Goal: Task Accomplishment & Management: Complete application form

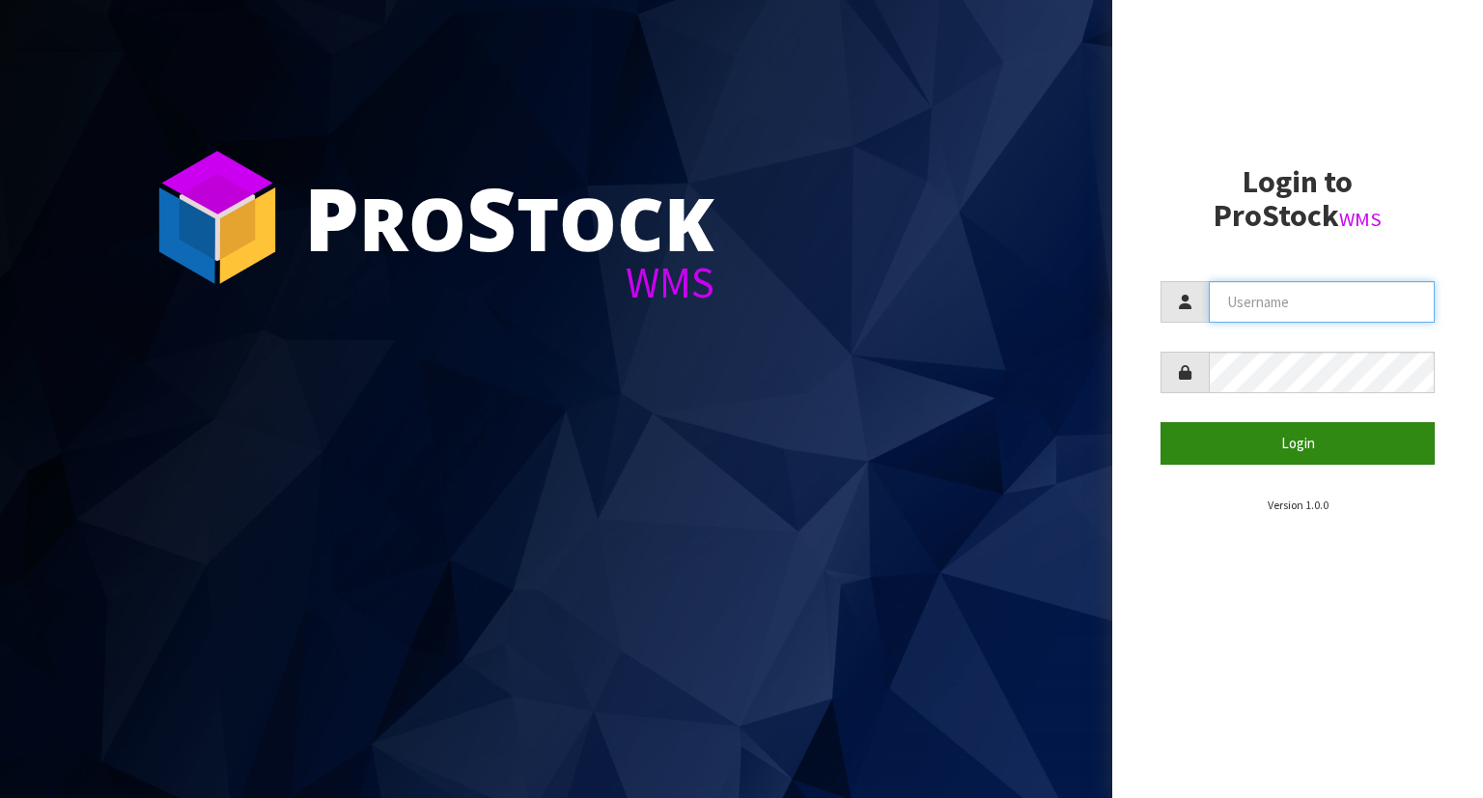
type input "YOURREFORMER"
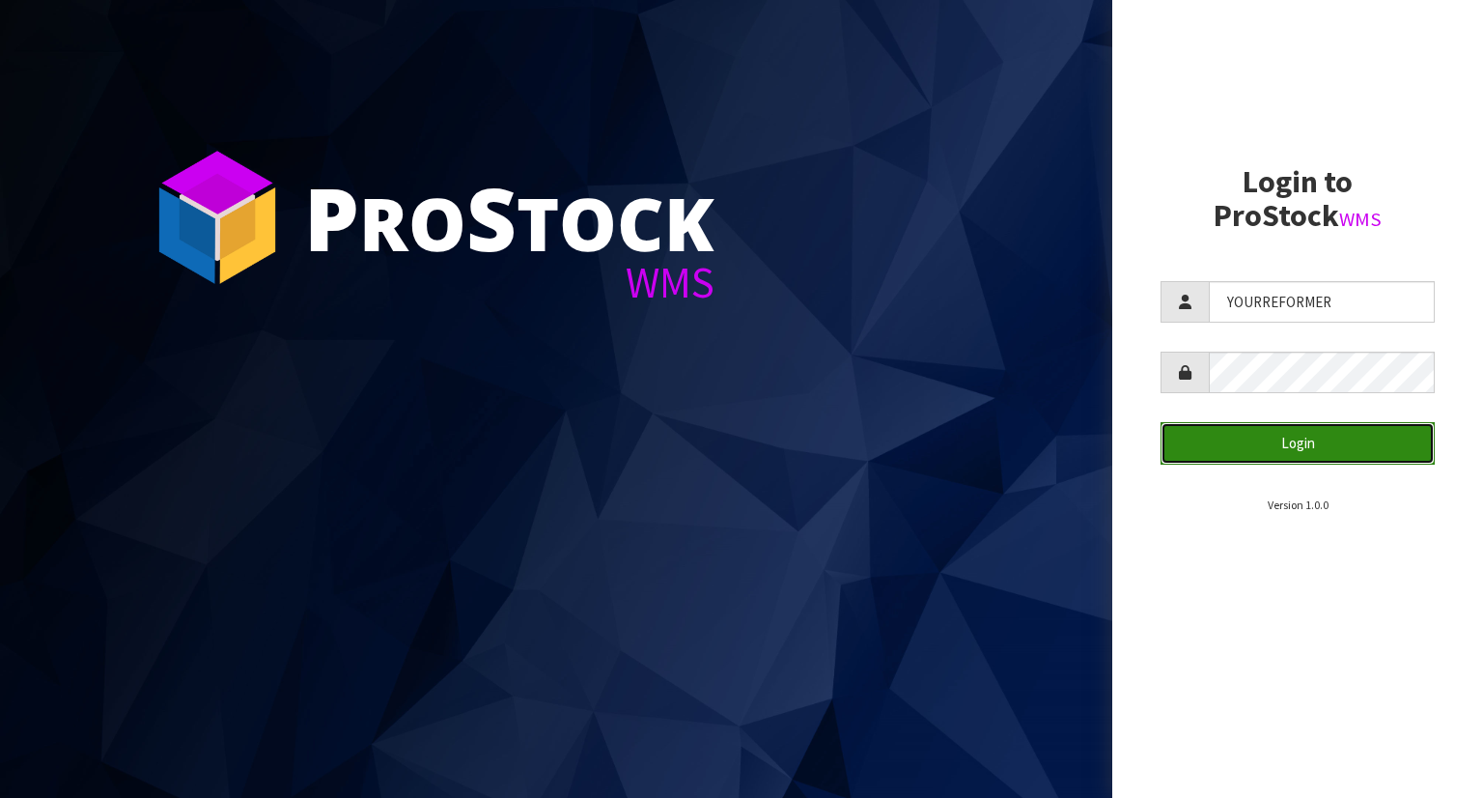
click at [1275, 456] on button "Login" at bounding box center [1298, 443] width 274 height 42
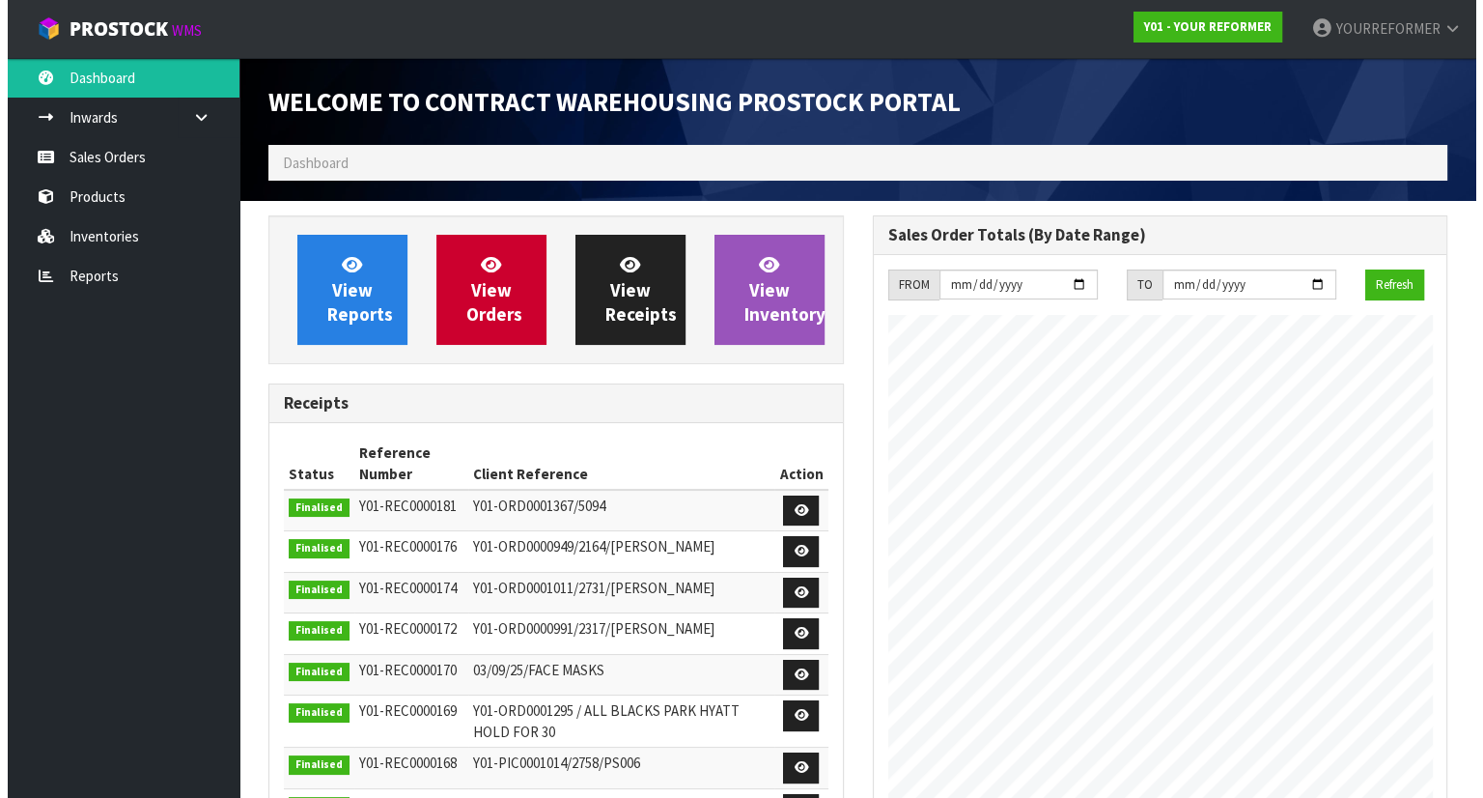
scroll to position [1004, 603]
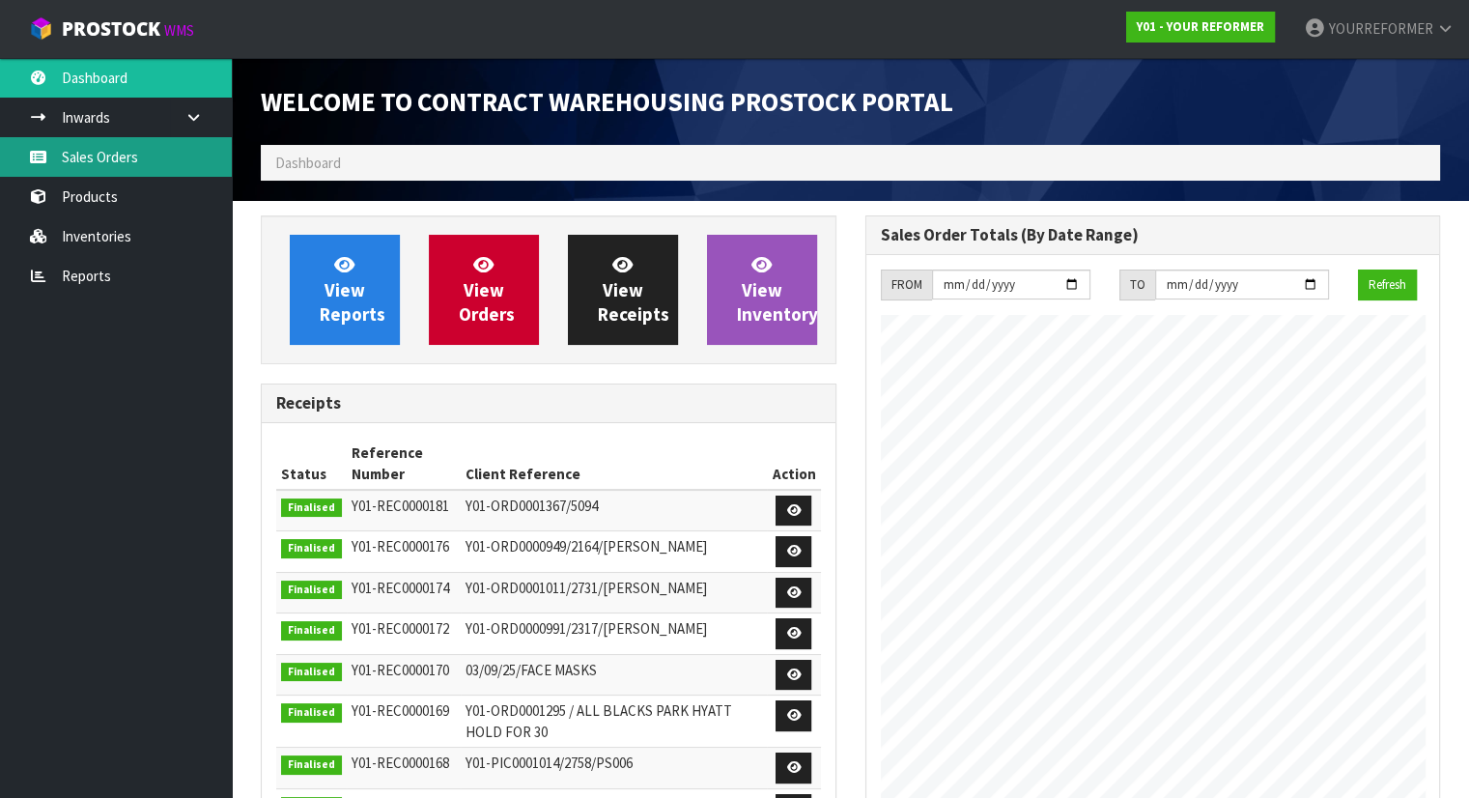
click at [103, 137] on link "Sales Orders" at bounding box center [116, 157] width 232 height 40
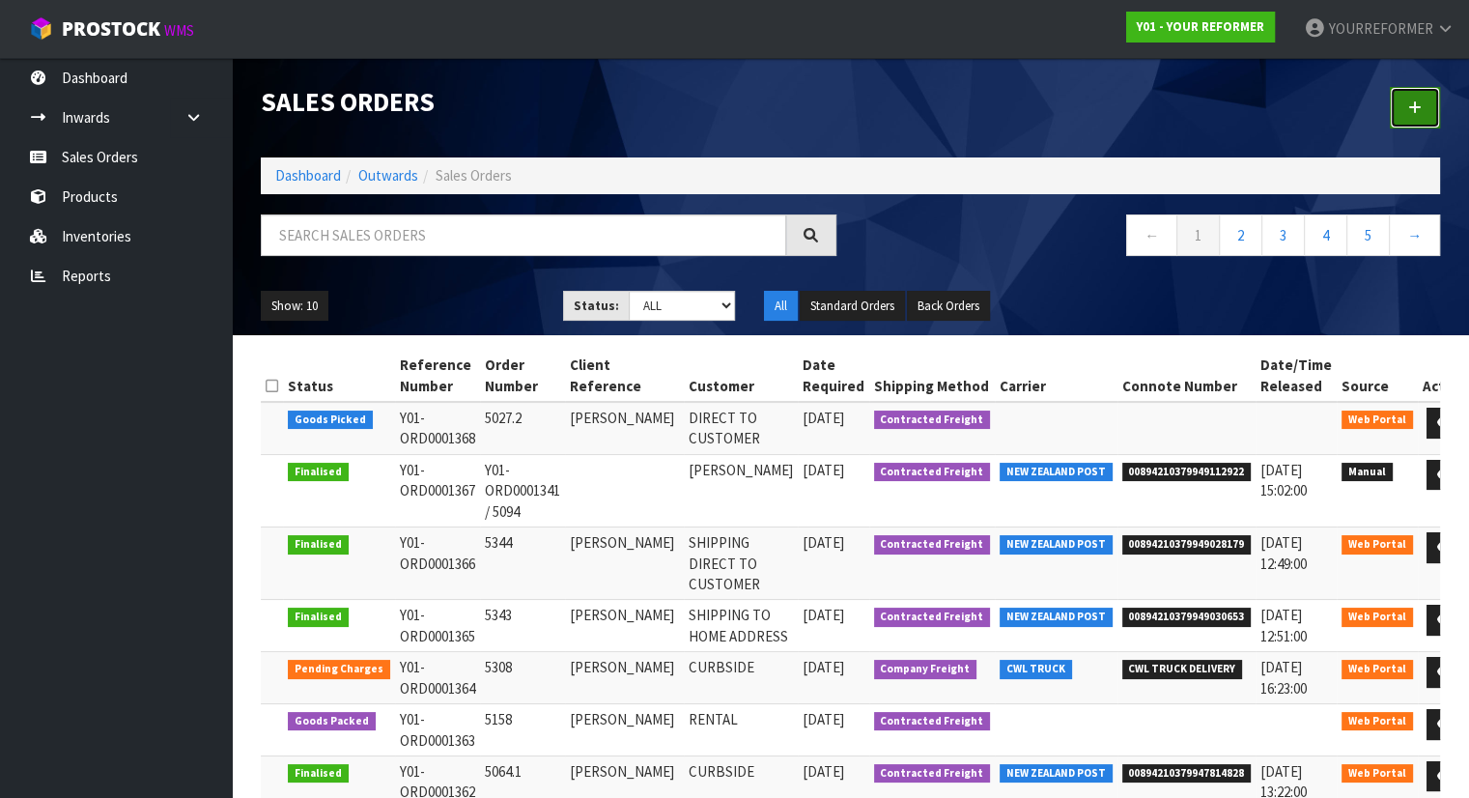
click at [1419, 102] on icon at bounding box center [1415, 107] width 14 height 14
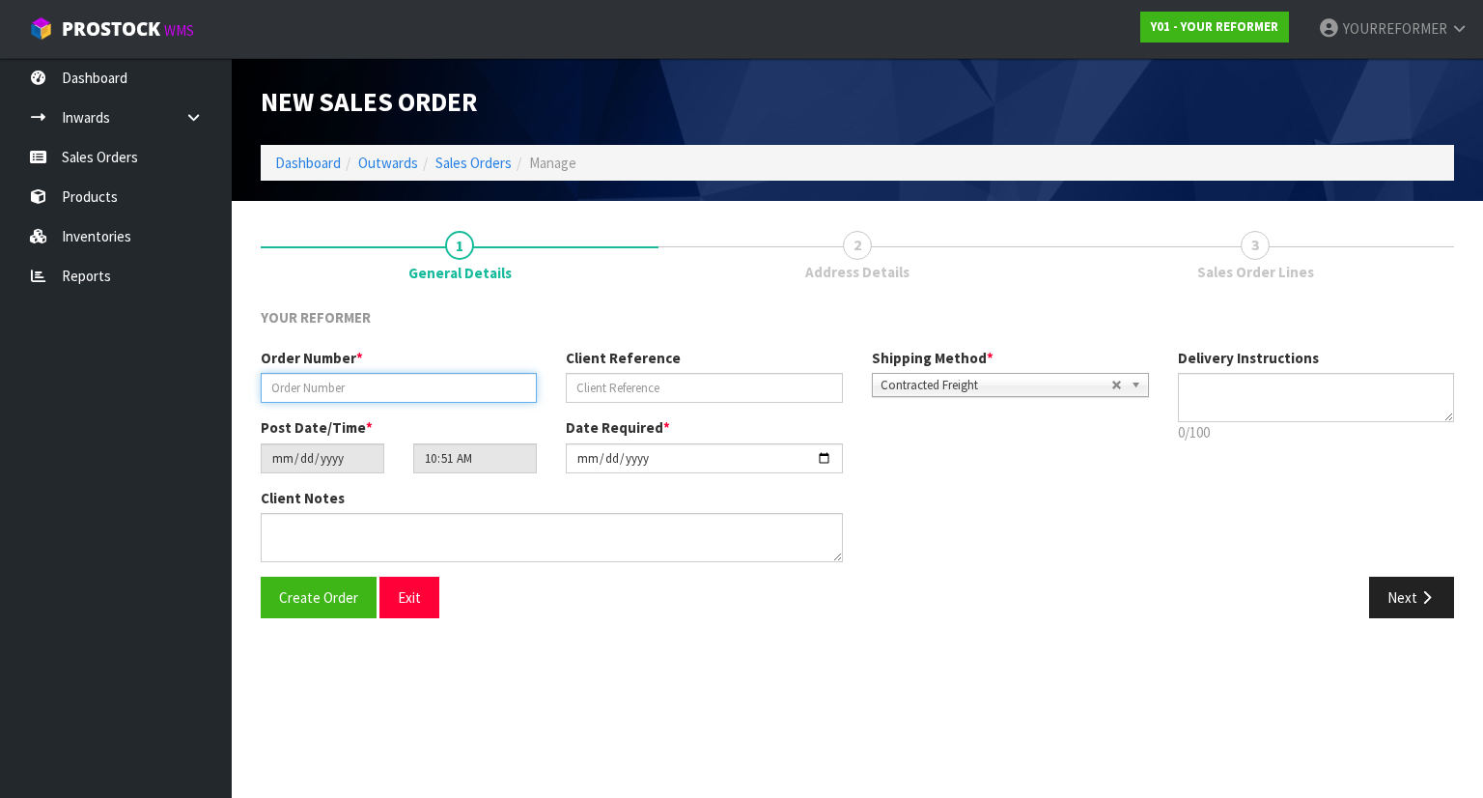
click at [372, 376] on input "text" at bounding box center [399, 388] width 276 height 30
paste input "5338"
type input "5338"
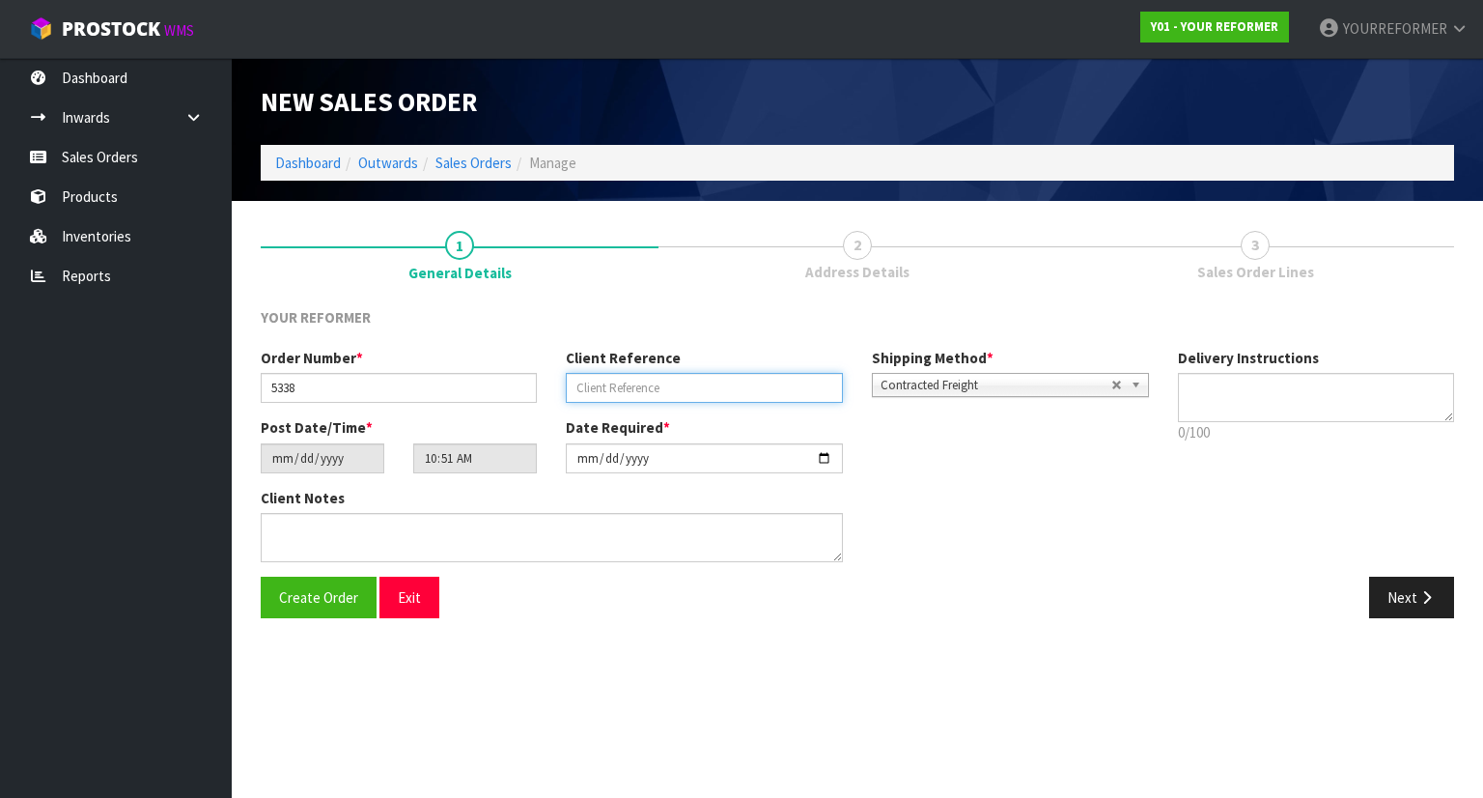
drag, startPoint x: 708, startPoint y: 380, endPoint x: 685, endPoint y: 349, distance: 39.4
click at [708, 380] on input "text" at bounding box center [704, 388] width 276 height 30
paste input "[PERSON_NAME]"
type input "[PERSON_NAME]"
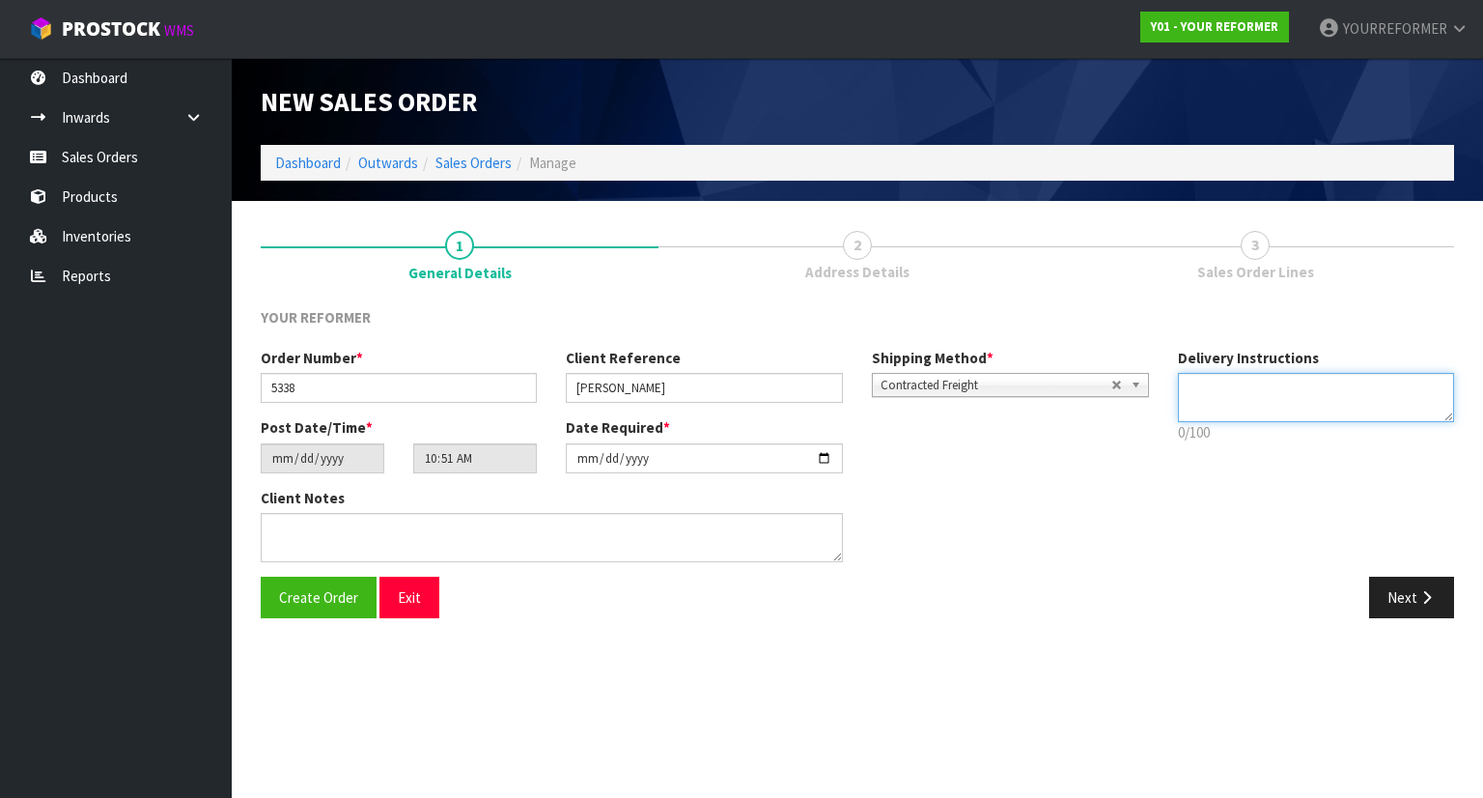
click at [1247, 383] on textarea at bounding box center [1316, 397] width 277 height 49
paste textarea "[PHONE_NUMBER]"
type textarea "RENTAL [PHONE_NUMBER]"
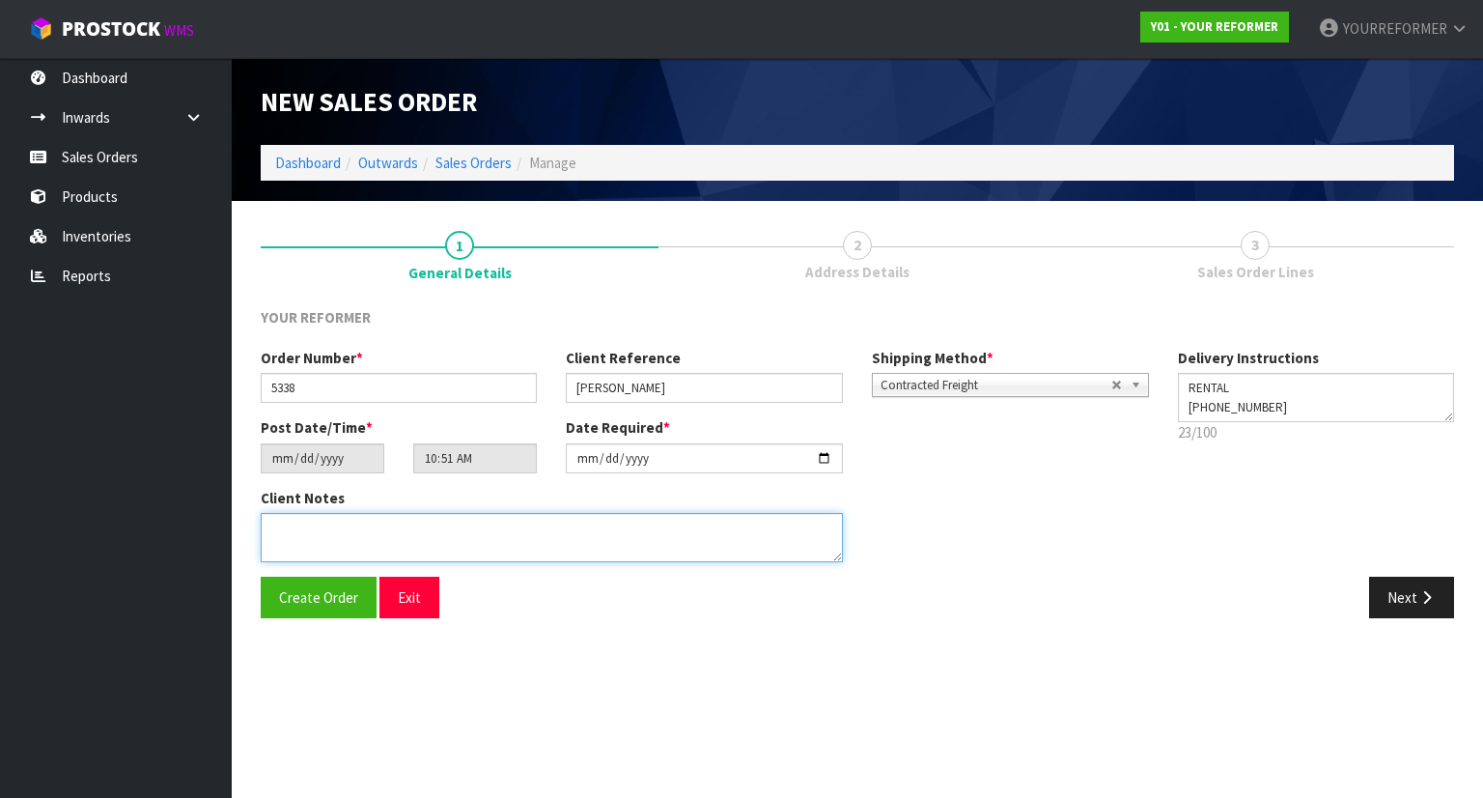
drag, startPoint x: 467, startPoint y: 541, endPoint x: 816, endPoint y: 569, distance: 349.7
click at [468, 541] on textarea at bounding box center [552, 537] width 582 height 49
paste textarea "[PERSON_NAME] [STREET_ADDRESS] [PHONE_NUMBER]"
type textarea "[PERSON_NAME] [STREET_ADDRESS] [PHONE_NUMBER]"
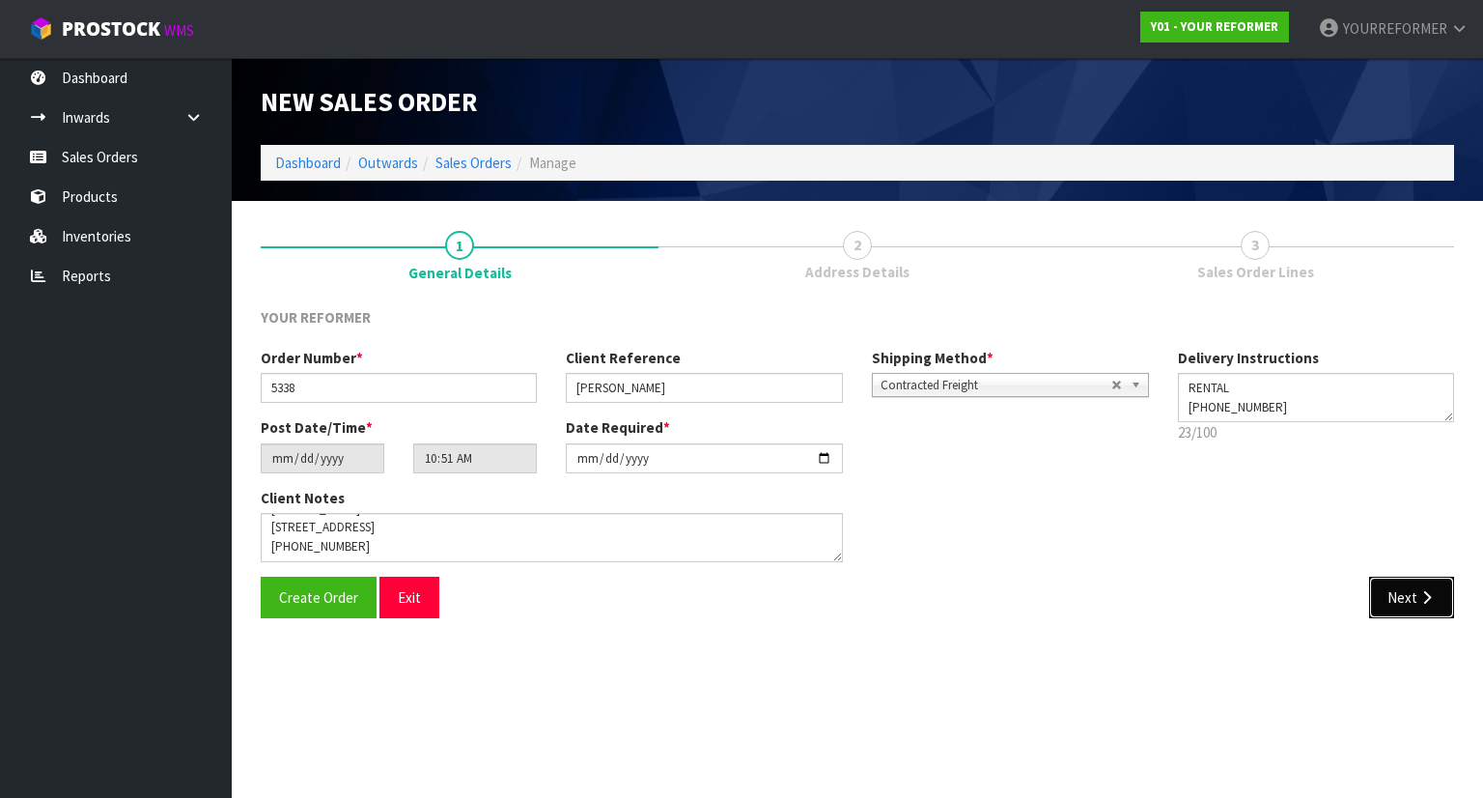
click at [1434, 597] on icon "button" at bounding box center [1426, 597] width 18 height 14
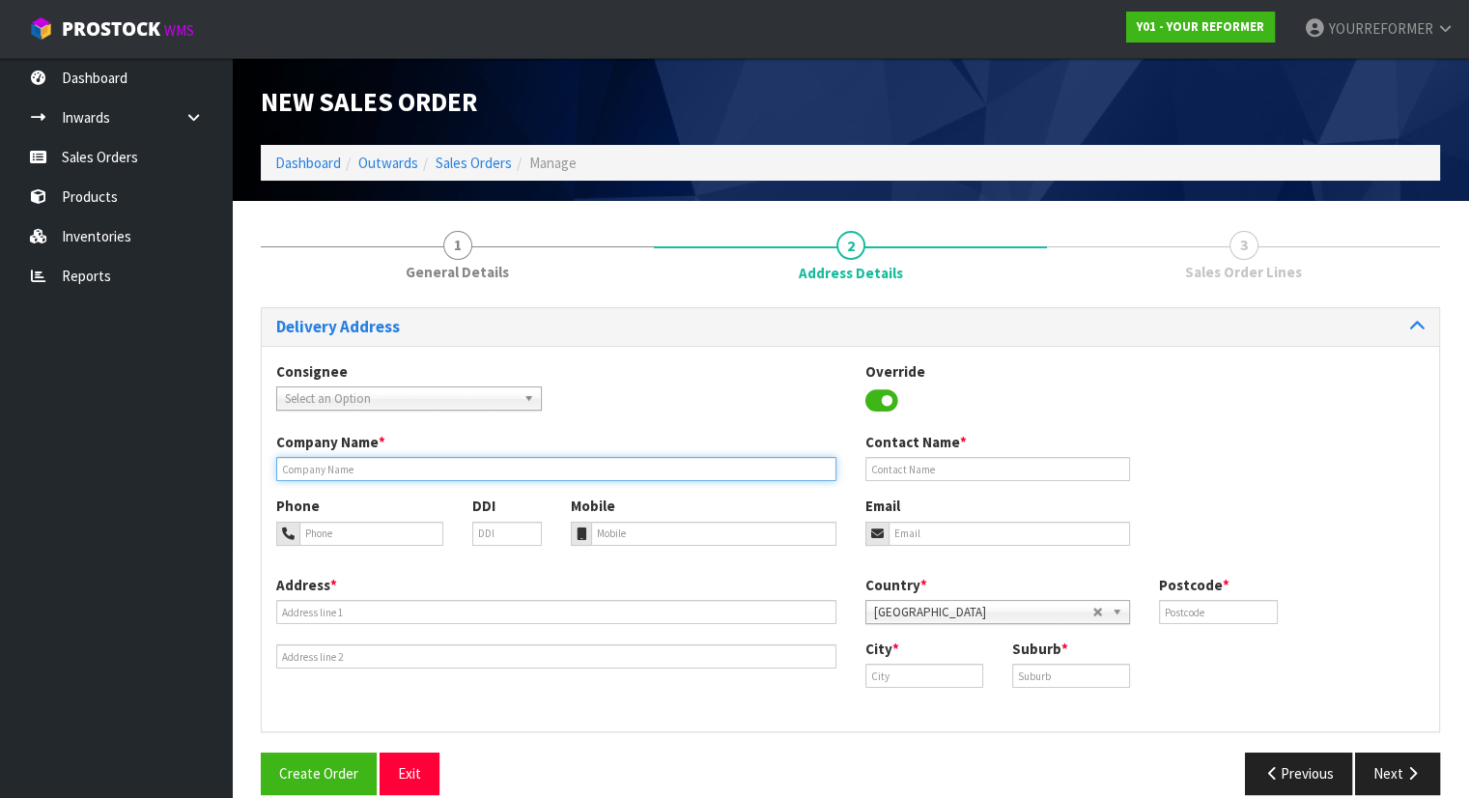
click at [390, 468] on input "text" at bounding box center [556, 469] width 560 height 24
type input "RENTAL"
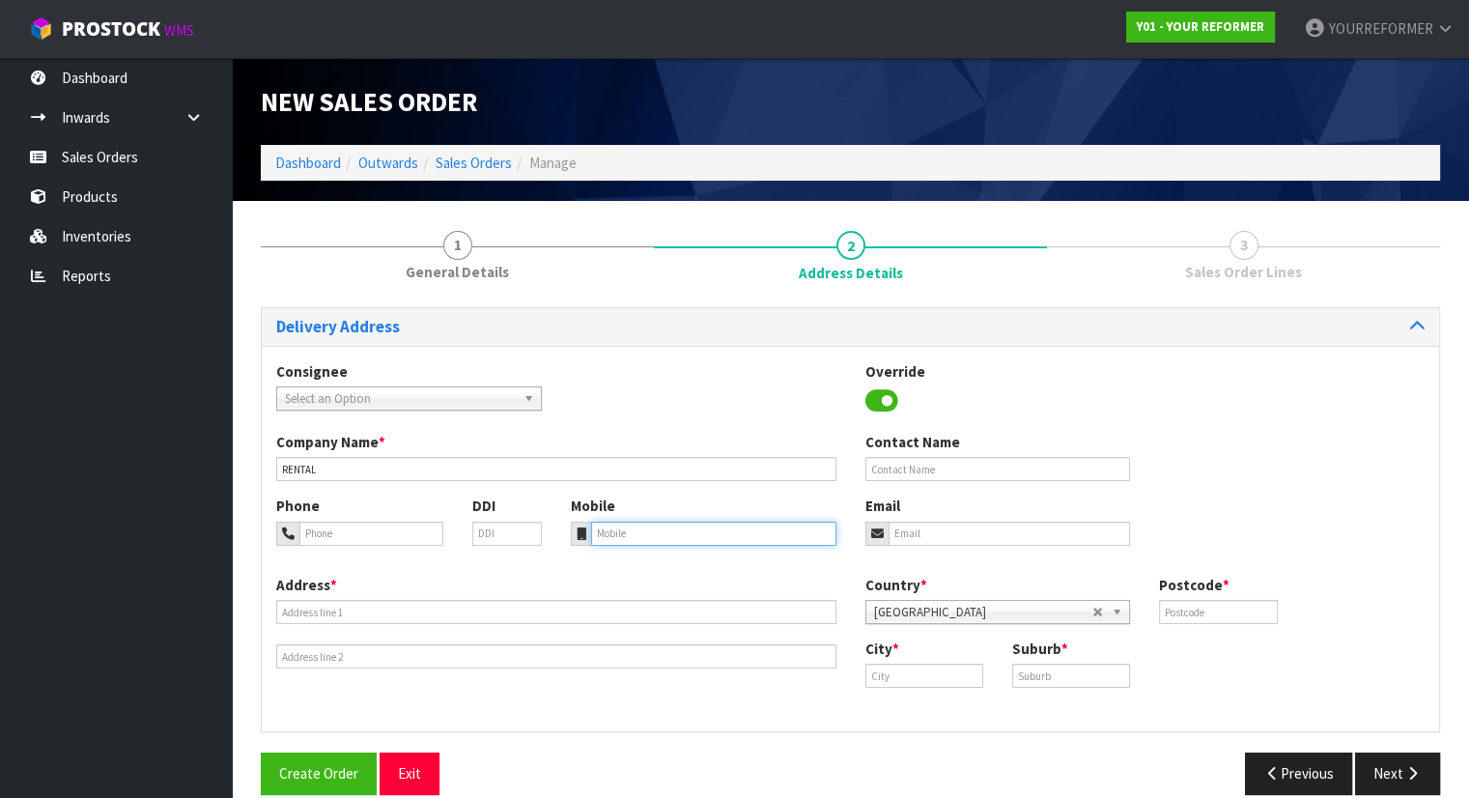
drag, startPoint x: 676, startPoint y: 534, endPoint x: 676, endPoint y: 514, distance: 20.3
click at [677, 534] on input "tel" at bounding box center [713, 533] width 245 height 24
paste input "[PHONE_NUMBER]"
type input "[PHONE_NUMBER]"
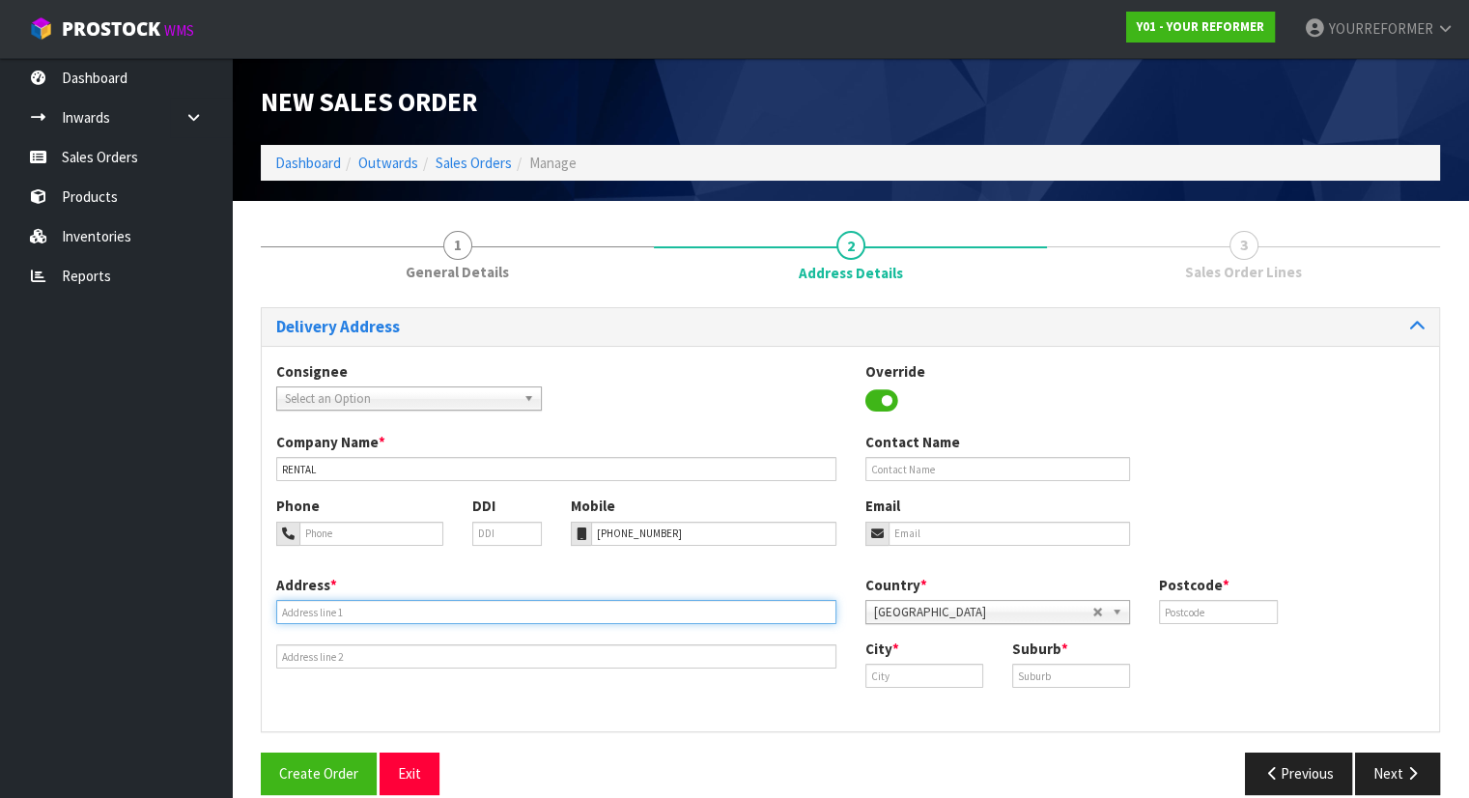
drag, startPoint x: 370, startPoint y: 607, endPoint x: 379, endPoint y: 623, distance: 18.2
click at [371, 607] on input "text" at bounding box center [556, 612] width 560 height 24
paste input "[STREET_ADDRESS]"
click at [490, 610] on input "[STREET_ADDRESS]" at bounding box center [556, 612] width 560 height 24
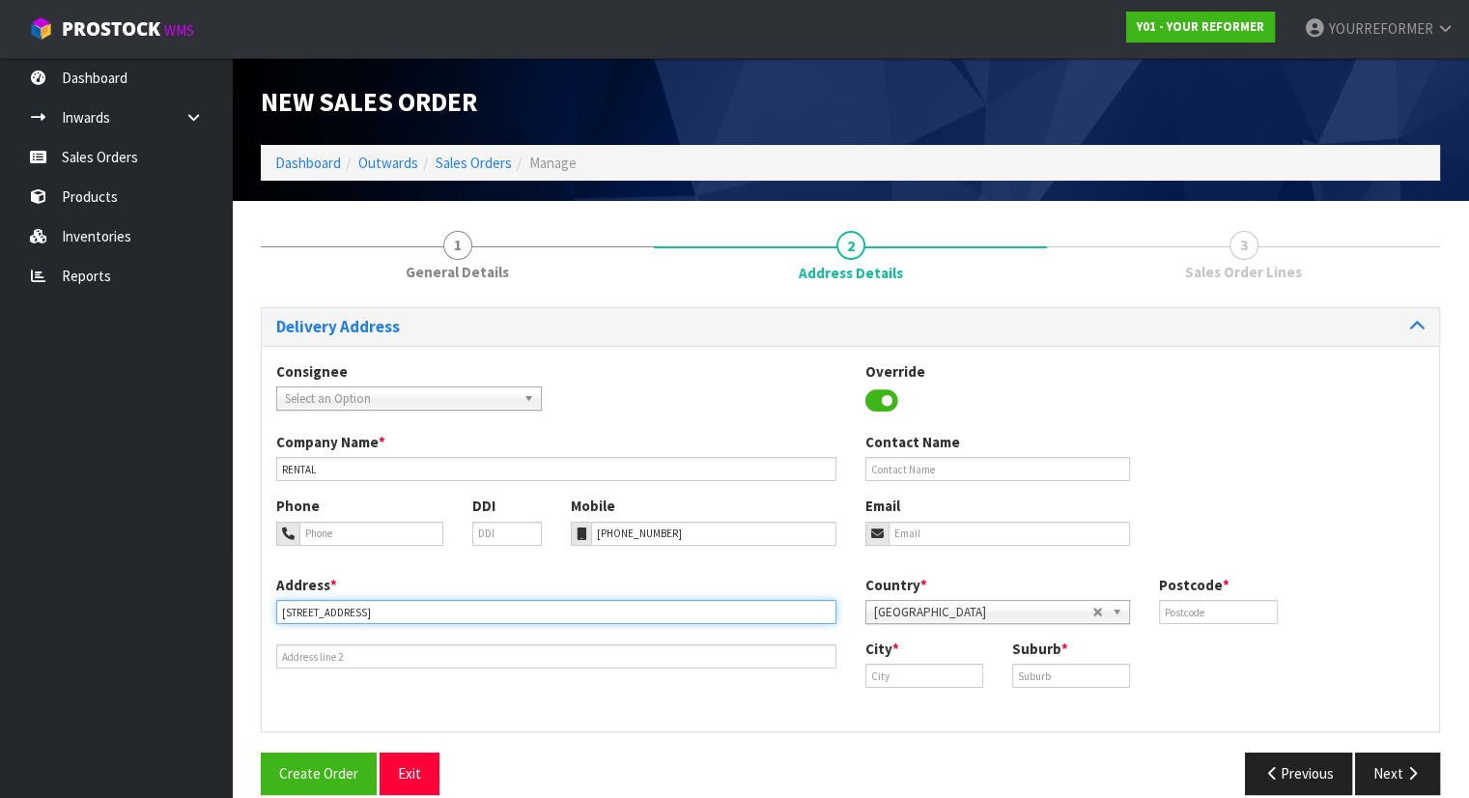
type input "[STREET_ADDRESS]"
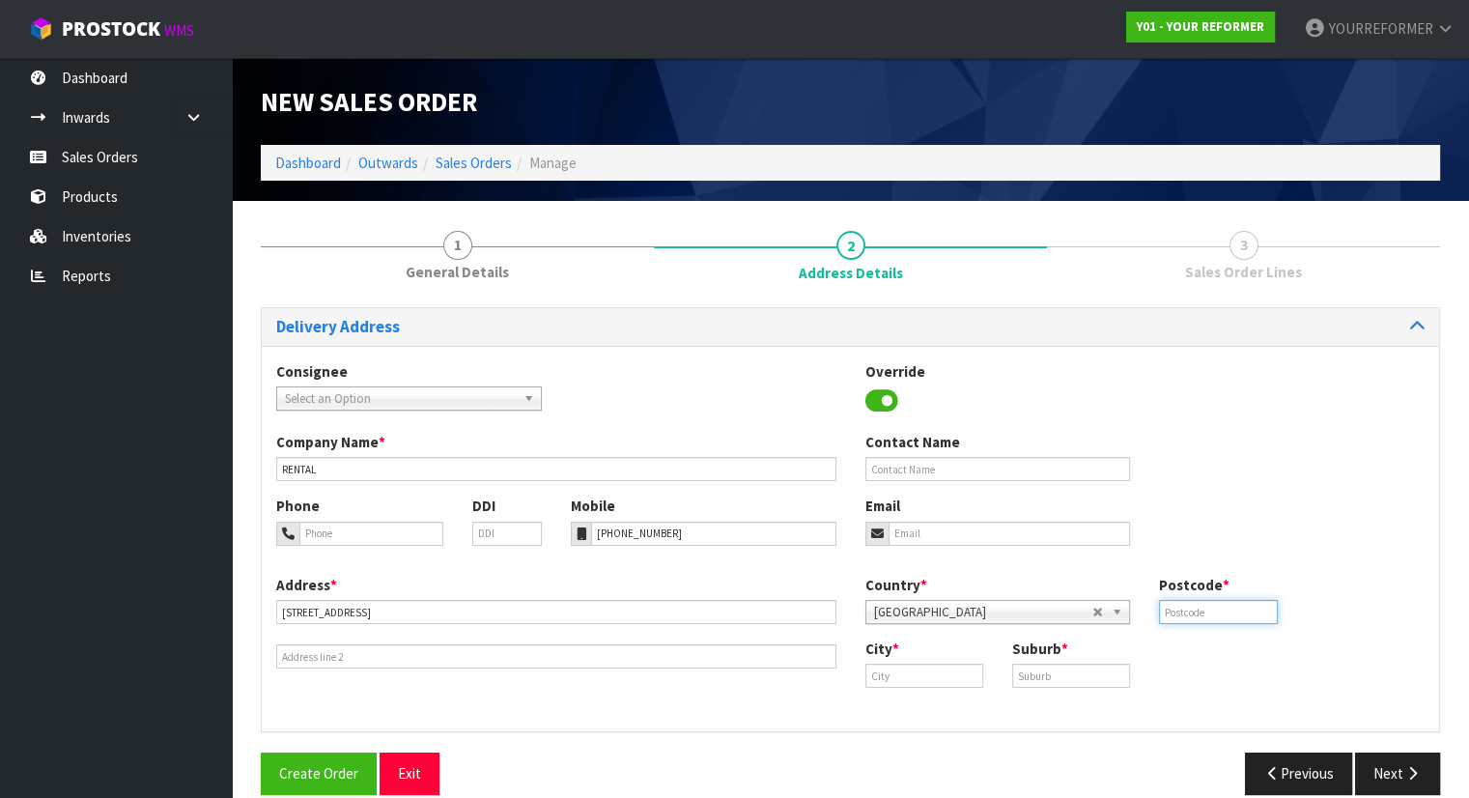
drag, startPoint x: 1200, startPoint y: 609, endPoint x: 1191, endPoint y: 616, distance: 11.8
click at [1199, 610] on input "text" at bounding box center [1218, 612] width 118 height 24
paste input "2571"
type input "2571"
click at [923, 681] on input "text" at bounding box center [924, 675] width 118 height 24
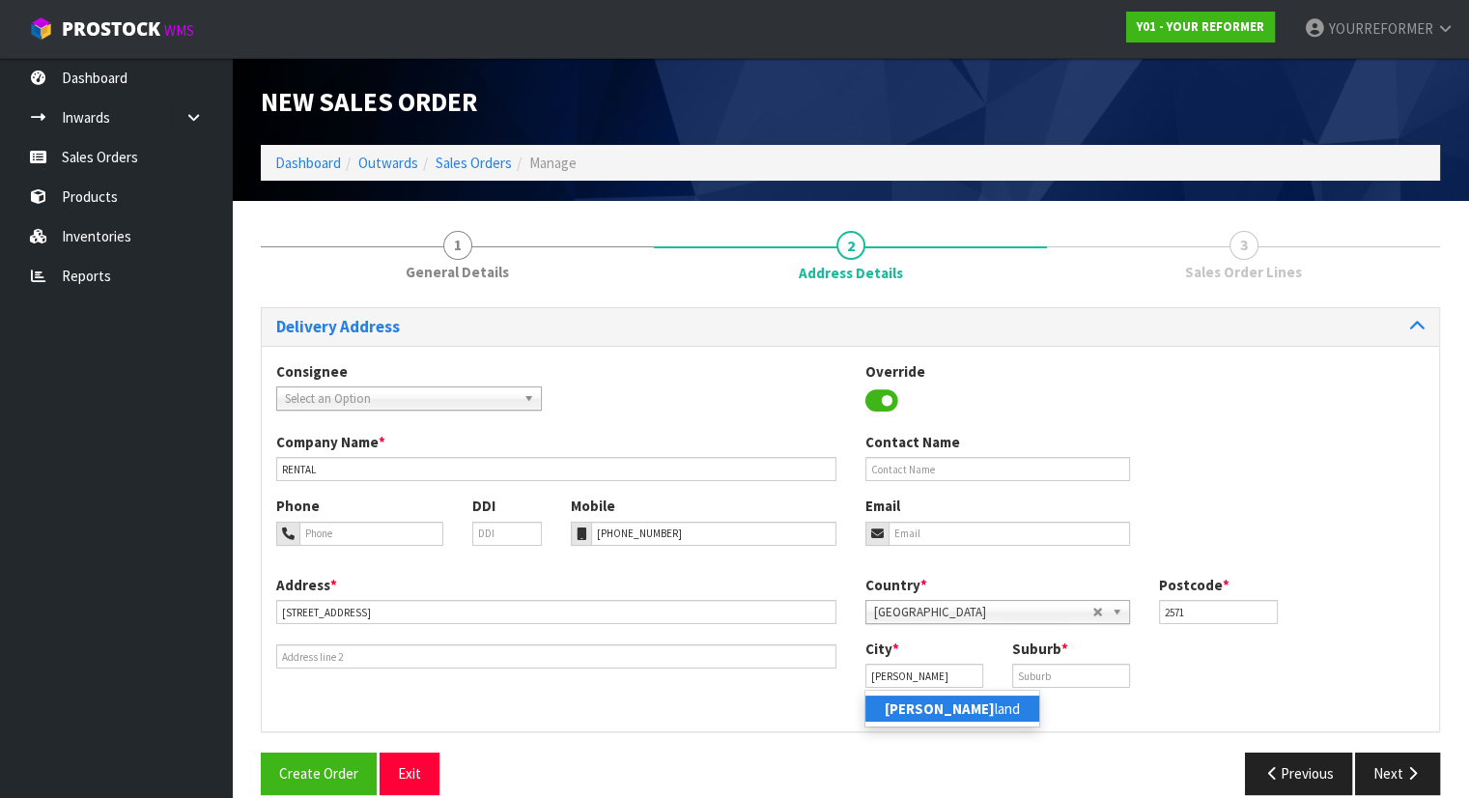
click at [927, 704] on link "[PERSON_NAME] land" at bounding box center [952, 708] width 174 height 26
type input "[GEOGRAPHIC_DATA]"
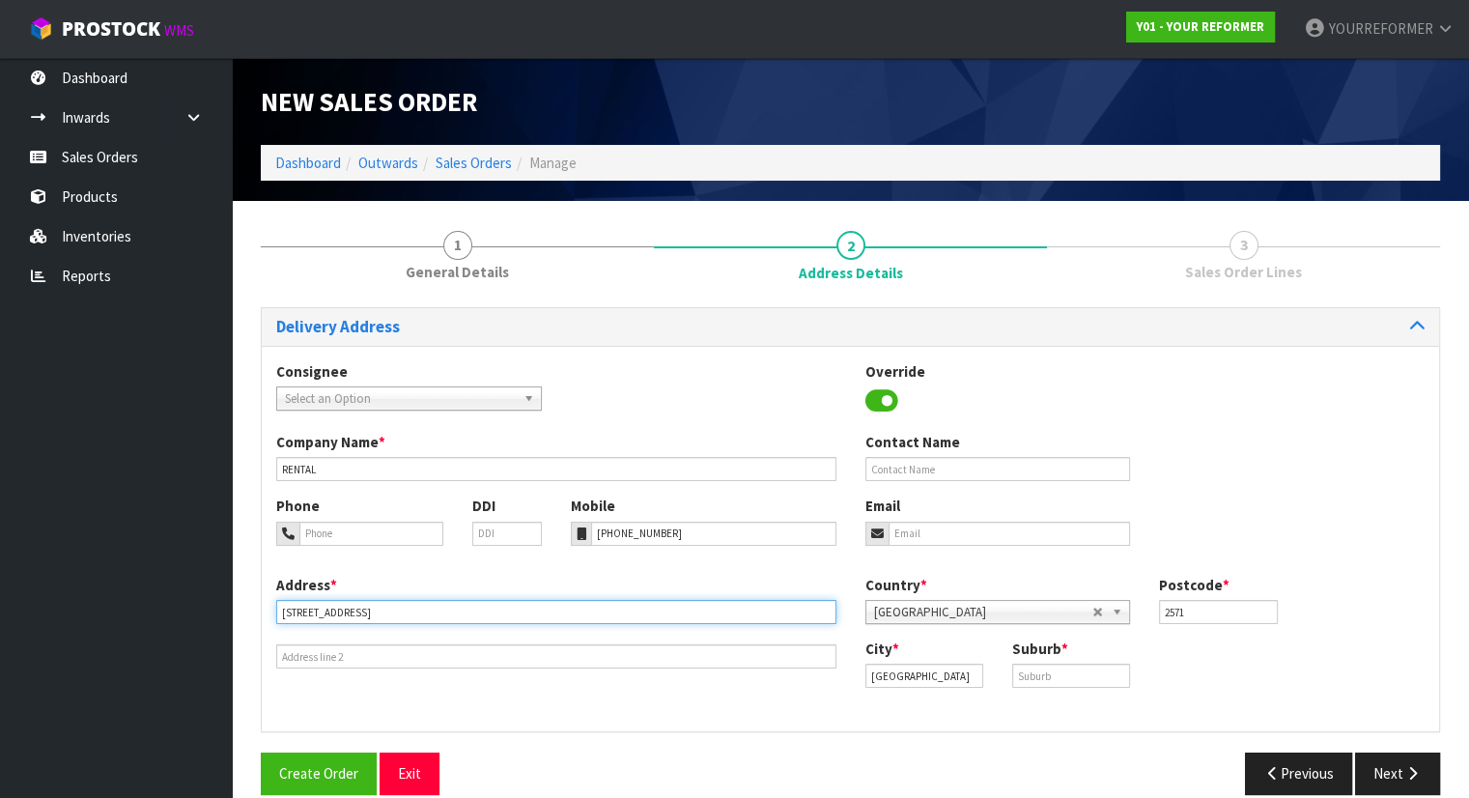
click at [437, 603] on input "[STREET_ADDRESS]" at bounding box center [556, 612] width 560 height 24
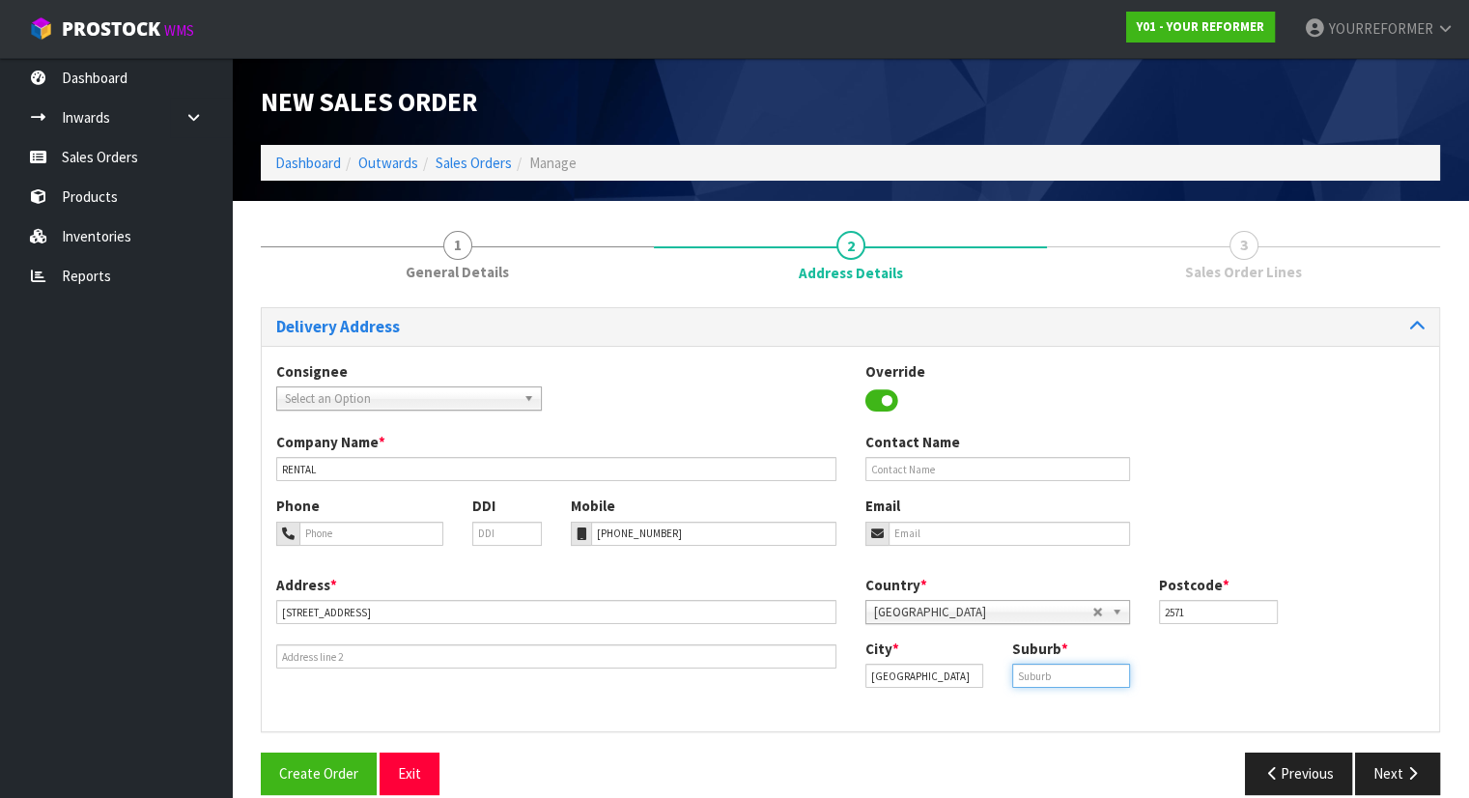
drag, startPoint x: 1050, startPoint y: 679, endPoint x: 1076, endPoint y: 679, distance: 26.1
click at [1050, 679] on input "text" at bounding box center [1071, 675] width 118 height 24
paste input "BEACHLANDS"
type input "BEACHLANDS"
click at [929, 530] on input "email" at bounding box center [1009, 533] width 242 height 24
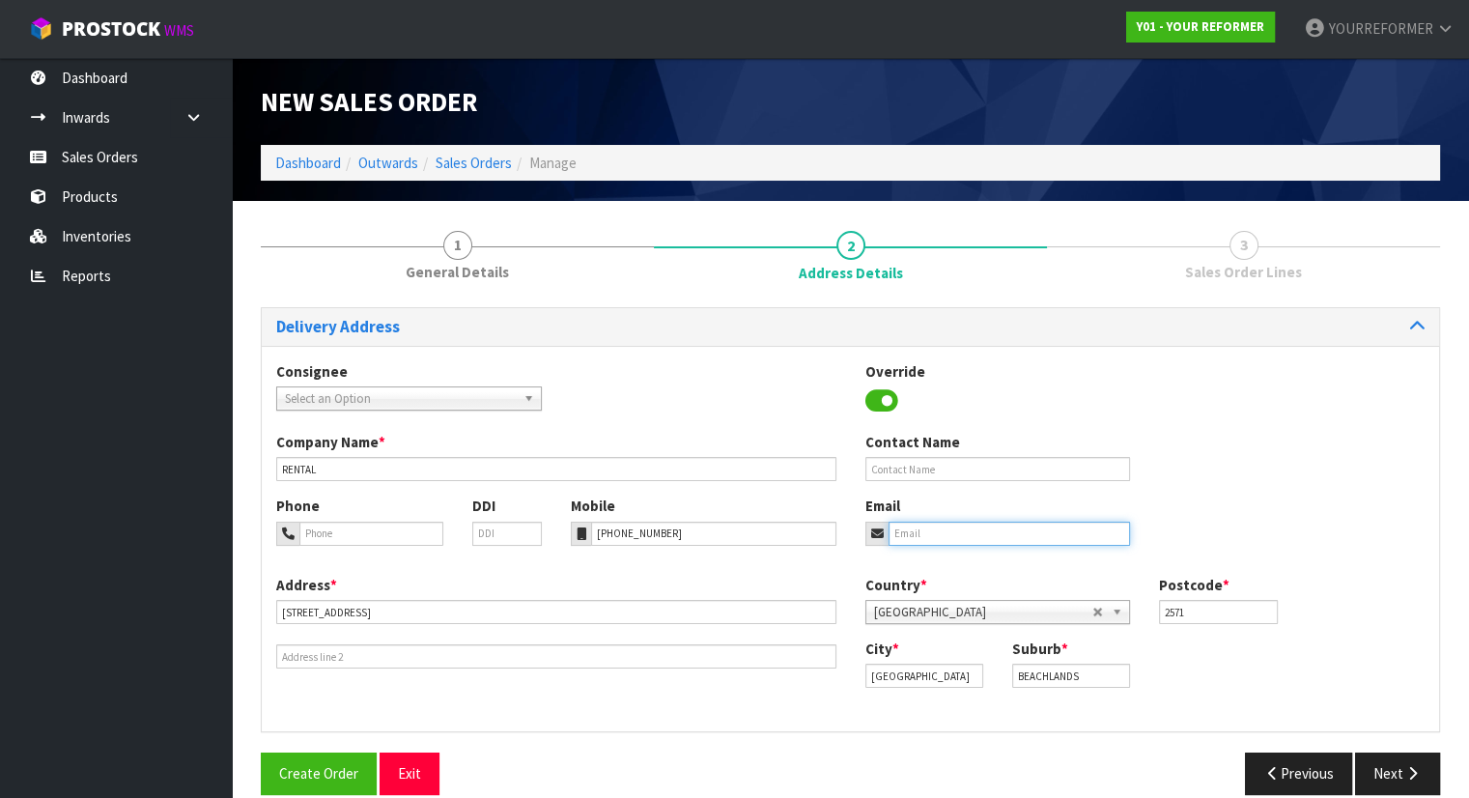
paste input "[EMAIL_ADDRESS][DOMAIN_NAME]"
type input "[EMAIL_ADDRESS][DOMAIN_NAME]"
drag, startPoint x: 913, startPoint y: 477, endPoint x: 950, endPoint y: 481, distance: 36.9
click at [913, 477] on input "text" at bounding box center [998, 469] width 266 height 24
paste input "[PERSON_NAME]"
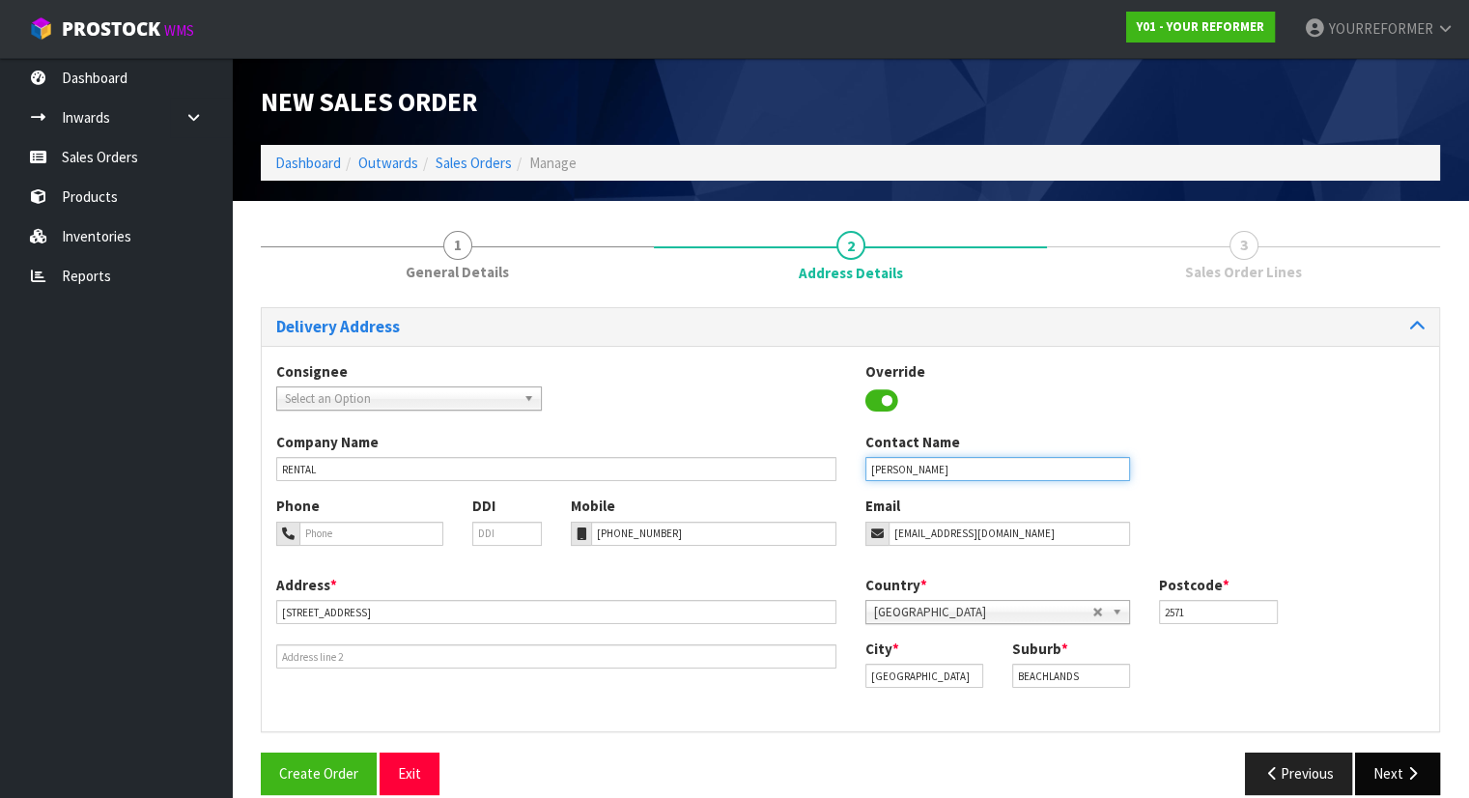
type input "[PERSON_NAME]"
click at [1416, 781] on button "Next" at bounding box center [1397, 773] width 85 height 42
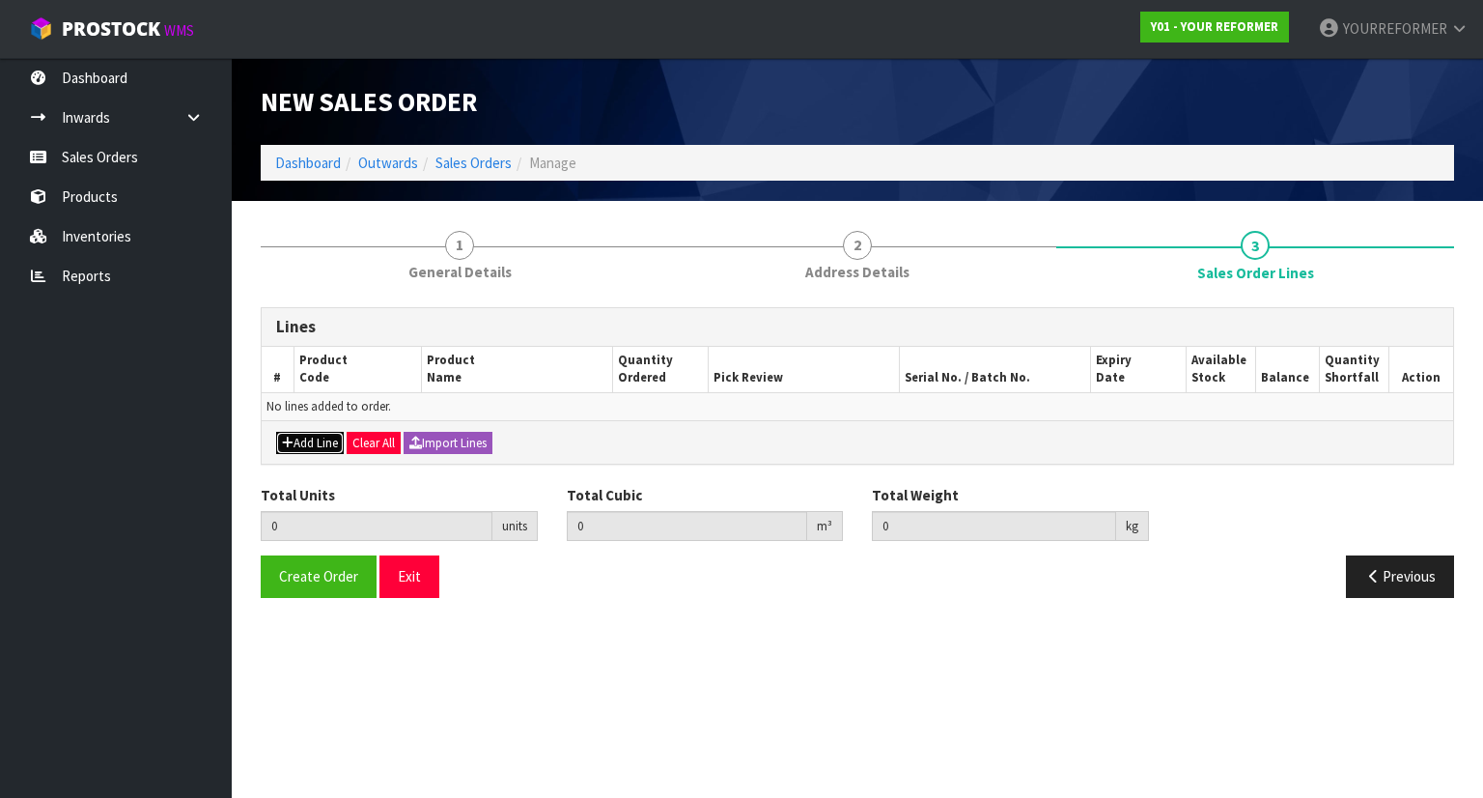
click at [295, 448] on button "Add Line" at bounding box center [310, 443] width 68 height 23
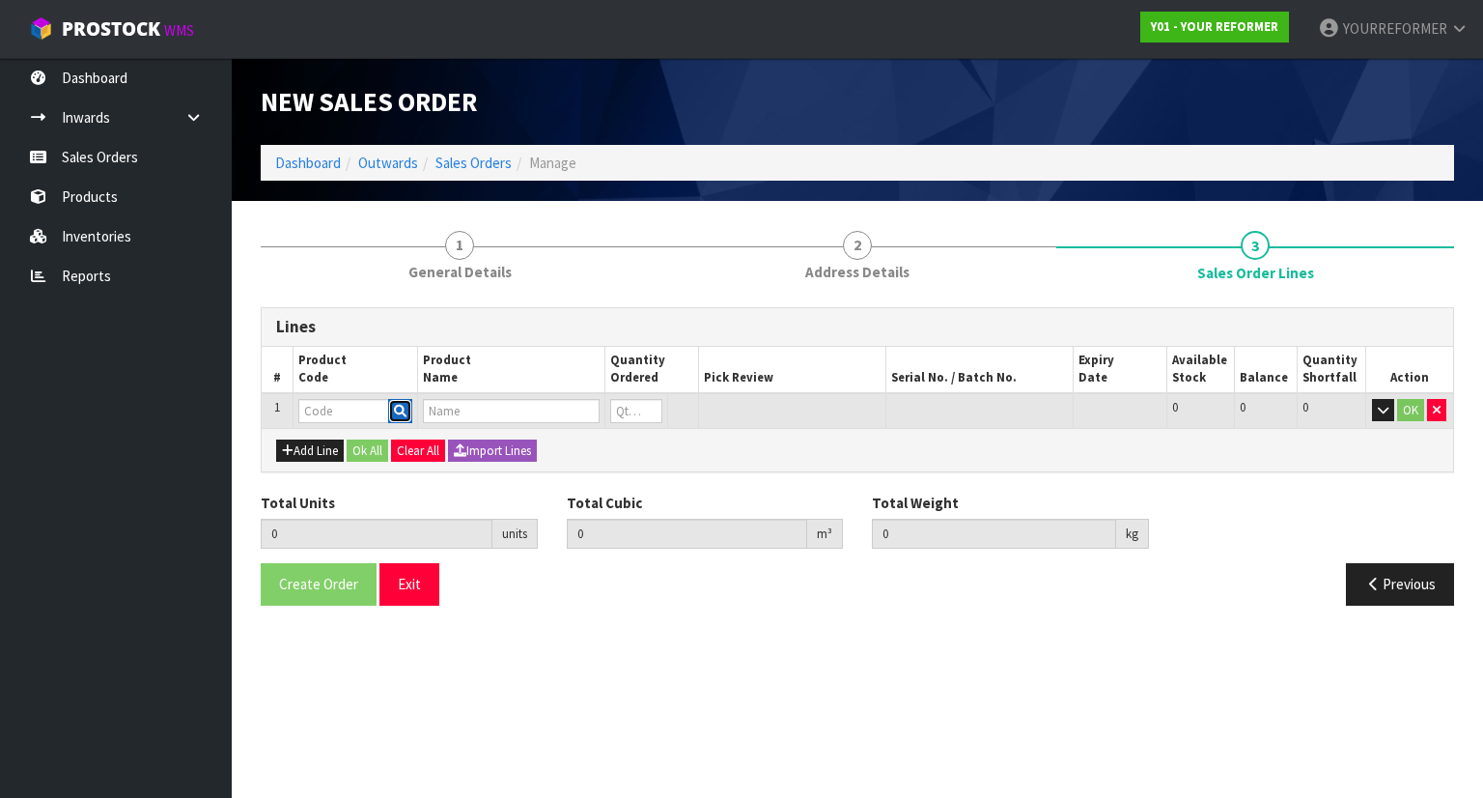
click at [409, 412] on button "button" at bounding box center [400, 411] width 24 height 25
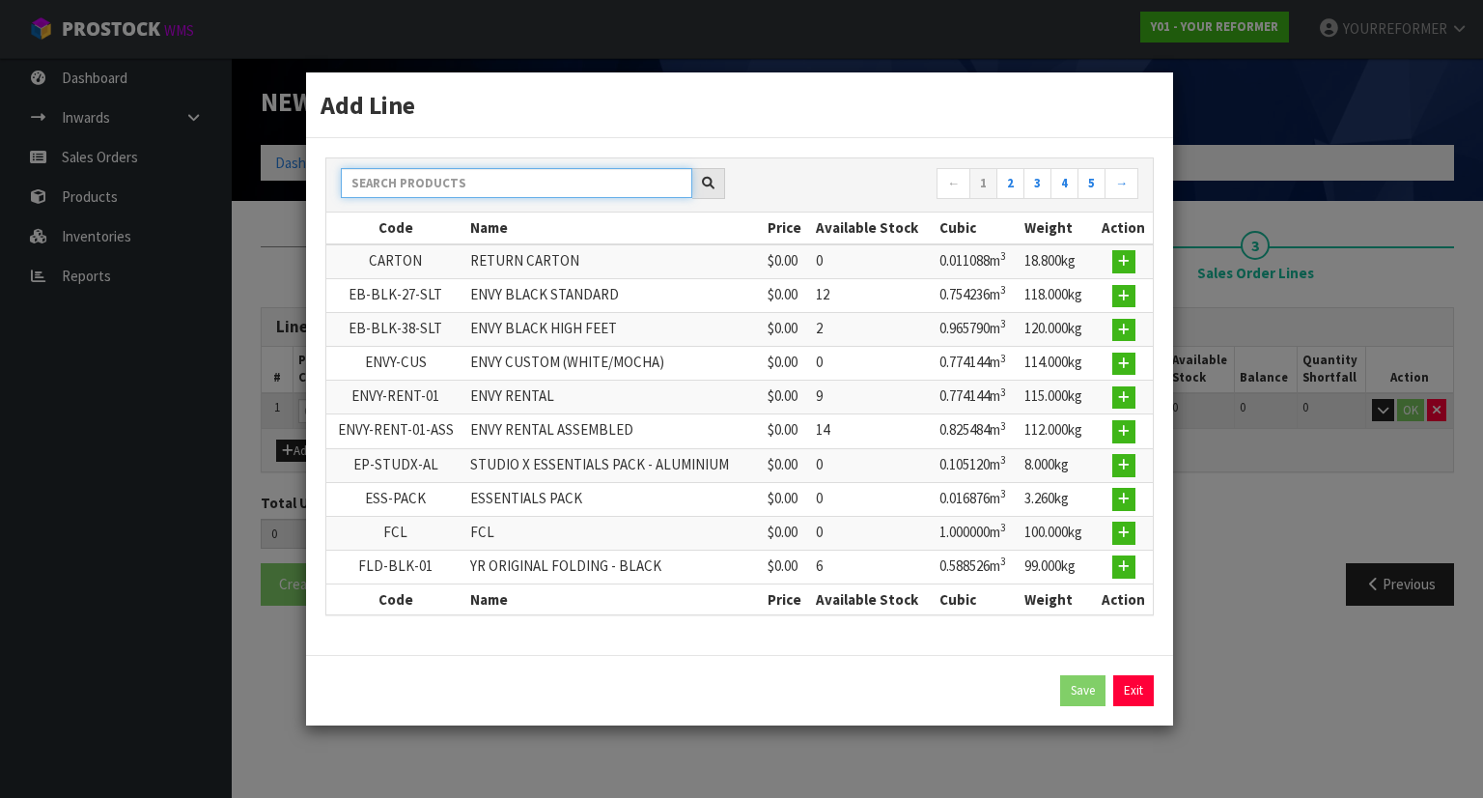
click at [444, 182] on input "text" at bounding box center [516, 183] width 351 height 30
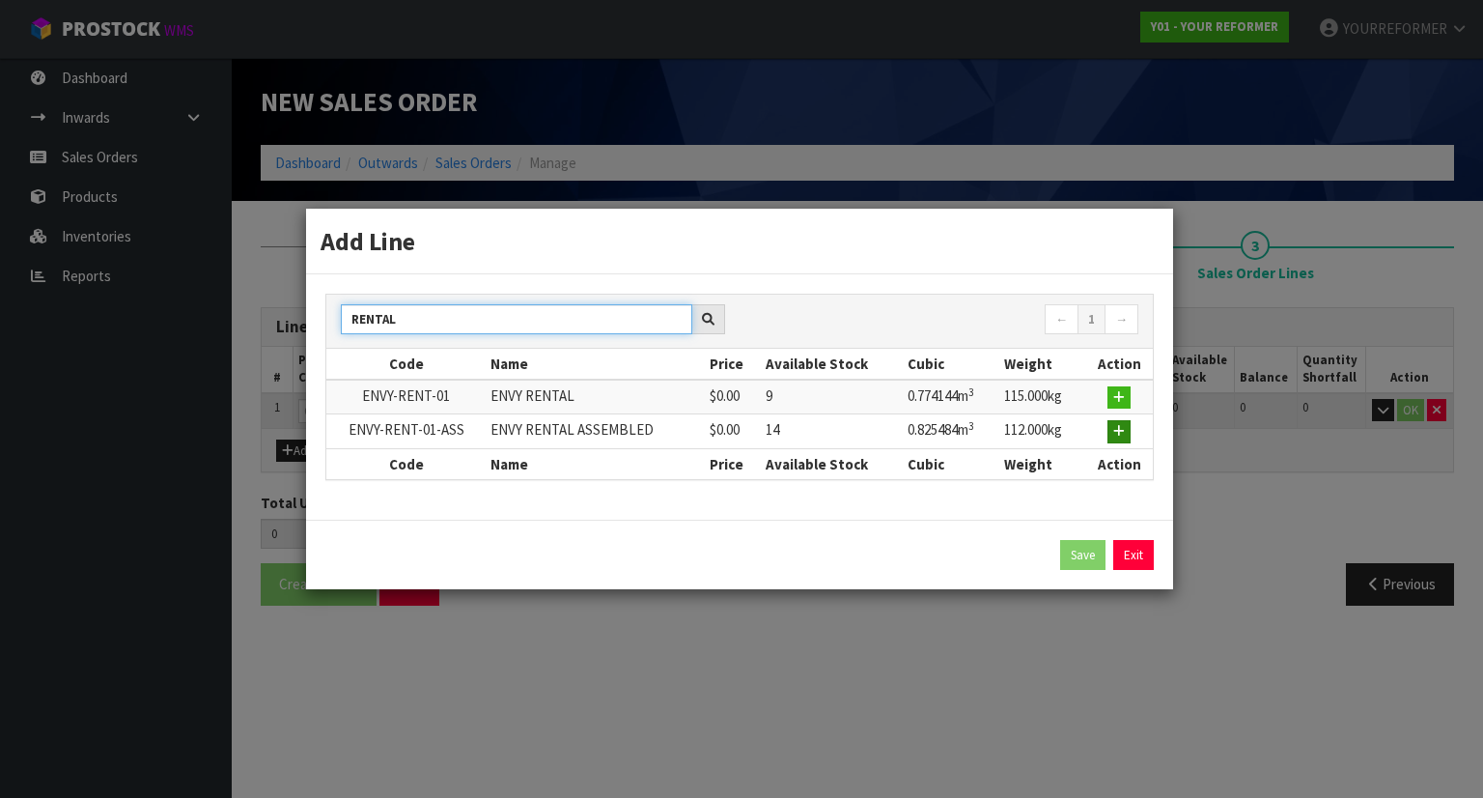
type input "RENTAL"
click at [1118, 434] on icon "button" at bounding box center [1119, 431] width 12 height 13
type input "0.000000"
type input "0.000"
type input "ENVY-RENT-01-ASS"
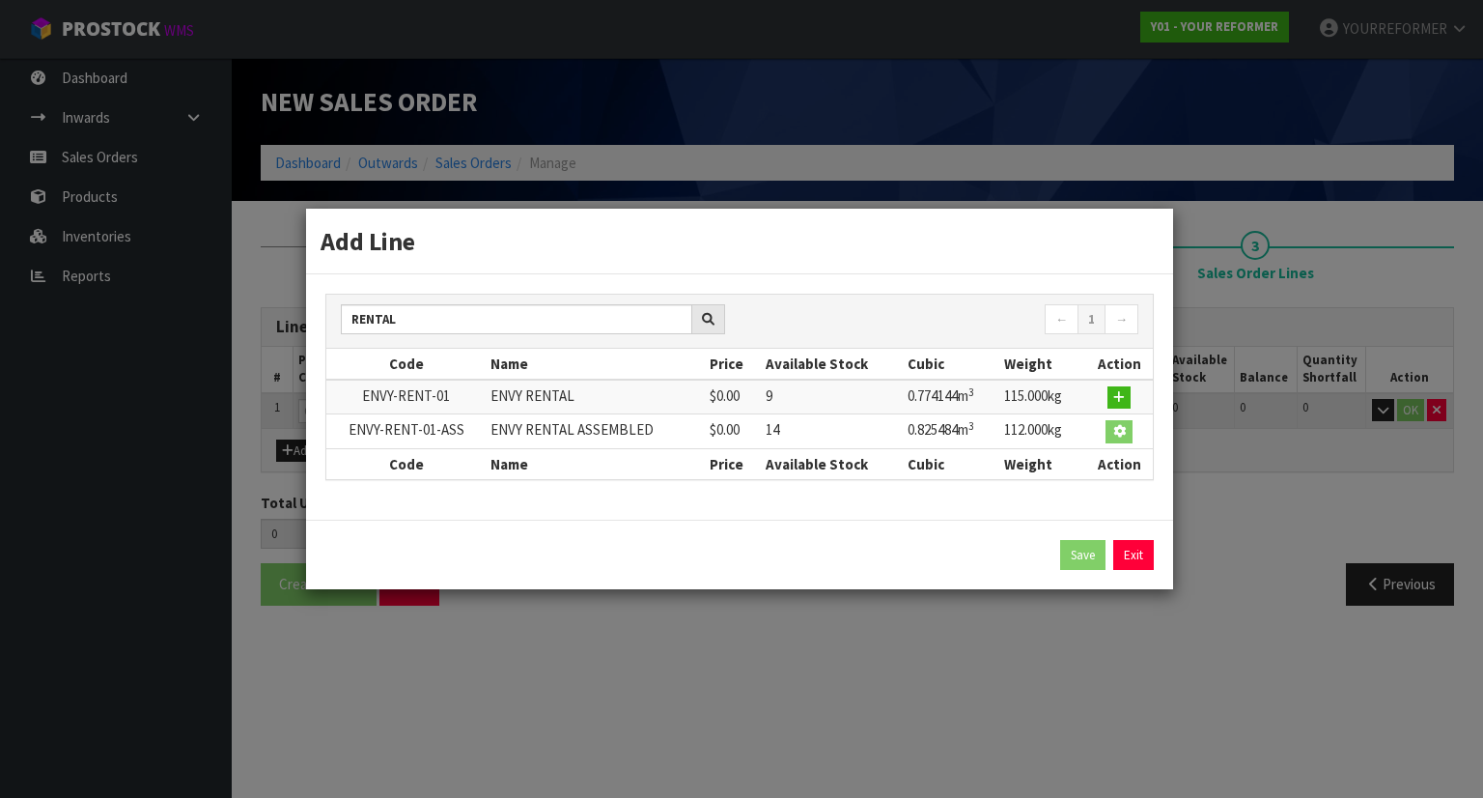
type input "ENVY RENTAL ASSEMBLED"
type input "0"
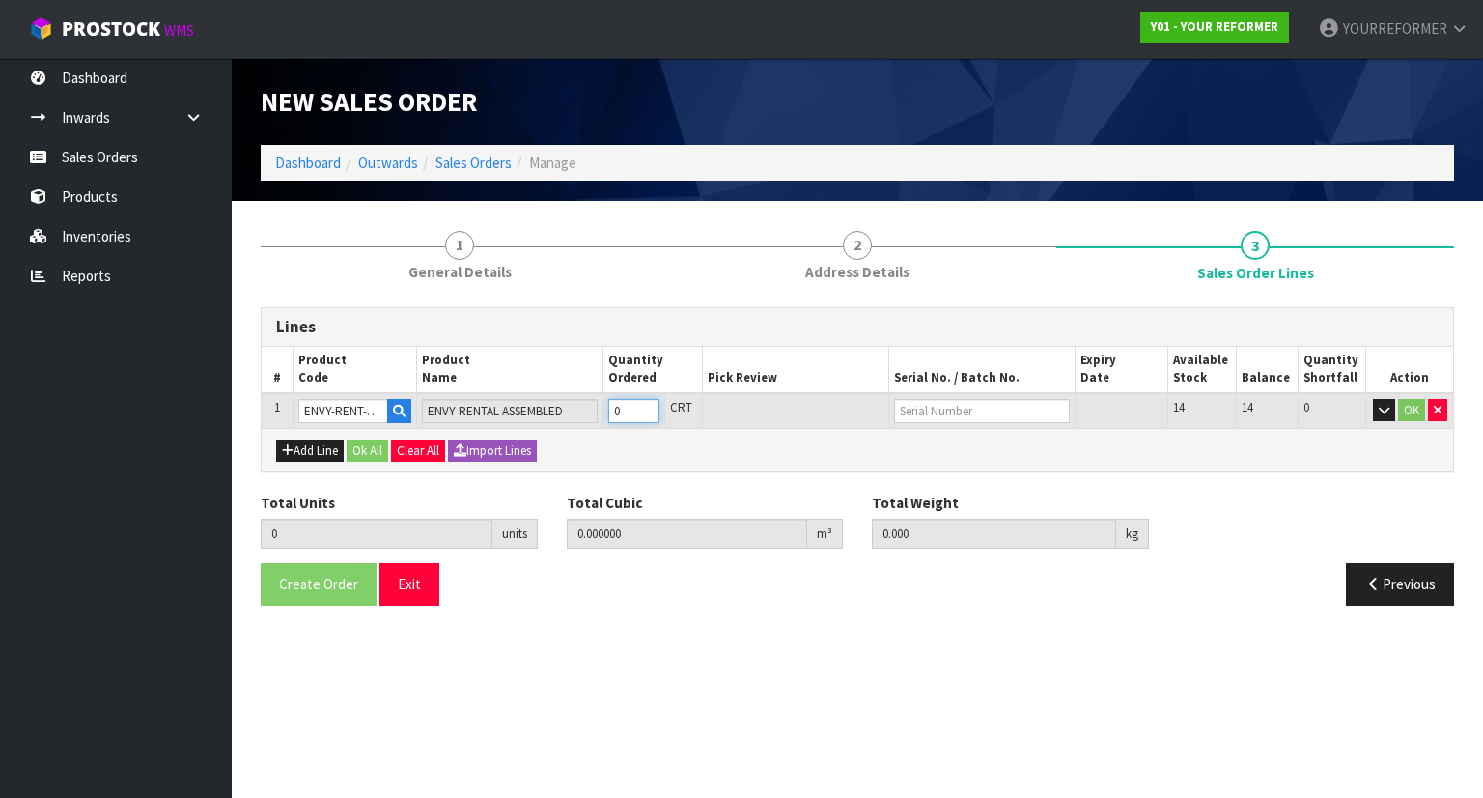
type input "1"
type input "0.825484"
type input "112"
type input "1"
click at [649, 405] on input "1" at bounding box center [633, 411] width 51 height 24
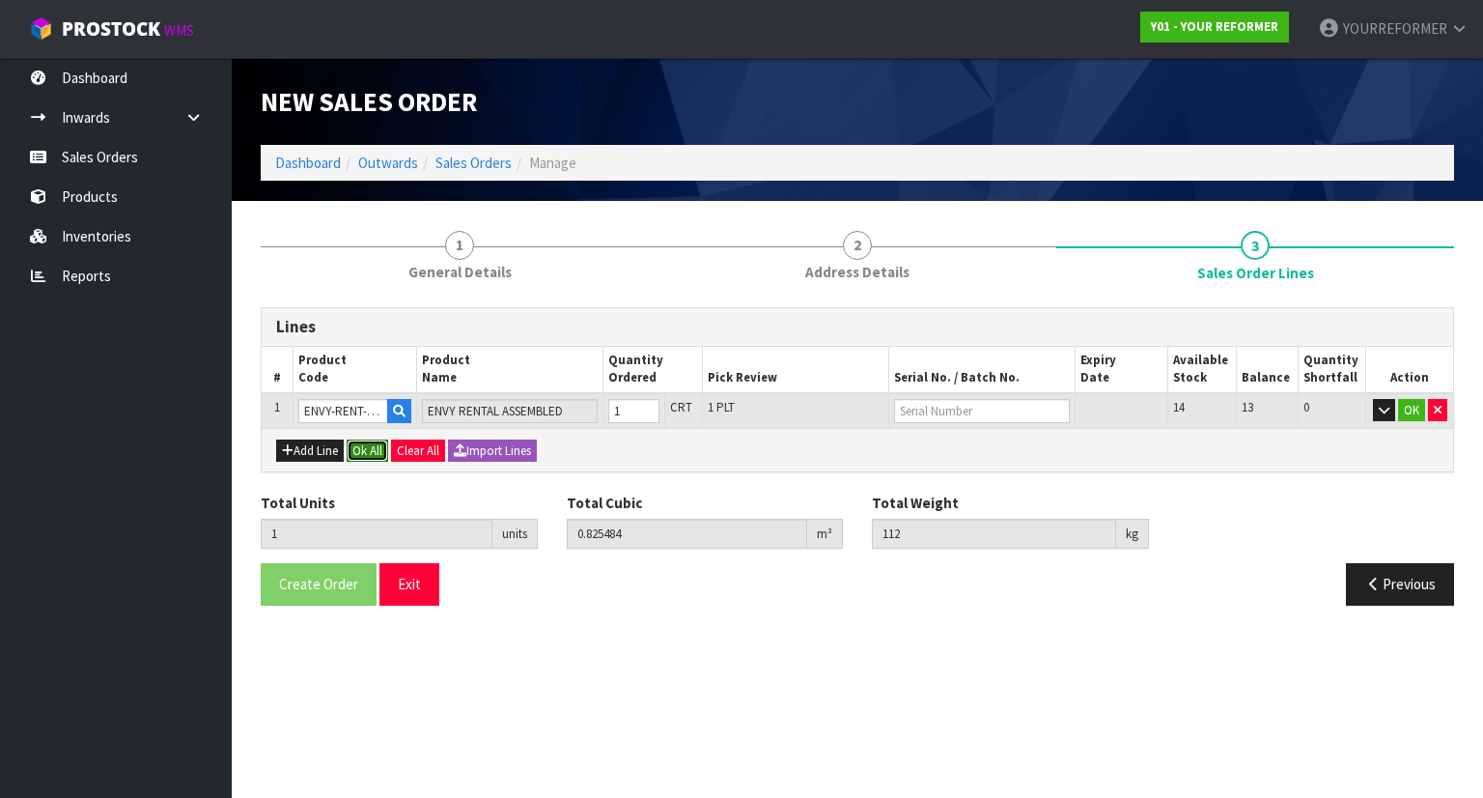
click at [382, 452] on button "Ok All" at bounding box center [368, 450] width 42 height 23
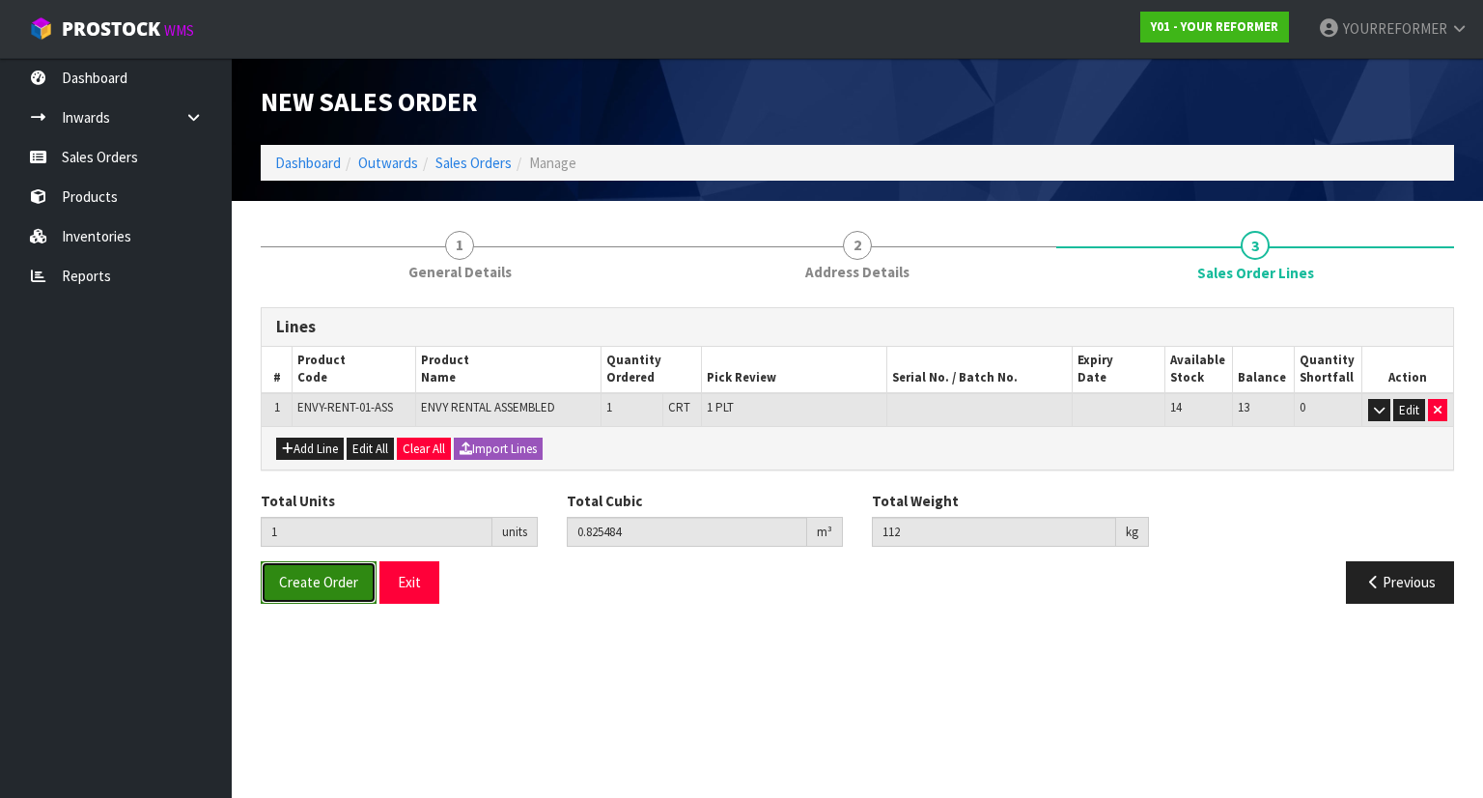
click at [350, 580] on span "Create Order" at bounding box center [318, 582] width 79 height 18
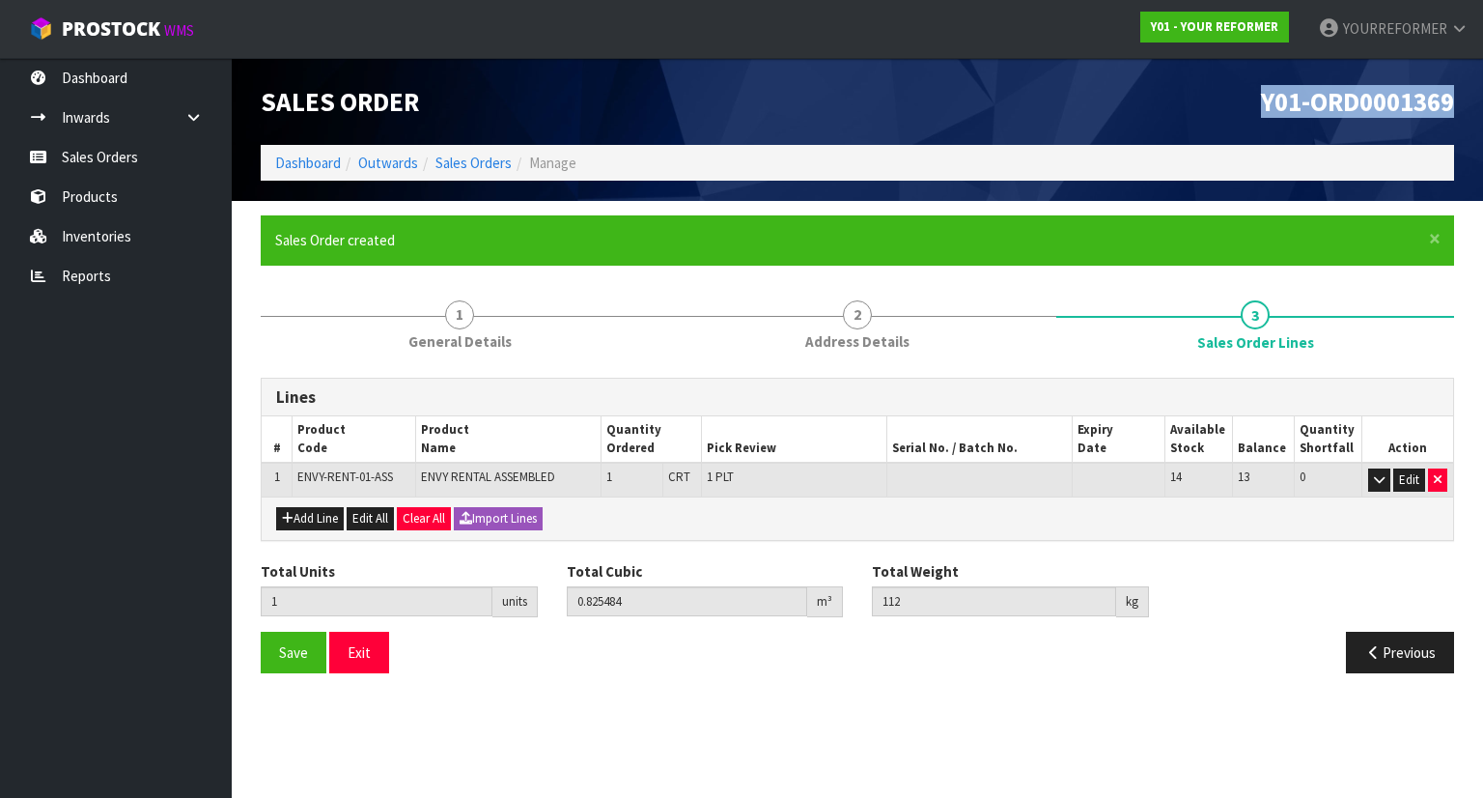
drag, startPoint x: 1460, startPoint y: 103, endPoint x: 1241, endPoint y: 121, distance: 219.9
click at [1241, 121] on div "Y01-ORD0001369" at bounding box center [1162, 101] width 611 height 87
copy span "Y01-ORD0001369"
click at [161, 152] on link "Sales Orders" at bounding box center [116, 157] width 232 height 40
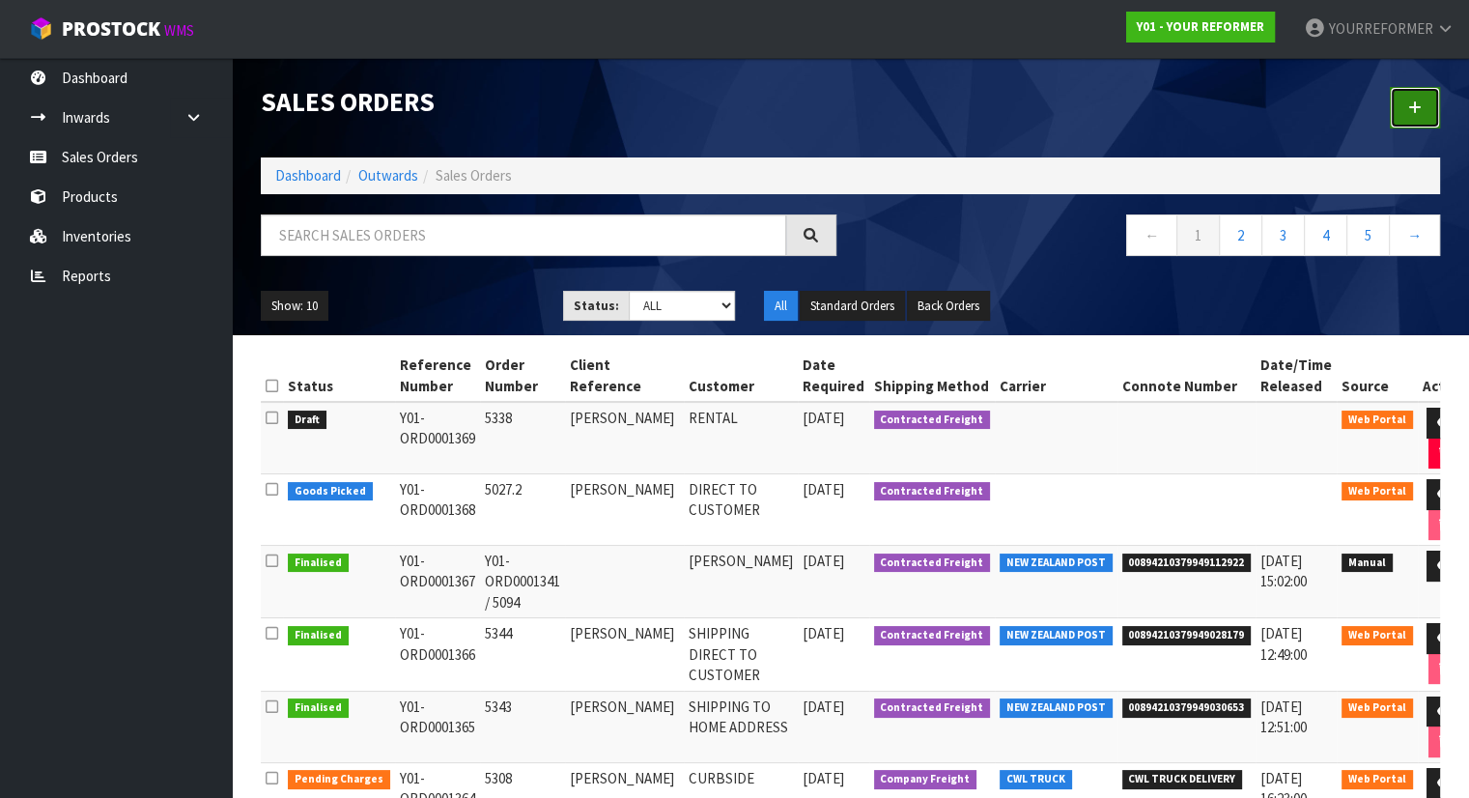
click at [1414, 111] on icon at bounding box center [1415, 107] width 14 height 14
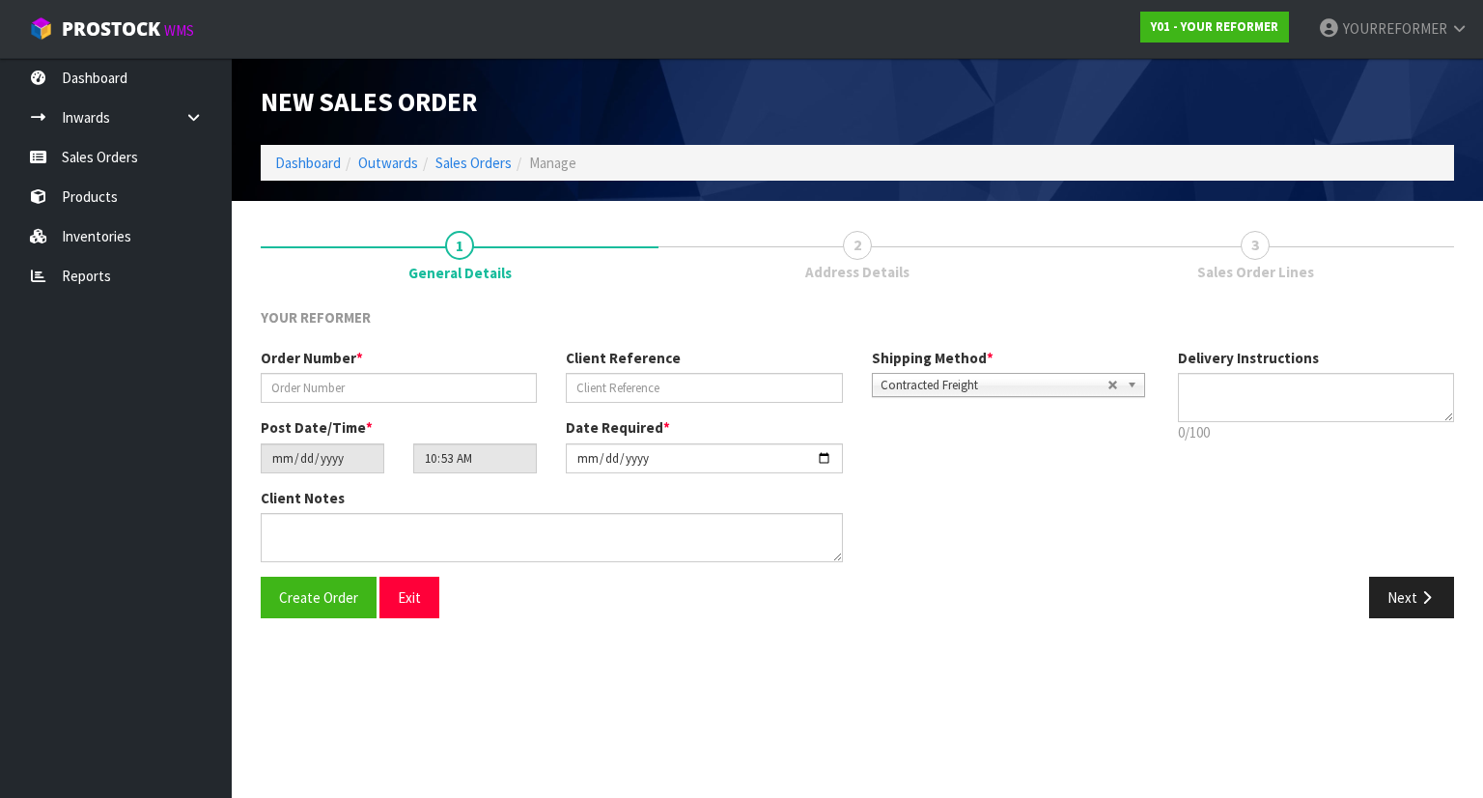
click at [344, 407] on div "Order Number * Client Reference Shipping Method * Pickup Contracted Freight Con…" at bounding box center [704, 383] width 917 height 70
drag, startPoint x: 345, startPoint y: 402, endPoint x: 345, endPoint y: 388, distance: 13.5
click at [345, 399] on input "text" at bounding box center [399, 388] width 276 height 30
paste input "5352"
type input "5352"
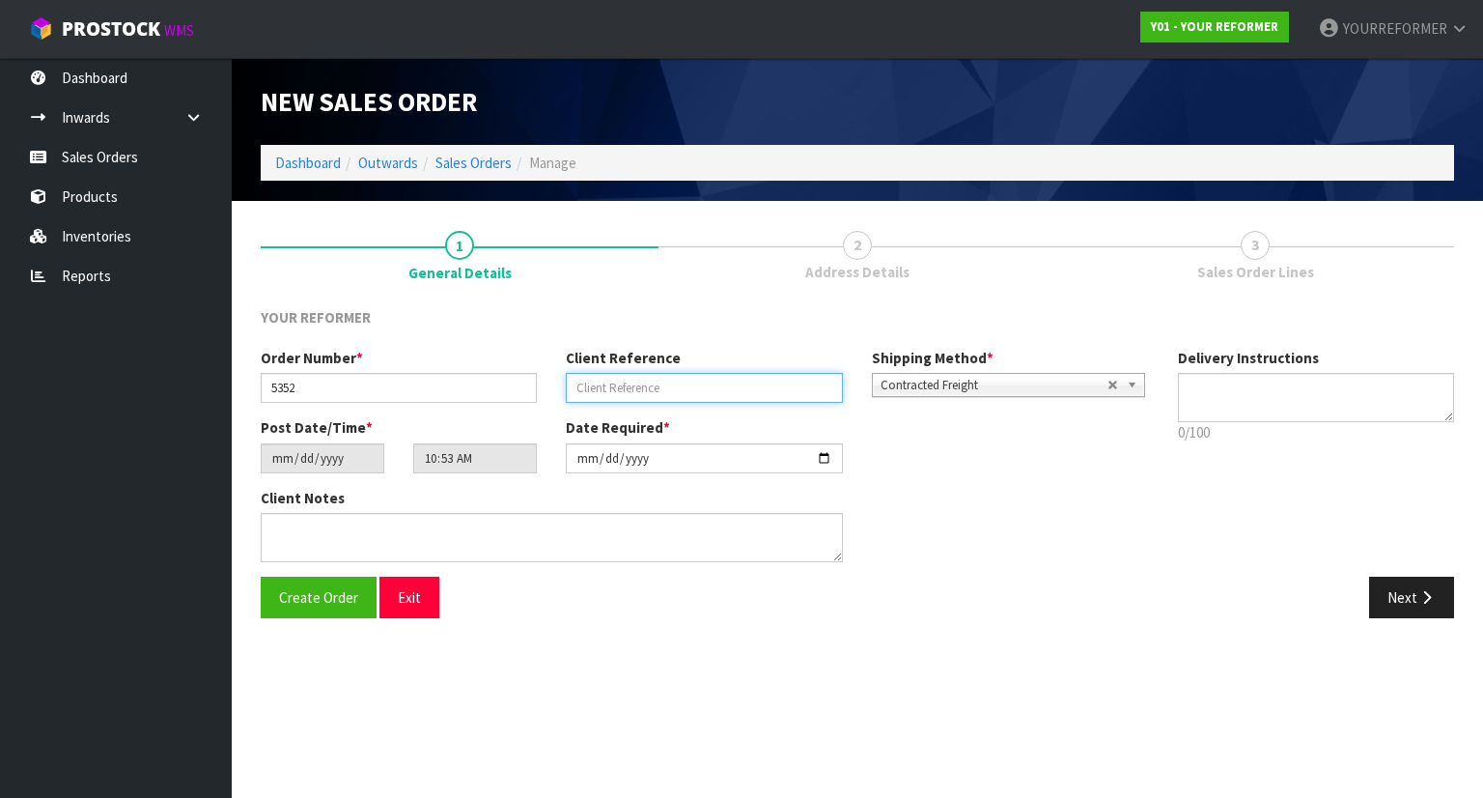
drag, startPoint x: 632, startPoint y: 392, endPoint x: 660, endPoint y: 395, distance: 28.2
click at [632, 392] on input "text" at bounding box center [704, 388] width 276 height 30
paste input "FEI BIAN GOH"
type input "FEI BIAN GOH"
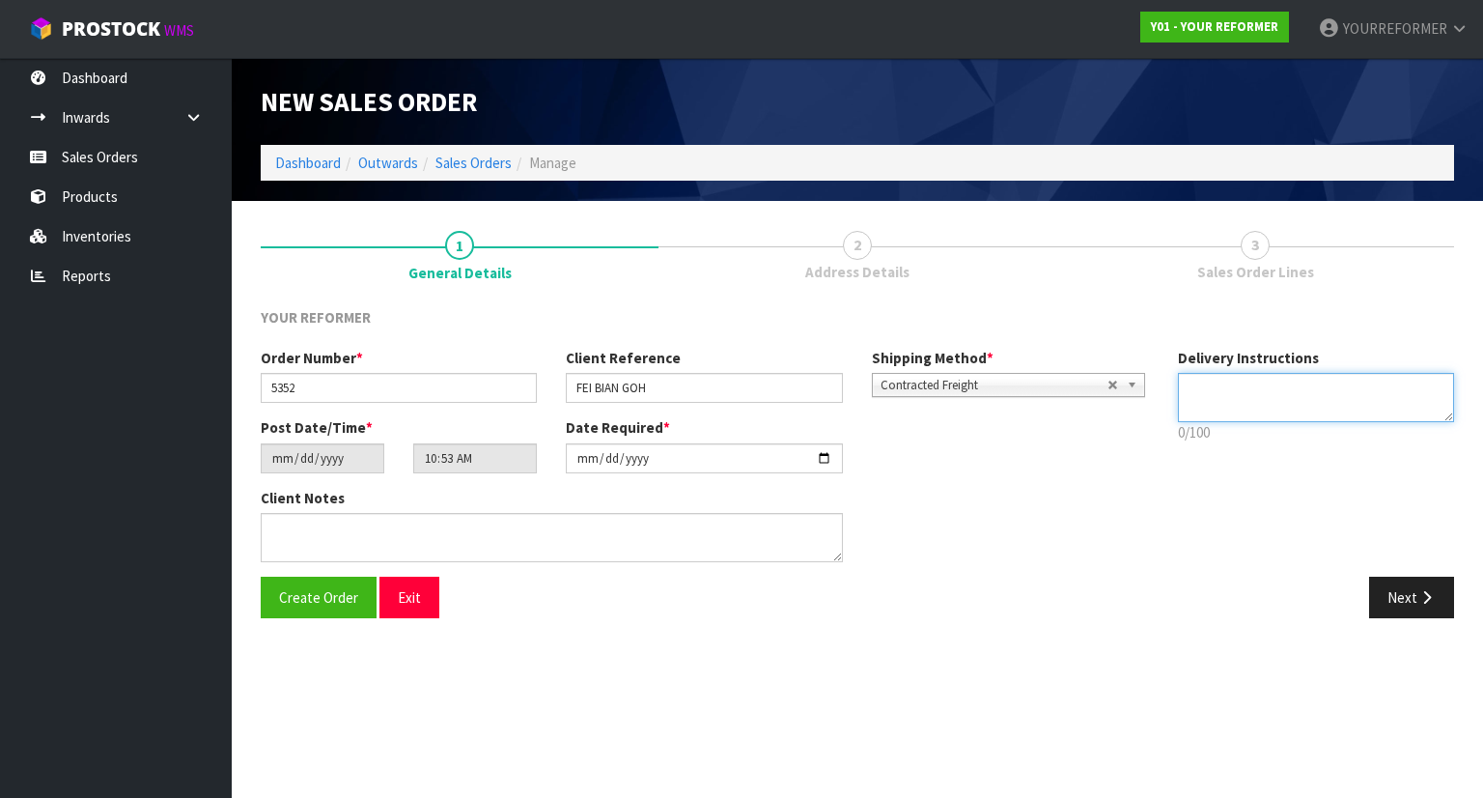
drag, startPoint x: 1270, startPoint y: 395, endPoint x: 1250, endPoint y: 385, distance: 21.6
click at [1270, 395] on textarea at bounding box center [1316, 397] width 277 height 49
paste textarea "[PHONE_NUMBER]"
type textarea "RENTAL [PHONE_NUMBER]"
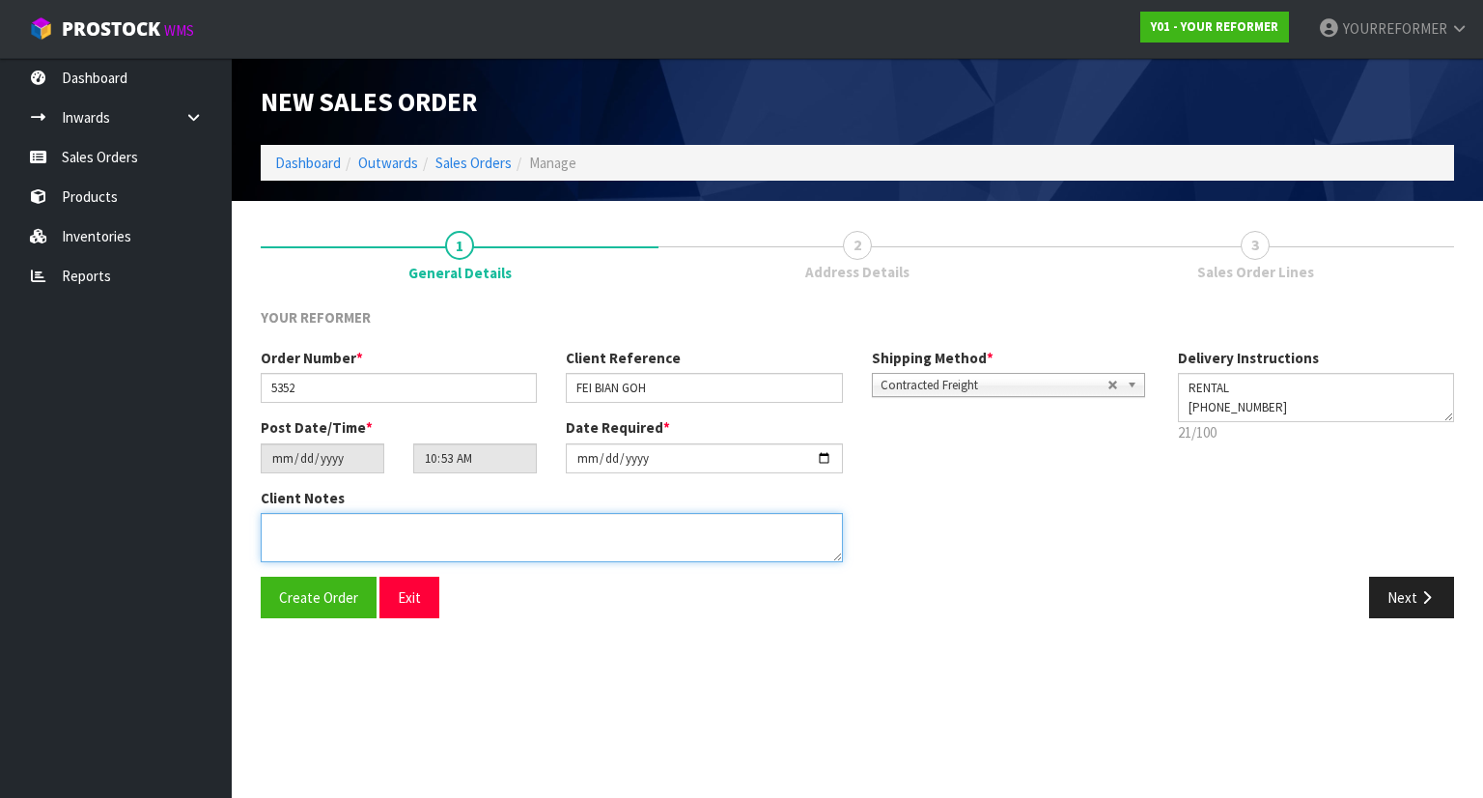
click at [499, 526] on textarea at bounding box center [552, 537] width 582 height 49
paste textarea "SU [PERSON_NAME] 18 PENEHARETI RISE STONEFIELDS AUK [GEOGRAPHIC_DATA] 1072 [GEO…"
type textarea "SU [PERSON_NAME] 18 PENEHARETI RISE STONEFIELDS AUK [GEOGRAPHIC_DATA] 1072 [GEO…"
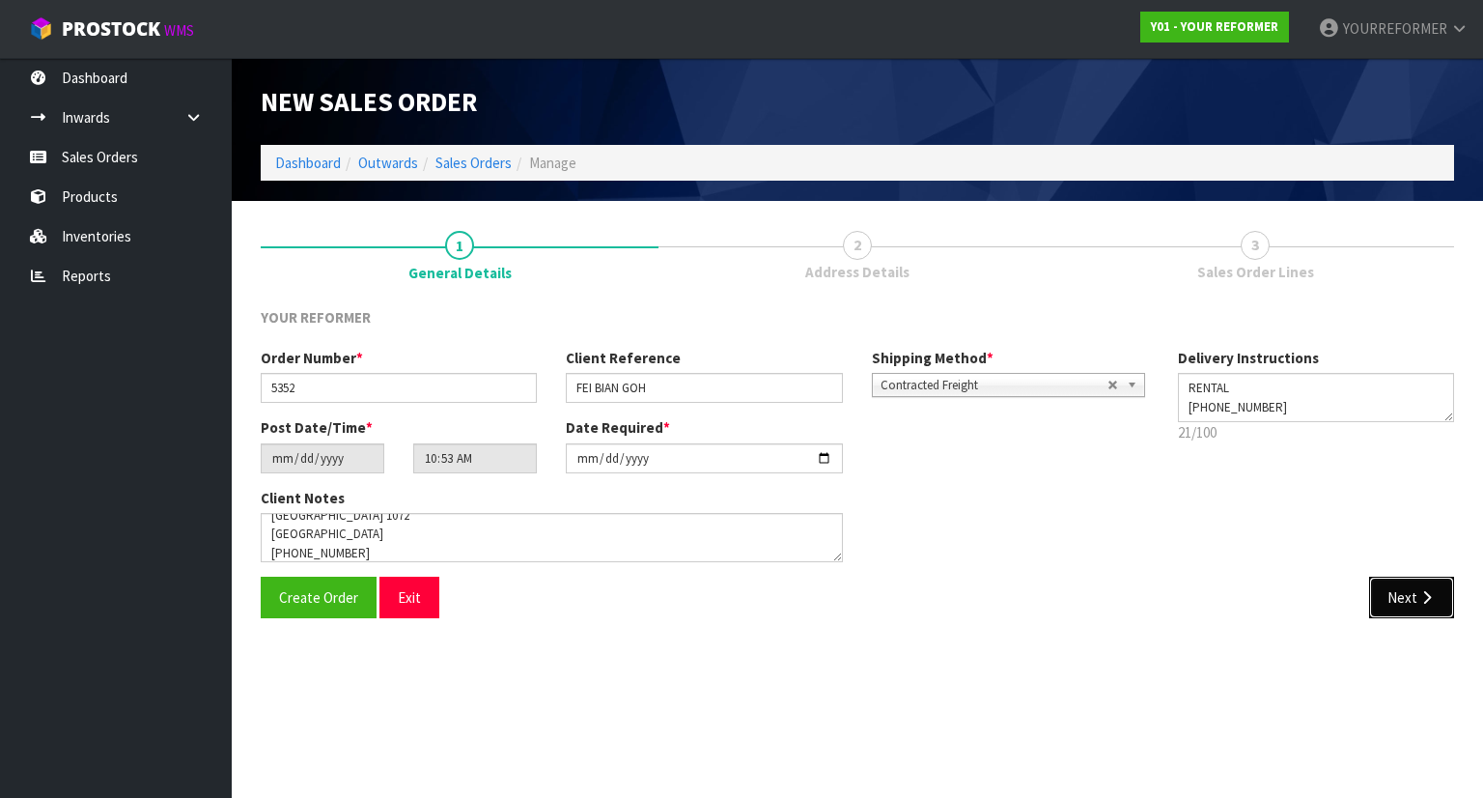
click at [1414, 593] on button "Next" at bounding box center [1411, 597] width 85 height 42
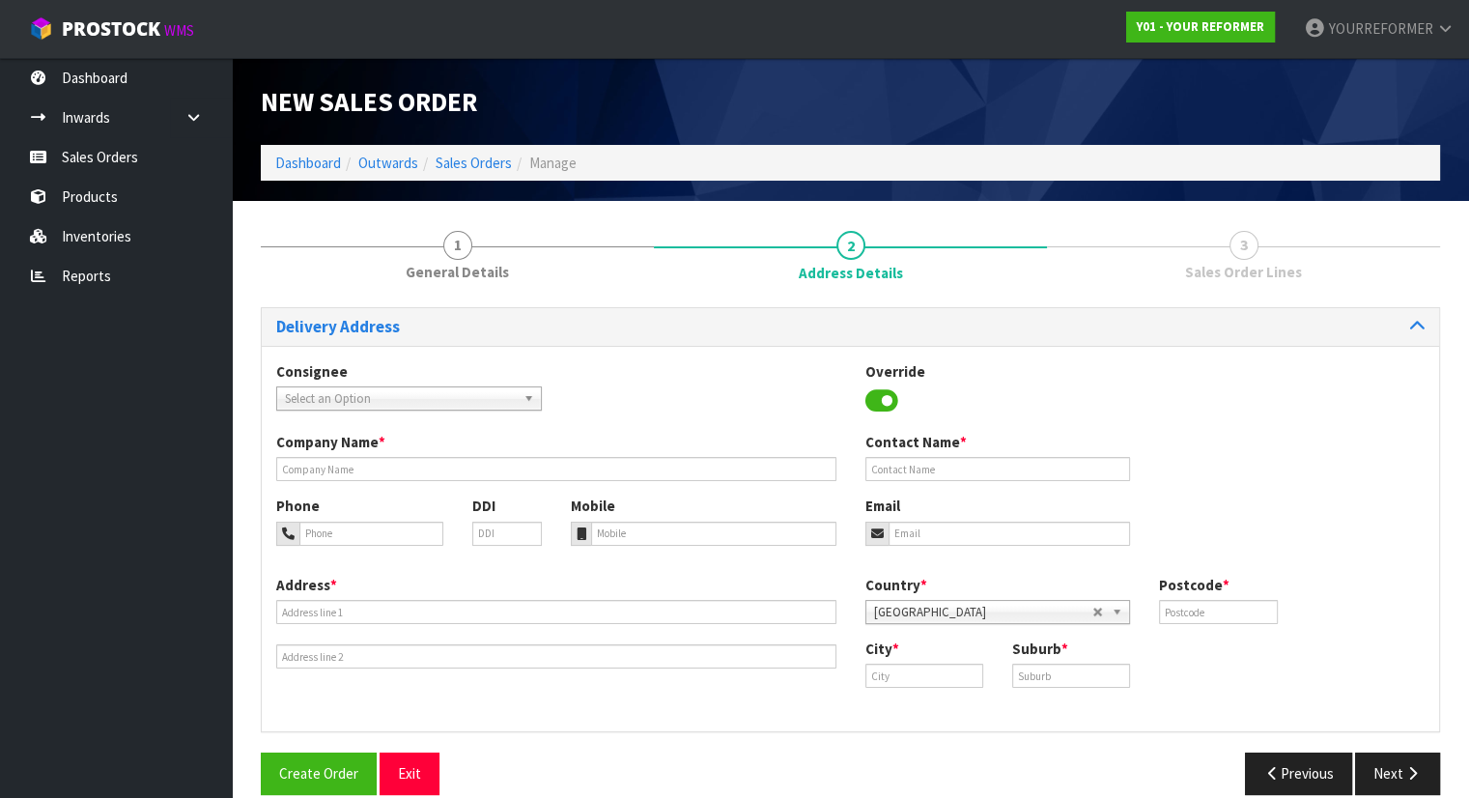
drag, startPoint x: 316, startPoint y: 486, endPoint x: 338, endPoint y: 475, distance: 24.6
click at [317, 486] on div "Company Name * Contact Name *" at bounding box center [850, 464] width 1177 height 64
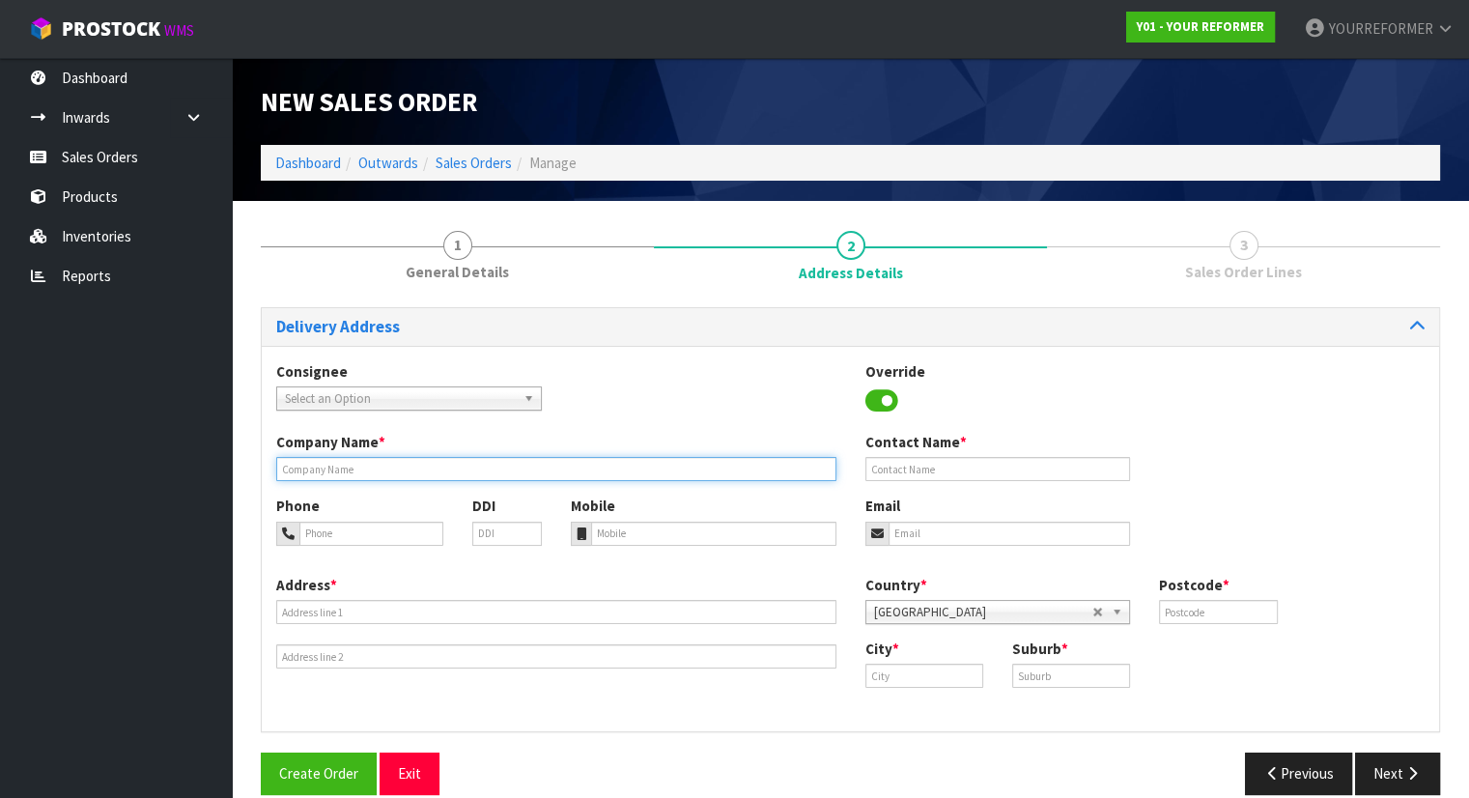
drag, startPoint x: 338, startPoint y: 475, endPoint x: 367, endPoint y: 491, distance: 33.3
click at [343, 477] on input "text" at bounding box center [556, 469] width 560 height 24
type input "RENTAL"
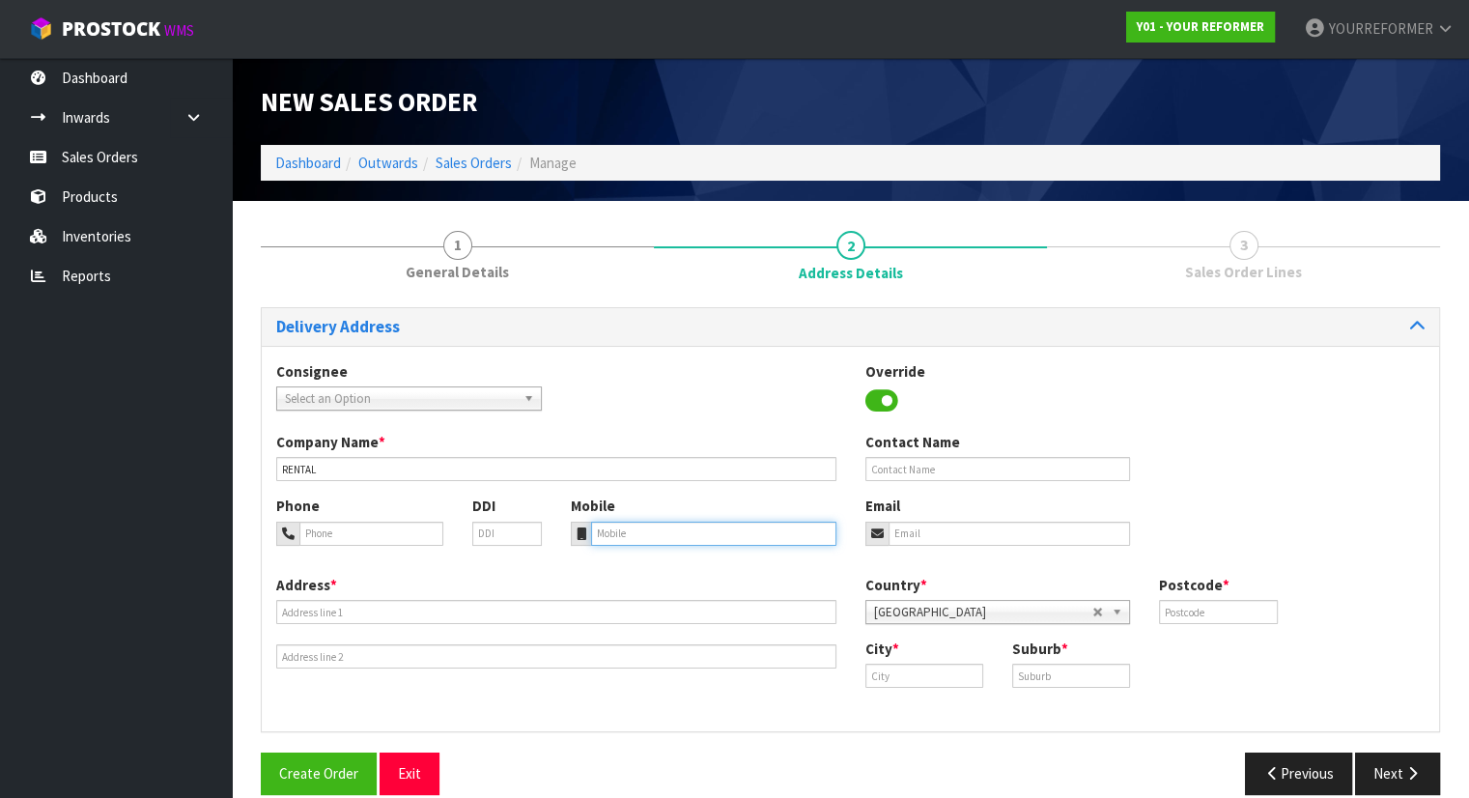
click at [593, 524] on input "tel" at bounding box center [713, 533] width 245 height 24
paste input "[PHONE_NUMBER]"
type input "[PHONE_NUMBER]"
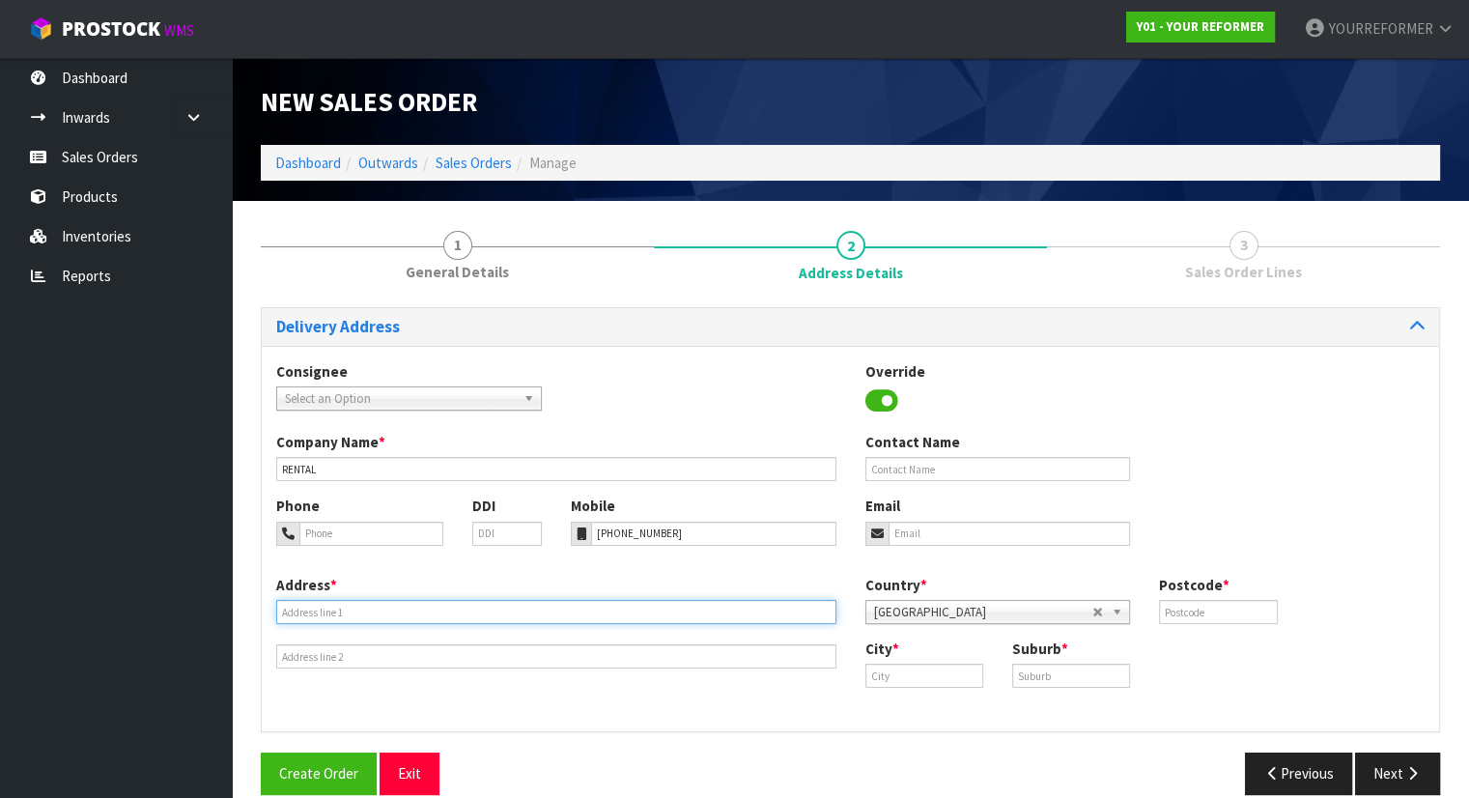
click at [365, 615] on input "text" at bounding box center [556, 612] width 560 height 24
paste input "18 PENEHARETI RISE STONEFIELDS AUK AUCKLAND 1072"
type input "18 PENEHARETI RISE STONEFIELDS AUK AUCKLAND 1072"
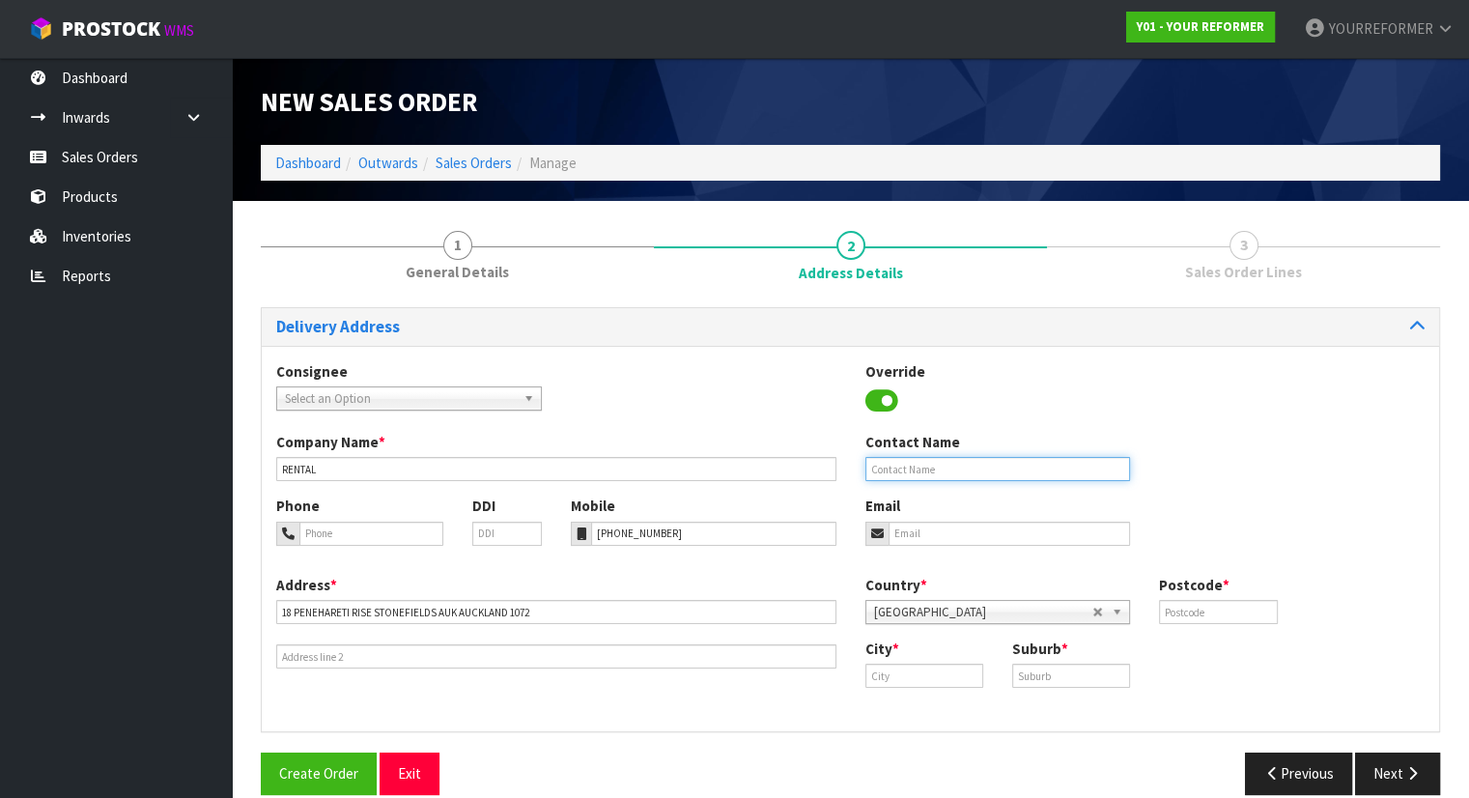
drag, startPoint x: 928, startPoint y: 470, endPoint x: 917, endPoint y: 455, distance: 18.7
click at [928, 470] on input "text" at bounding box center [998, 469] width 266 height 24
paste input "SU [PERSON_NAME]"
type input "SU [PERSON_NAME]"
drag, startPoint x: 1059, startPoint y: 530, endPoint x: 1078, endPoint y: 545, distance: 23.4
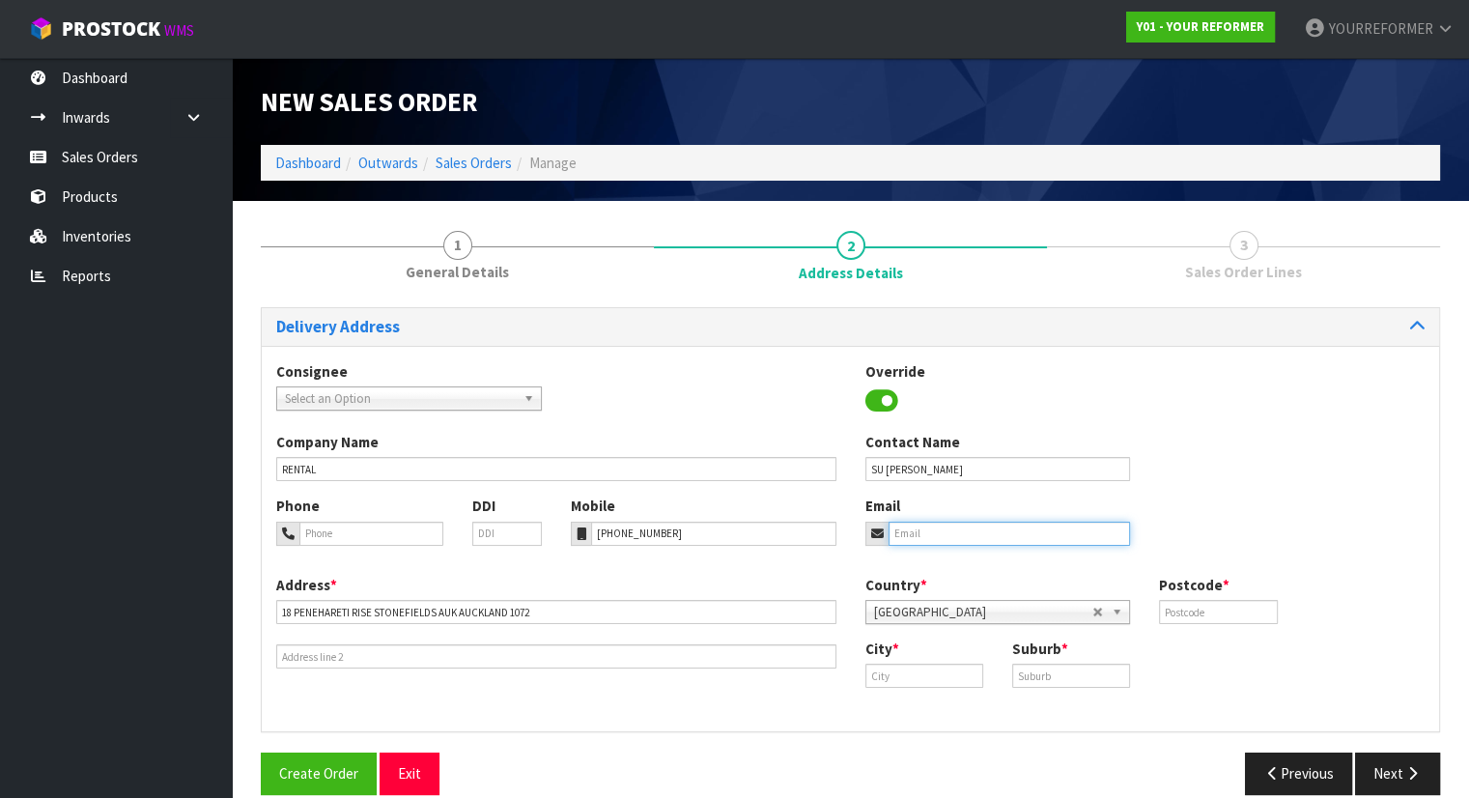
click at [1059, 530] on input "email" at bounding box center [1009, 533] width 242 height 24
paste input "[EMAIL_ADDRESS][DOMAIN_NAME]"
type input "[EMAIL_ADDRESS][DOMAIN_NAME]"
click at [919, 677] on input "text" at bounding box center [924, 675] width 118 height 24
click at [903, 712] on strong "[PERSON_NAME]" at bounding box center [939, 708] width 110 height 18
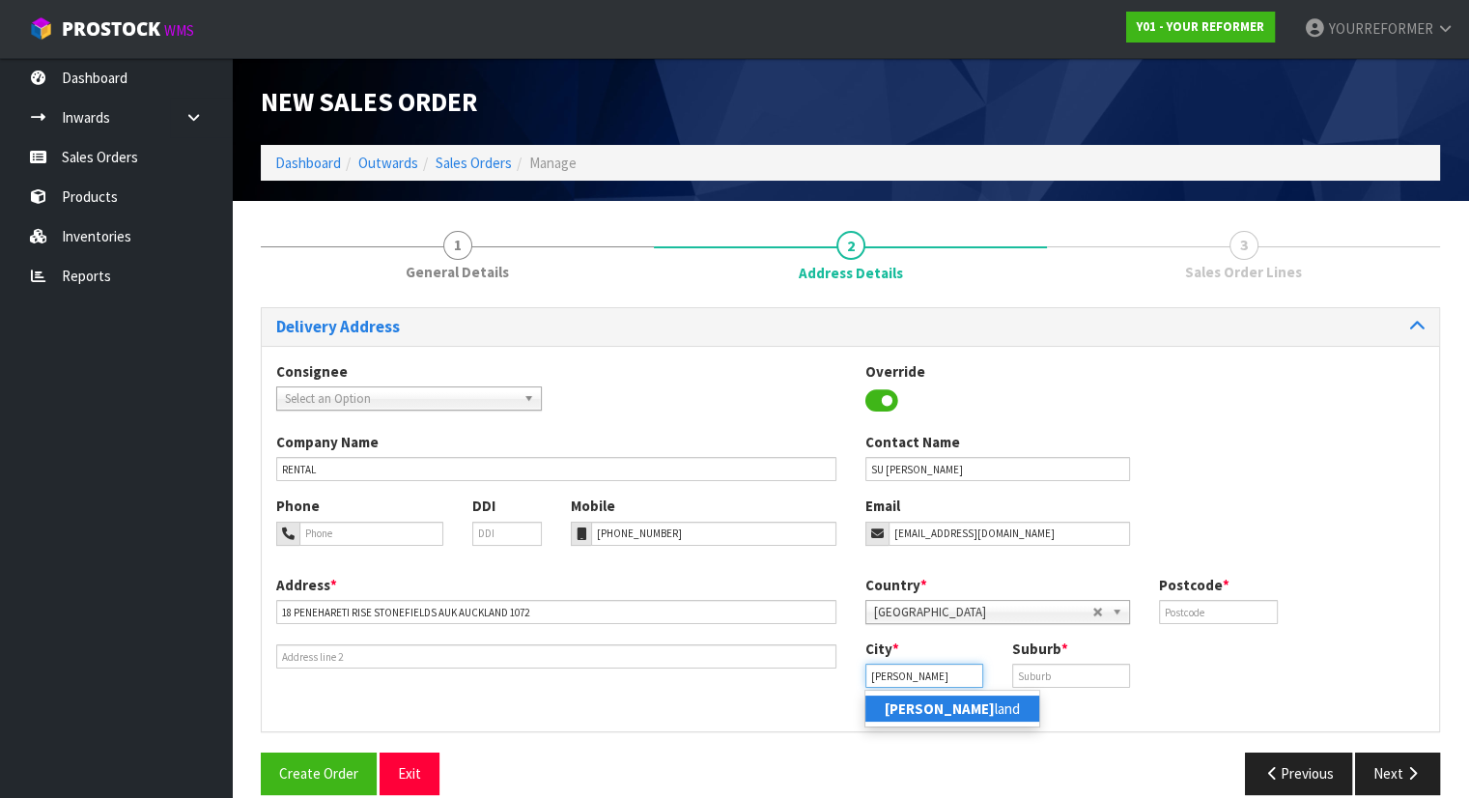
type input "[GEOGRAPHIC_DATA]"
click at [1112, 677] on input "text" at bounding box center [1071, 675] width 118 height 24
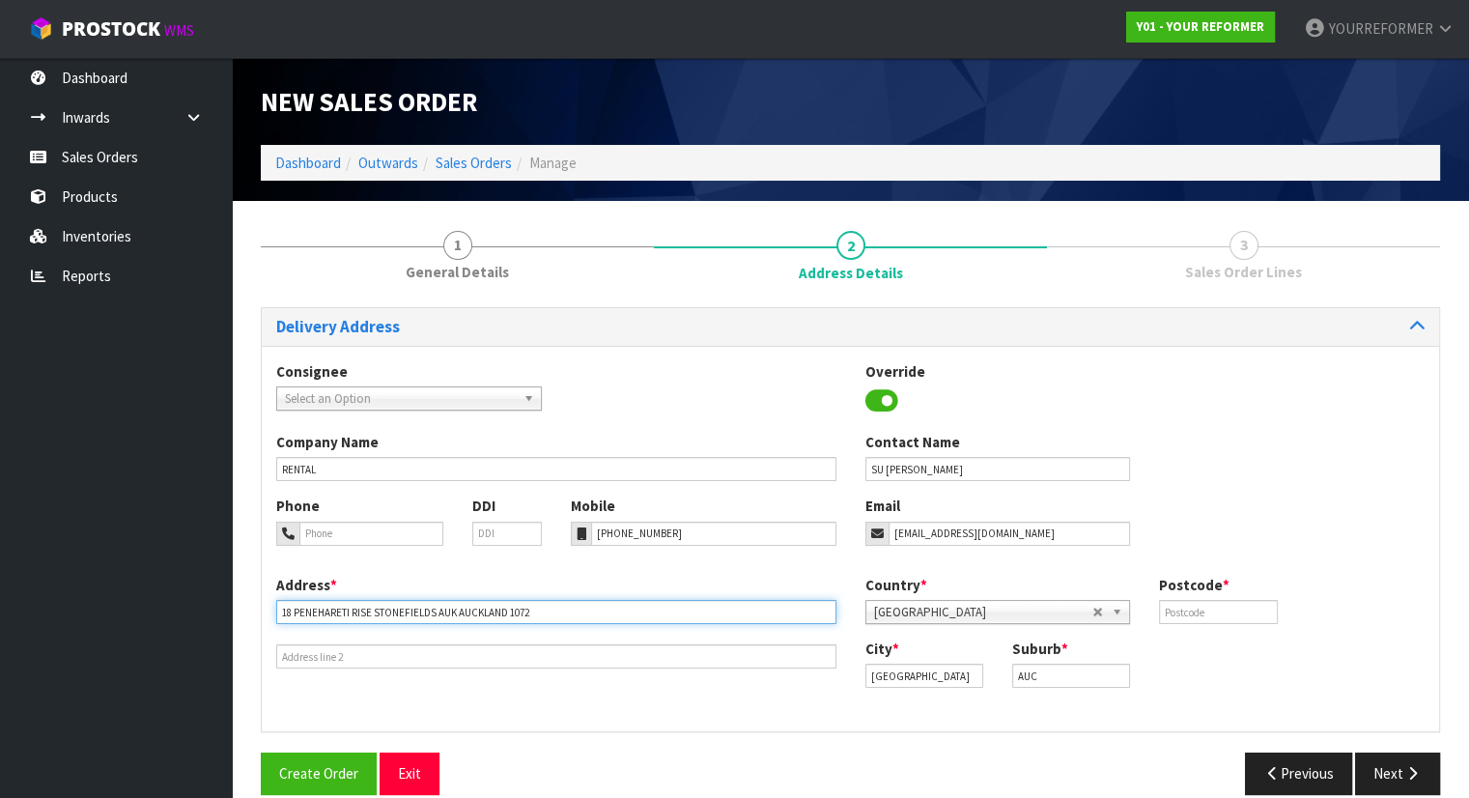
click at [402, 606] on input "18 PENEHARETI RISE STONEFIELDS AUK AUCKLAND 1072" at bounding box center [556, 612] width 560 height 24
drag, startPoint x: 402, startPoint y: 606, endPoint x: 440, endPoint y: 615, distance: 39.6
click at [402, 606] on input "18 PENEHARETI RISE STONEFIELDS AUK AUCKLAND 1072" at bounding box center [556, 612] width 560 height 24
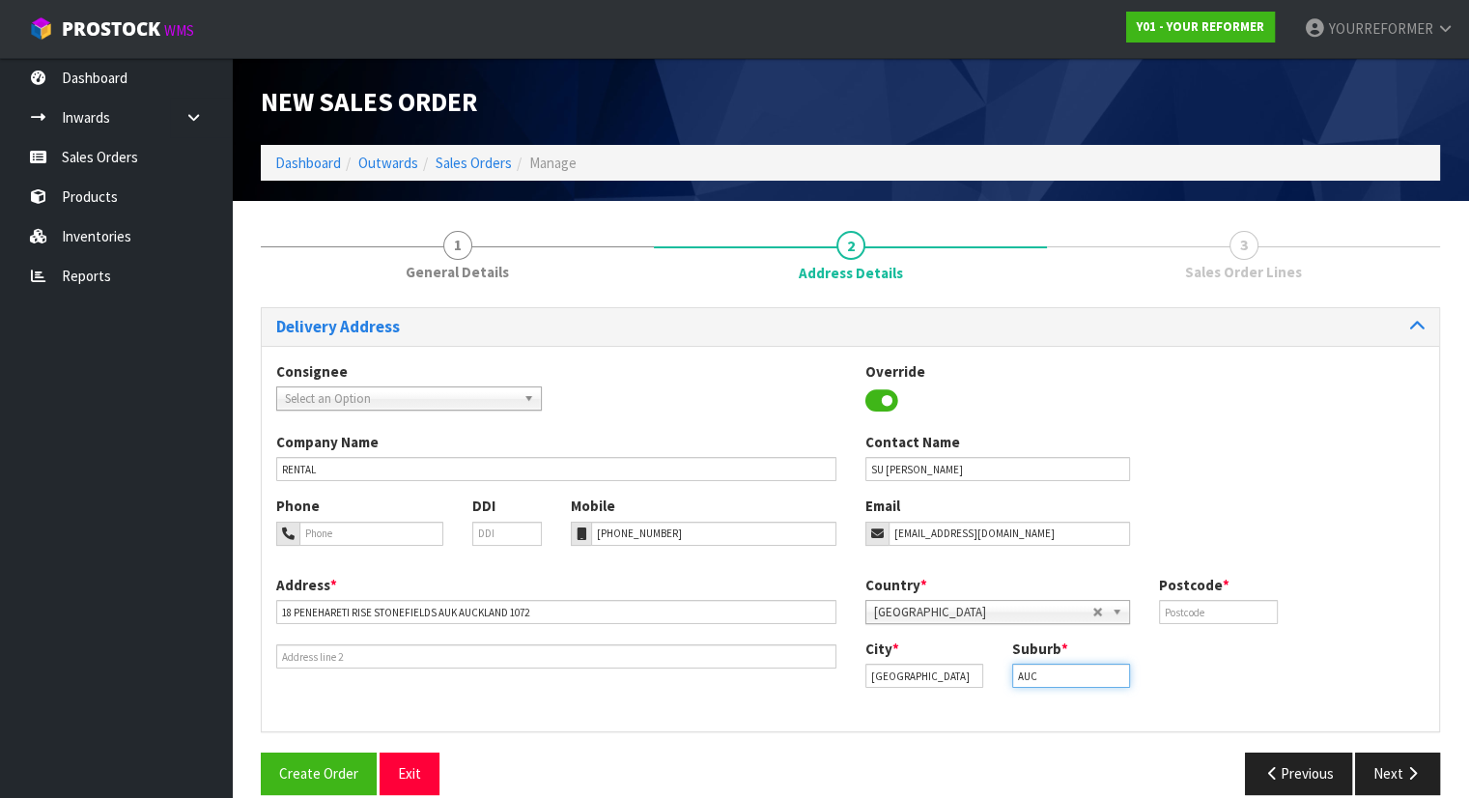
drag, startPoint x: 1081, startPoint y: 677, endPoint x: 978, endPoint y: 697, distance: 105.3
click at [907, 681] on div "City * [GEOGRAPHIC_DATA] Suburb * AUC" at bounding box center [1145, 670] width 589 height 64
paste input "STONEFIELDS"
type input "STONEFIELDS"
click at [1236, 609] on input "text" at bounding box center [1218, 612] width 118 height 24
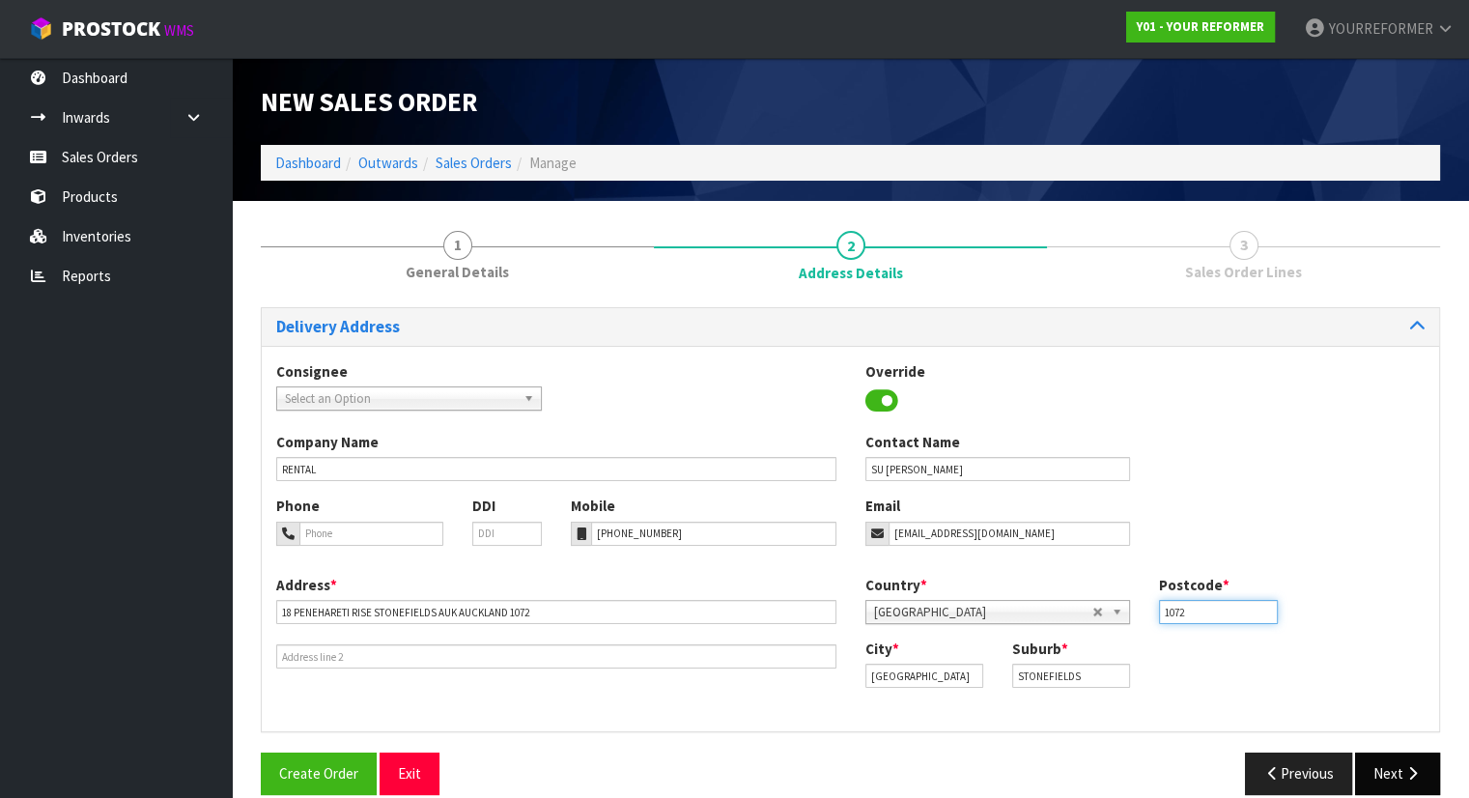
type input "1072"
click at [1391, 778] on button "Next" at bounding box center [1397, 773] width 85 height 42
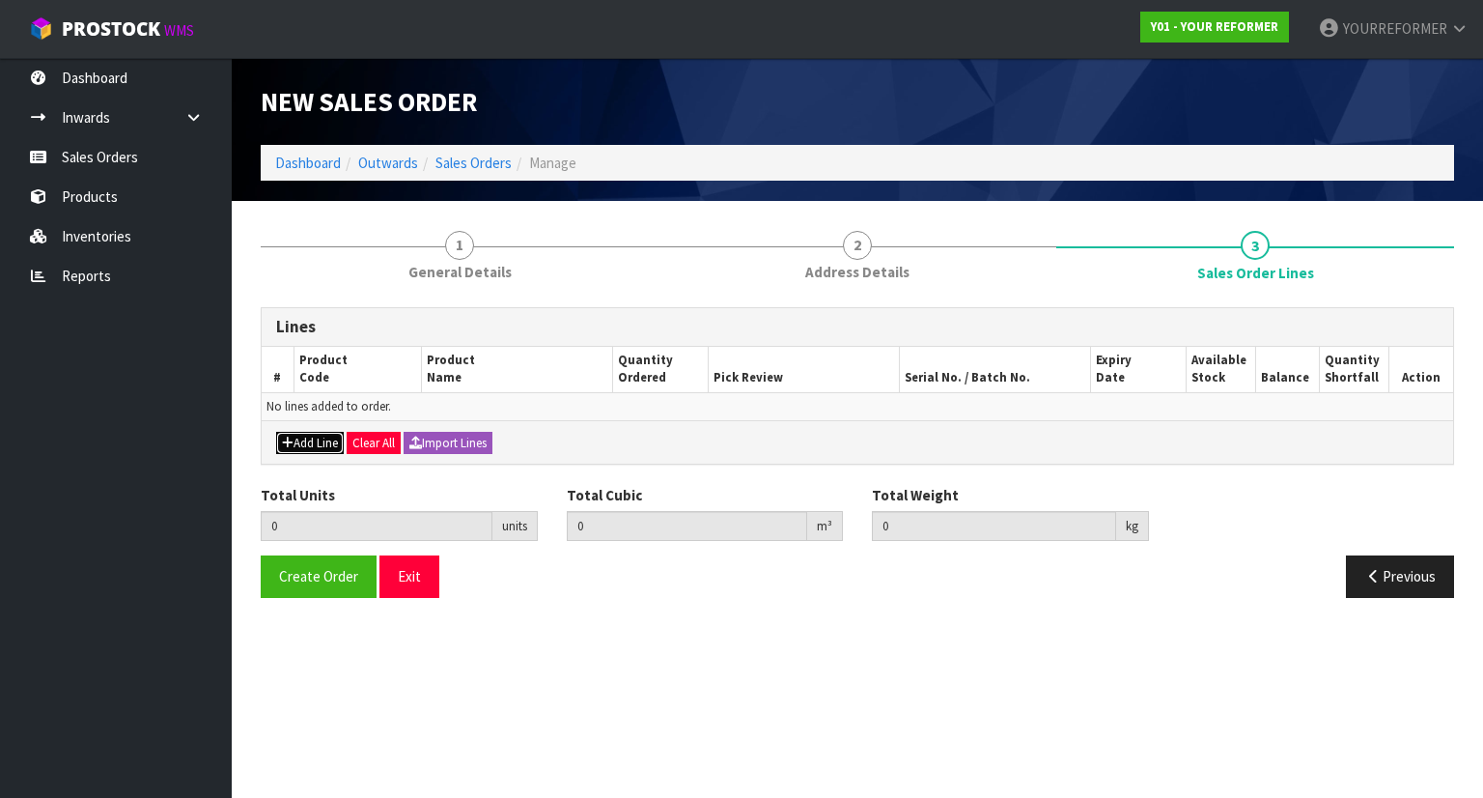
click at [302, 442] on button "Add Line" at bounding box center [310, 443] width 68 height 23
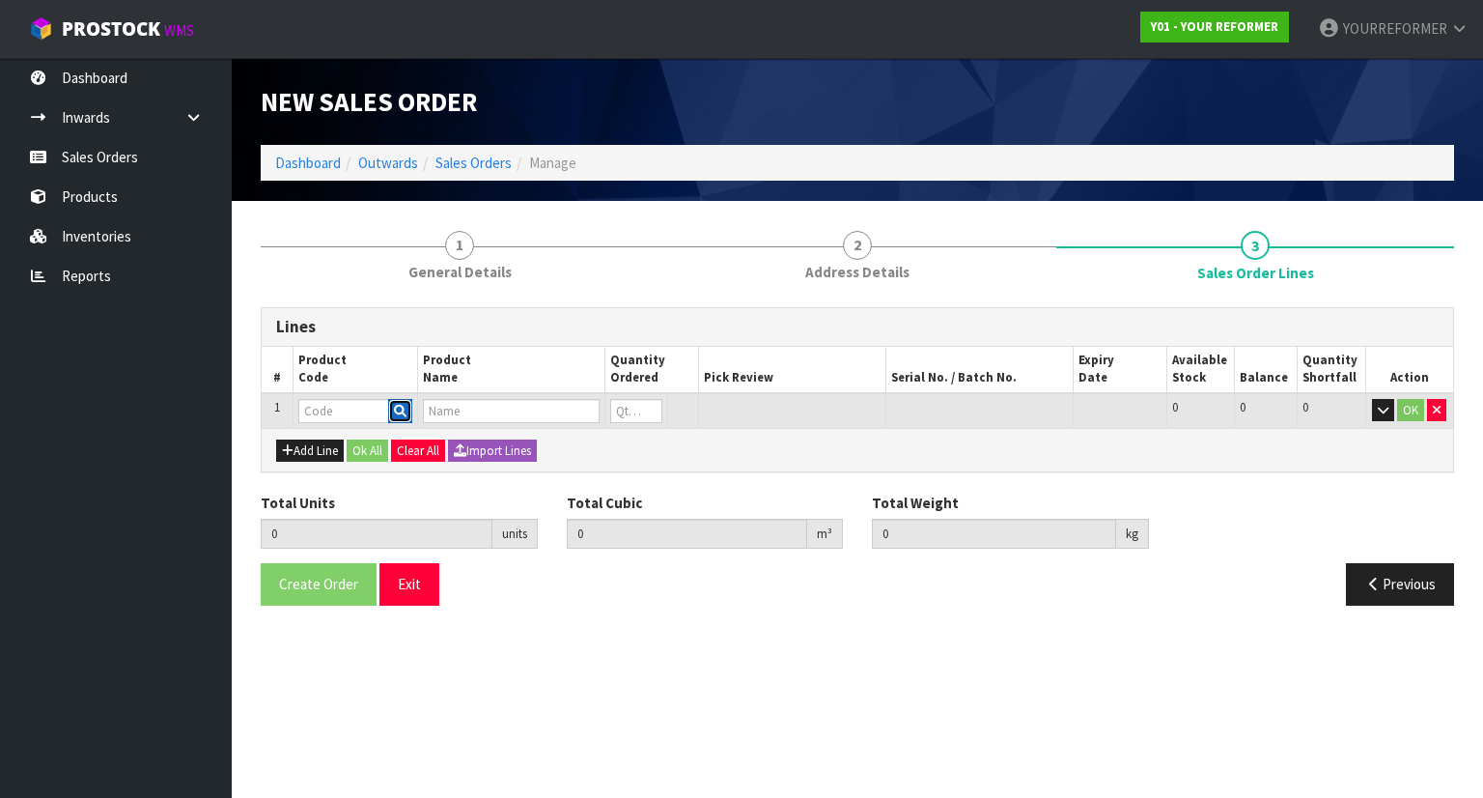
click at [404, 399] on button "button" at bounding box center [400, 411] width 24 height 25
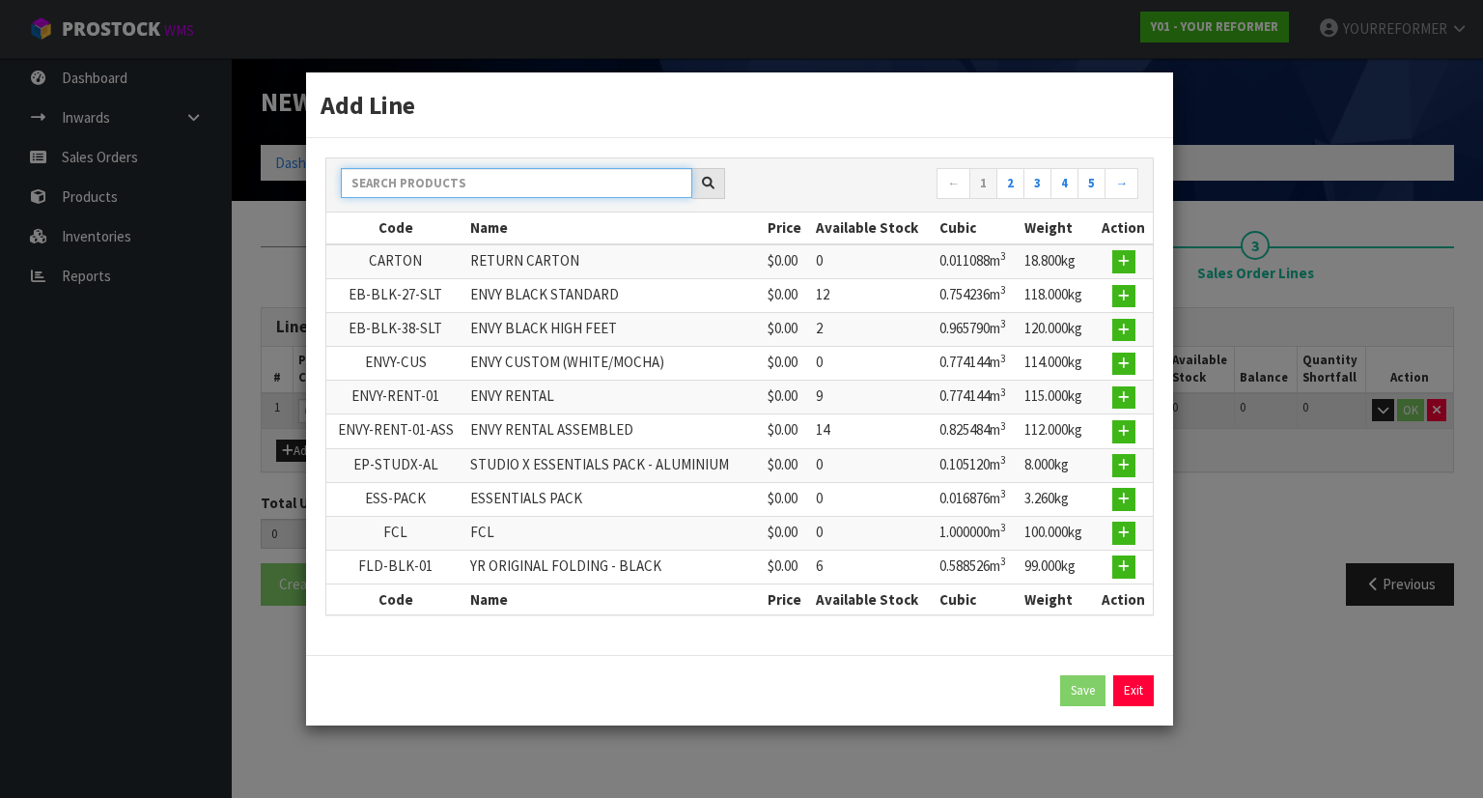
click at [468, 182] on input "text" at bounding box center [516, 183] width 351 height 30
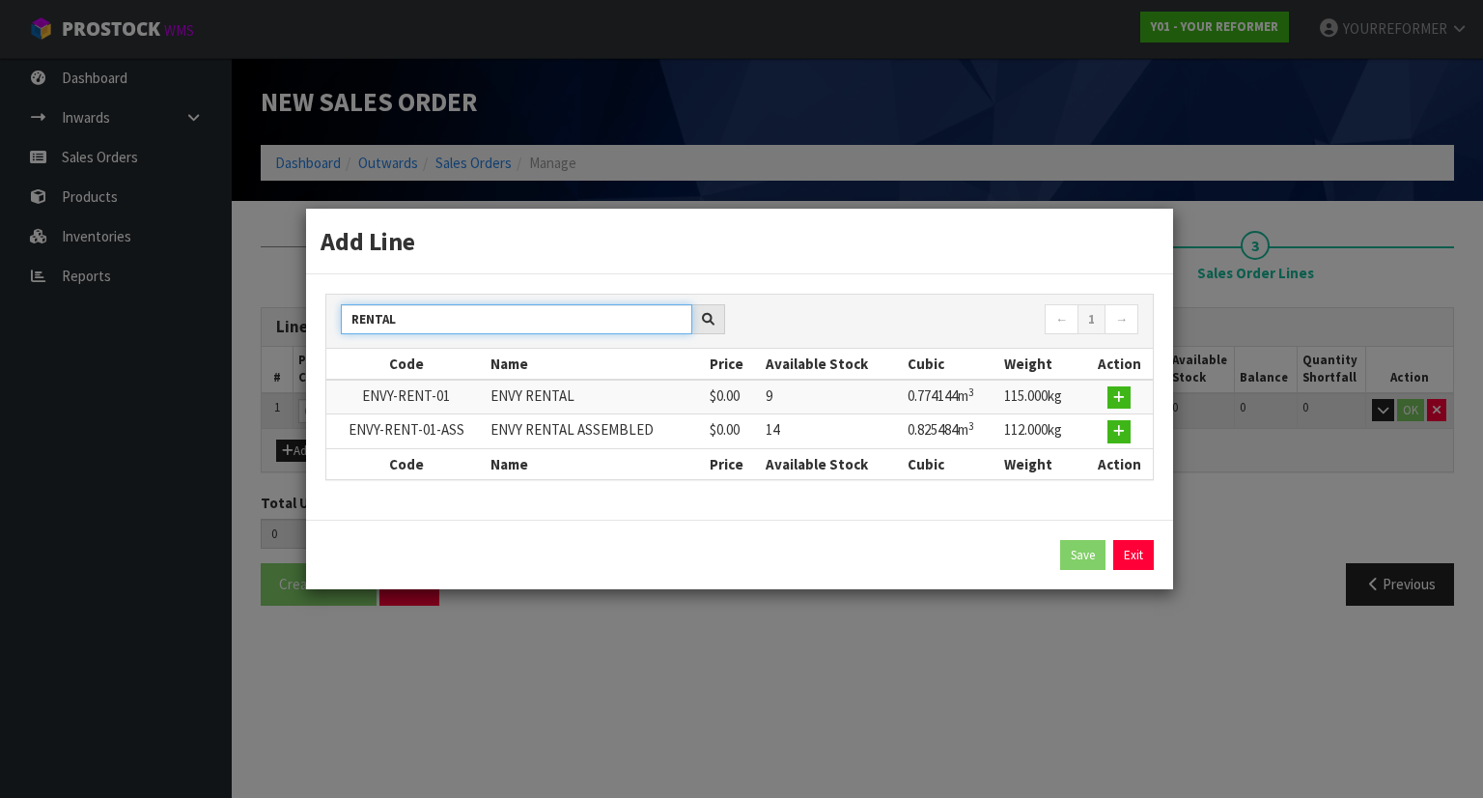
type input "RENTAL"
click at [1138, 436] on td at bounding box center [1119, 431] width 68 height 34
click at [1117, 436] on button "button" at bounding box center [1118, 431] width 23 height 23
type input "0.000000"
type input "0.000"
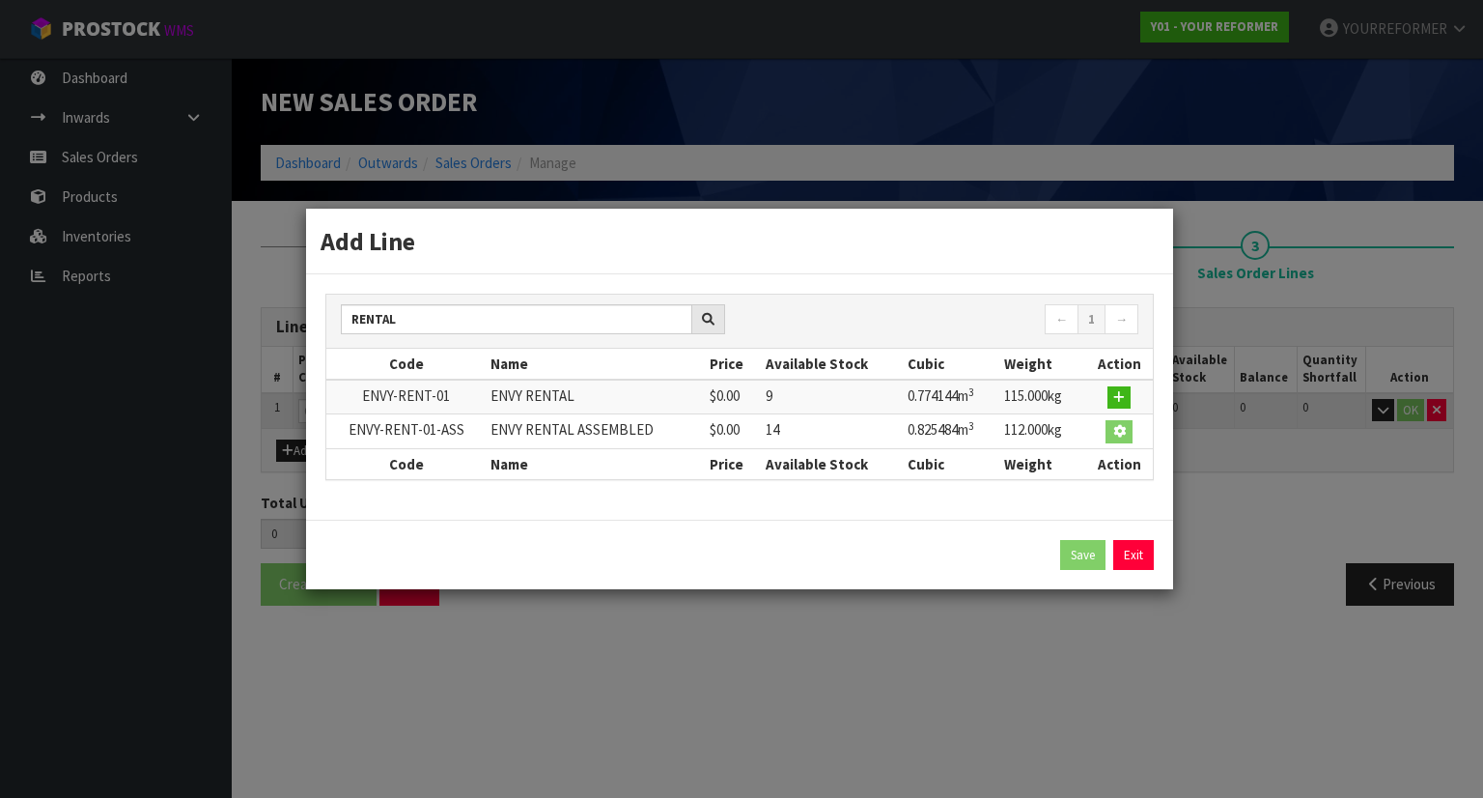
type input "ENVY-RENT-01-ASS"
type input "ENVY RENTAL ASSEMBLED"
type input "0"
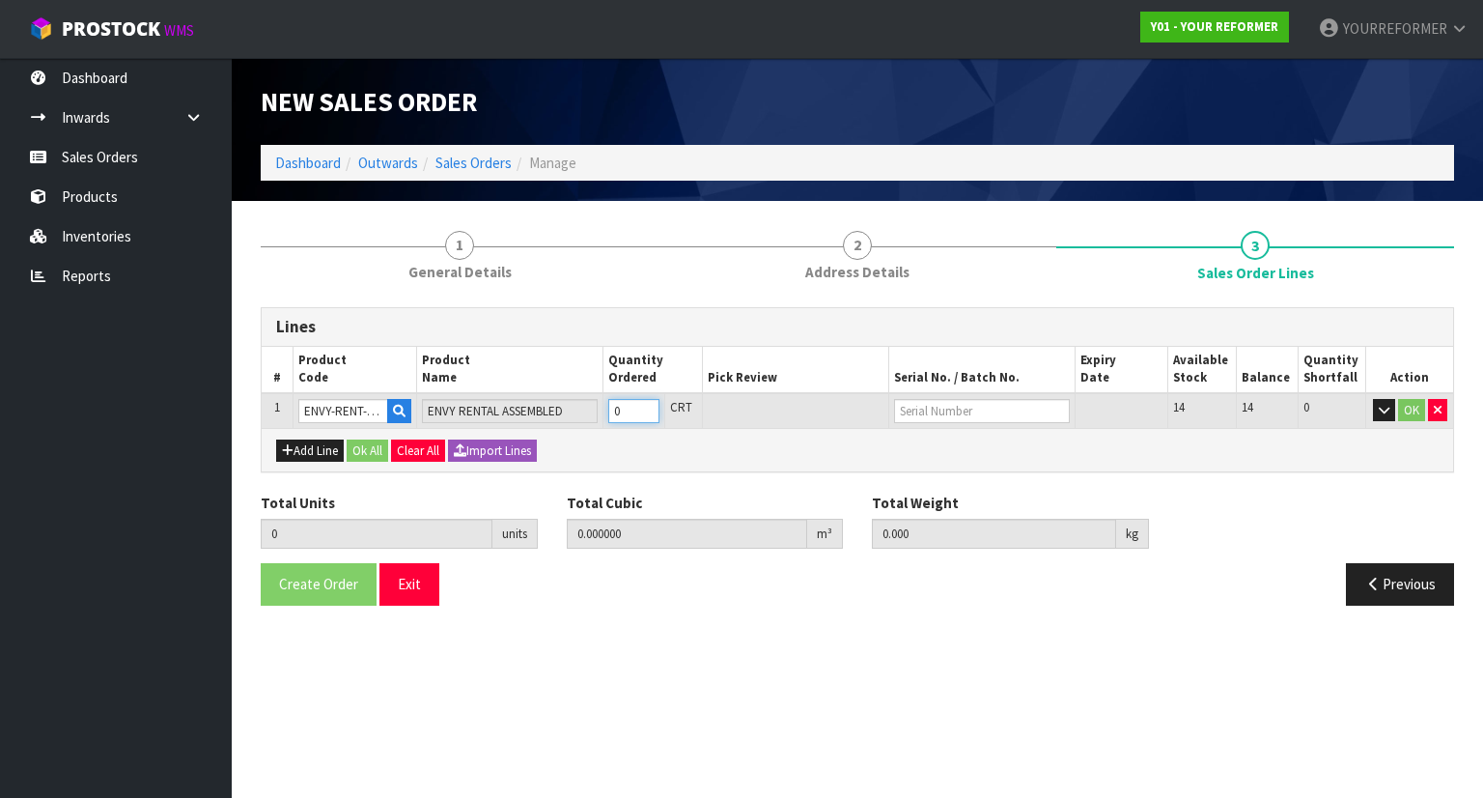
type input "1"
type input "0.825484"
type input "112"
type input "1"
click at [655, 403] on input "1" at bounding box center [633, 411] width 51 height 24
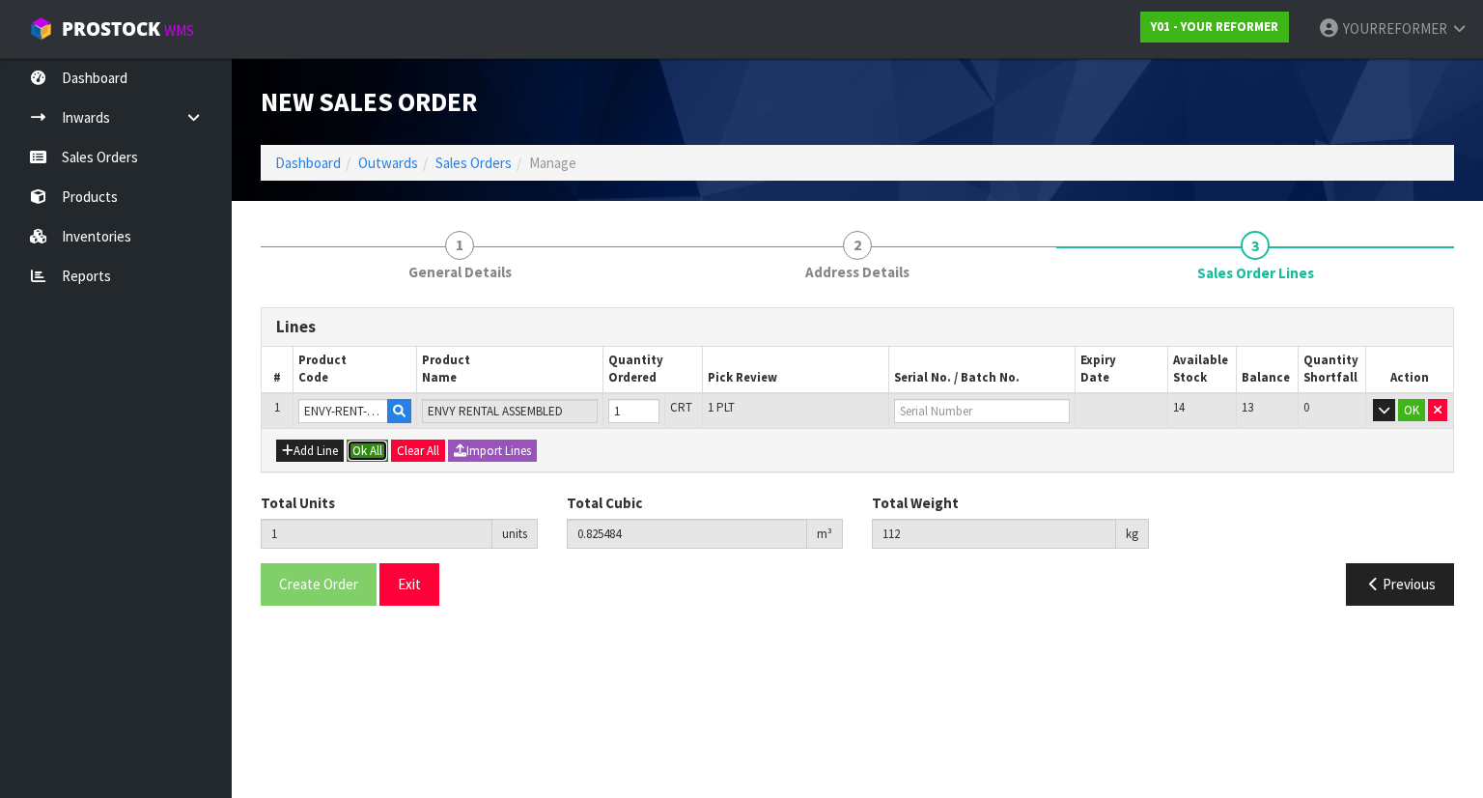
click at [379, 449] on button "Ok All" at bounding box center [368, 450] width 42 height 23
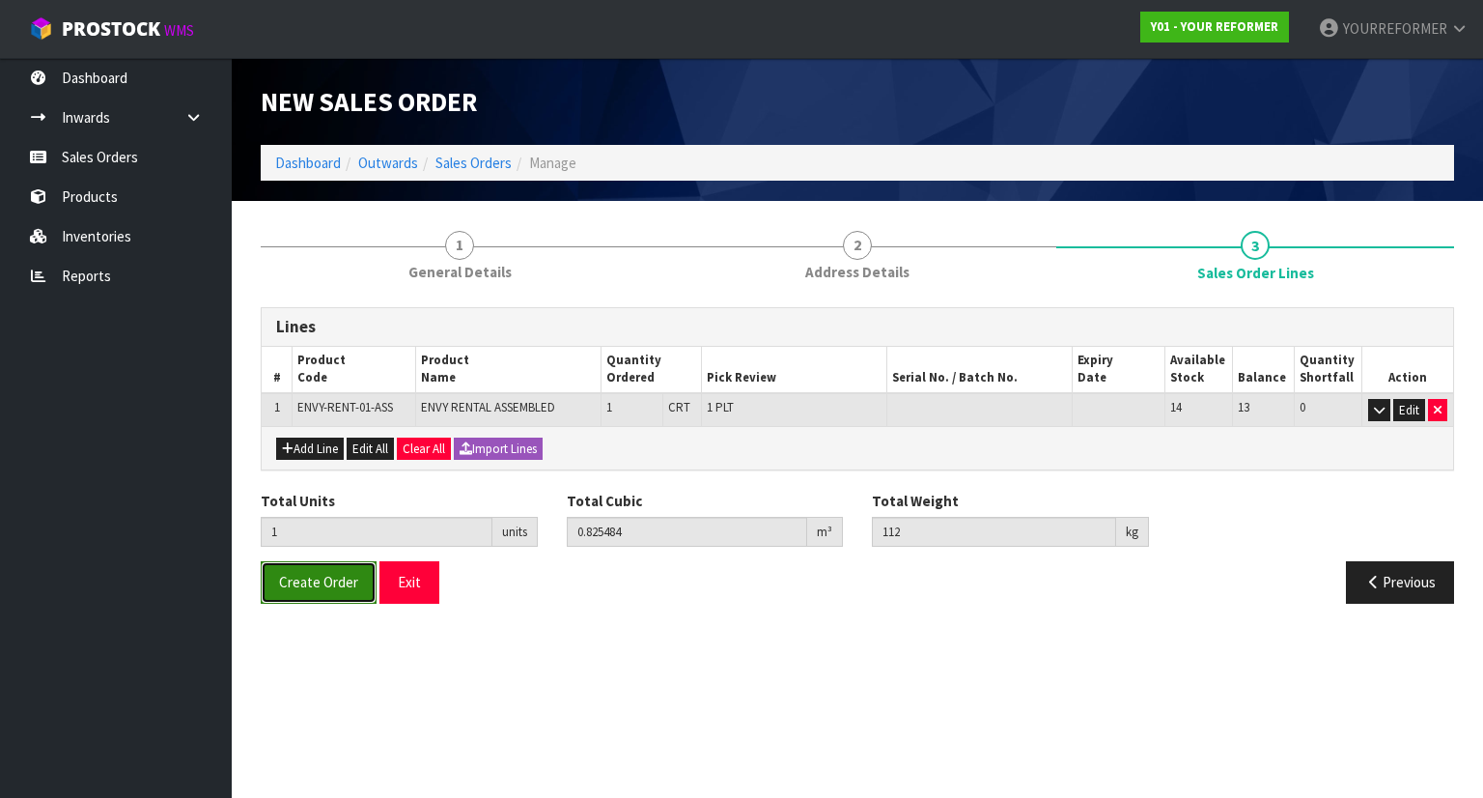
click at [322, 576] on span "Create Order" at bounding box center [318, 582] width 79 height 18
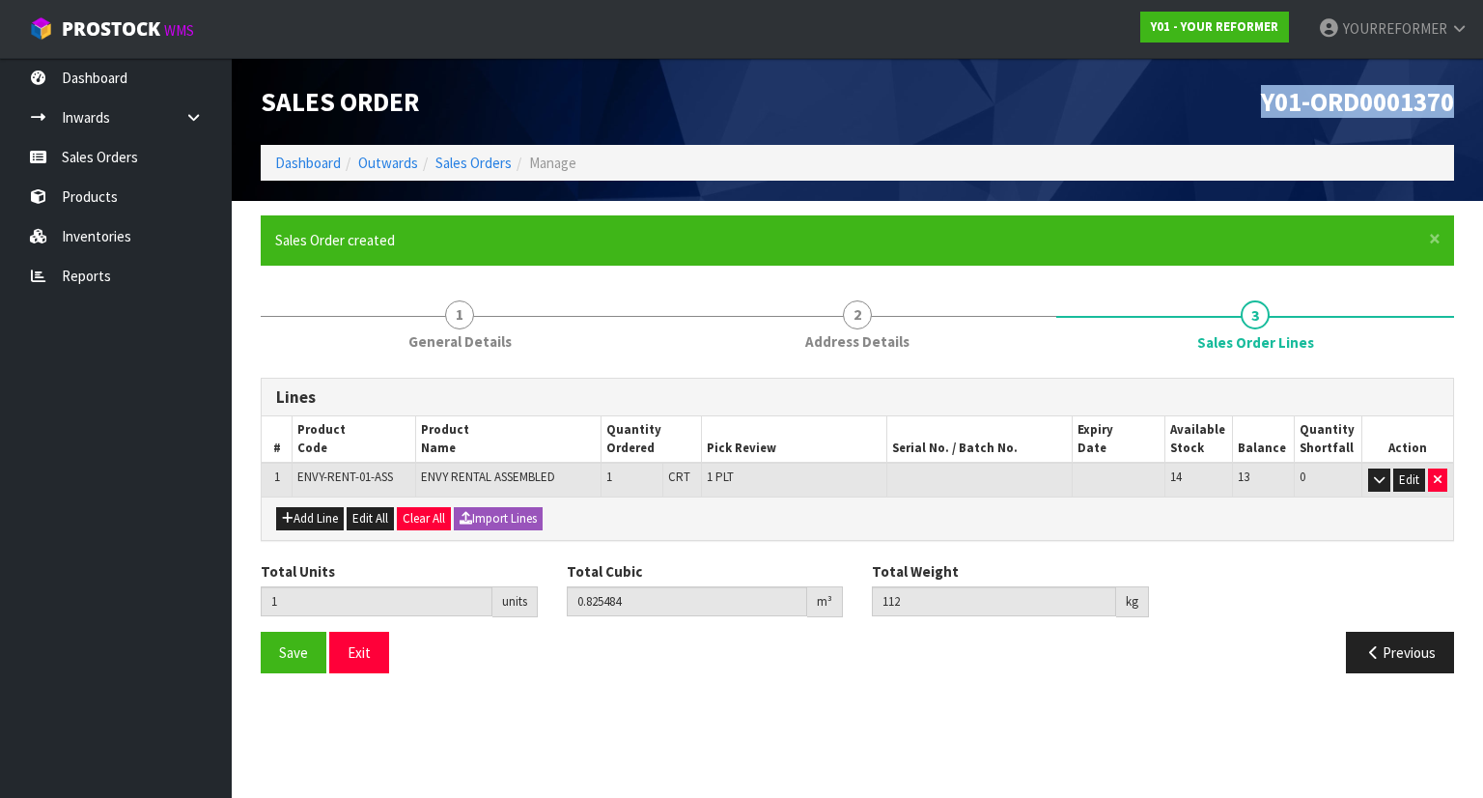
drag, startPoint x: 1458, startPoint y: 101, endPoint x: 1226, endPoint y: 106, distance: 231.8
click at [1226, 106] on div "Y01-ORD0001370" at bounding box center [1162, 101] width 611 height 87
copy span "Y01-ORD0001370"
drag, startPoint x: 108, startPoint y: 158, endPoint x: 126, endPoint y: 157, distance: 18.4
click at [108, 158] on link "Sales Orders" at bounding box center [116, 157] width 232 height 40
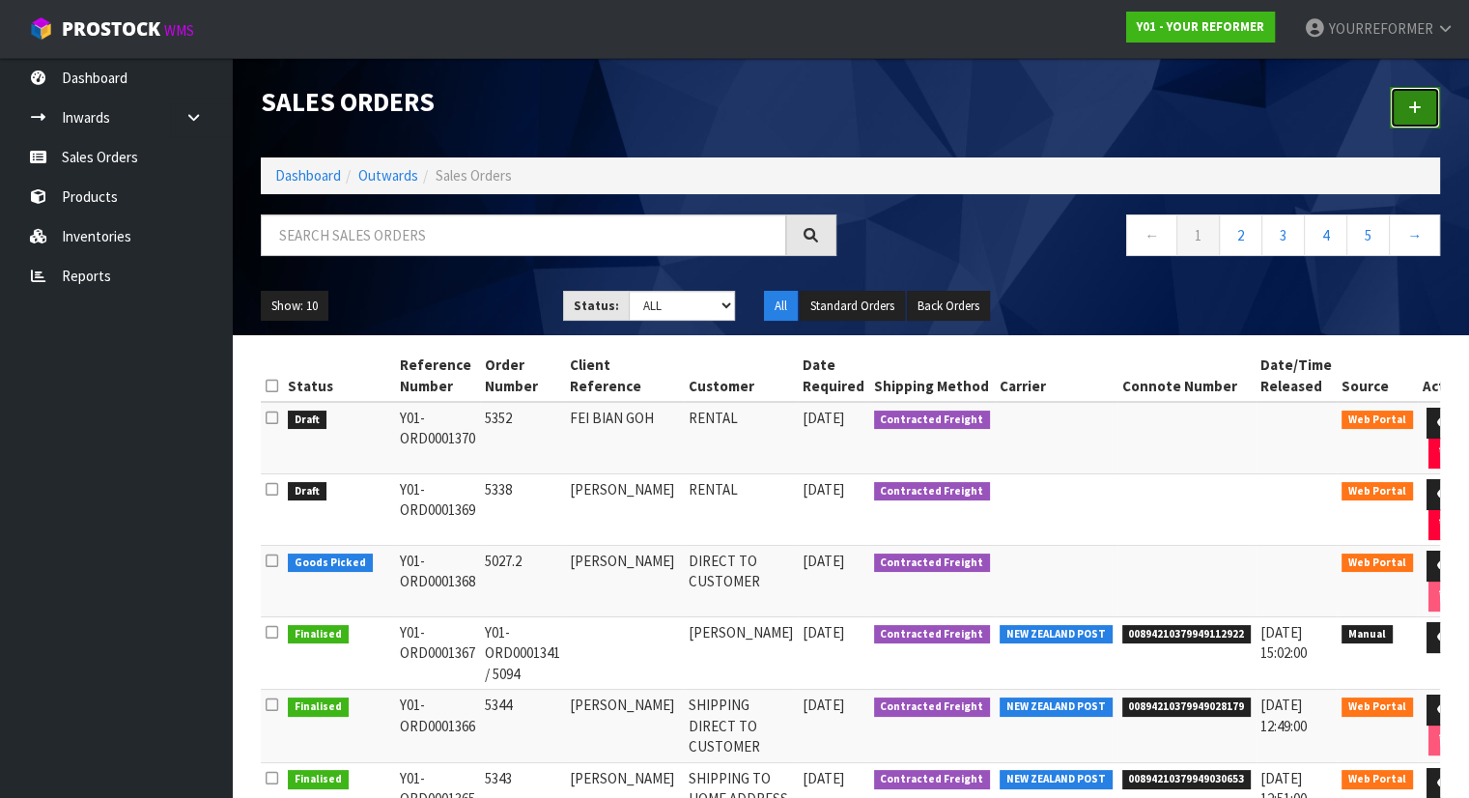
click at [1426, 107] on link at bounding box center [1414, 108] width 50 height 42
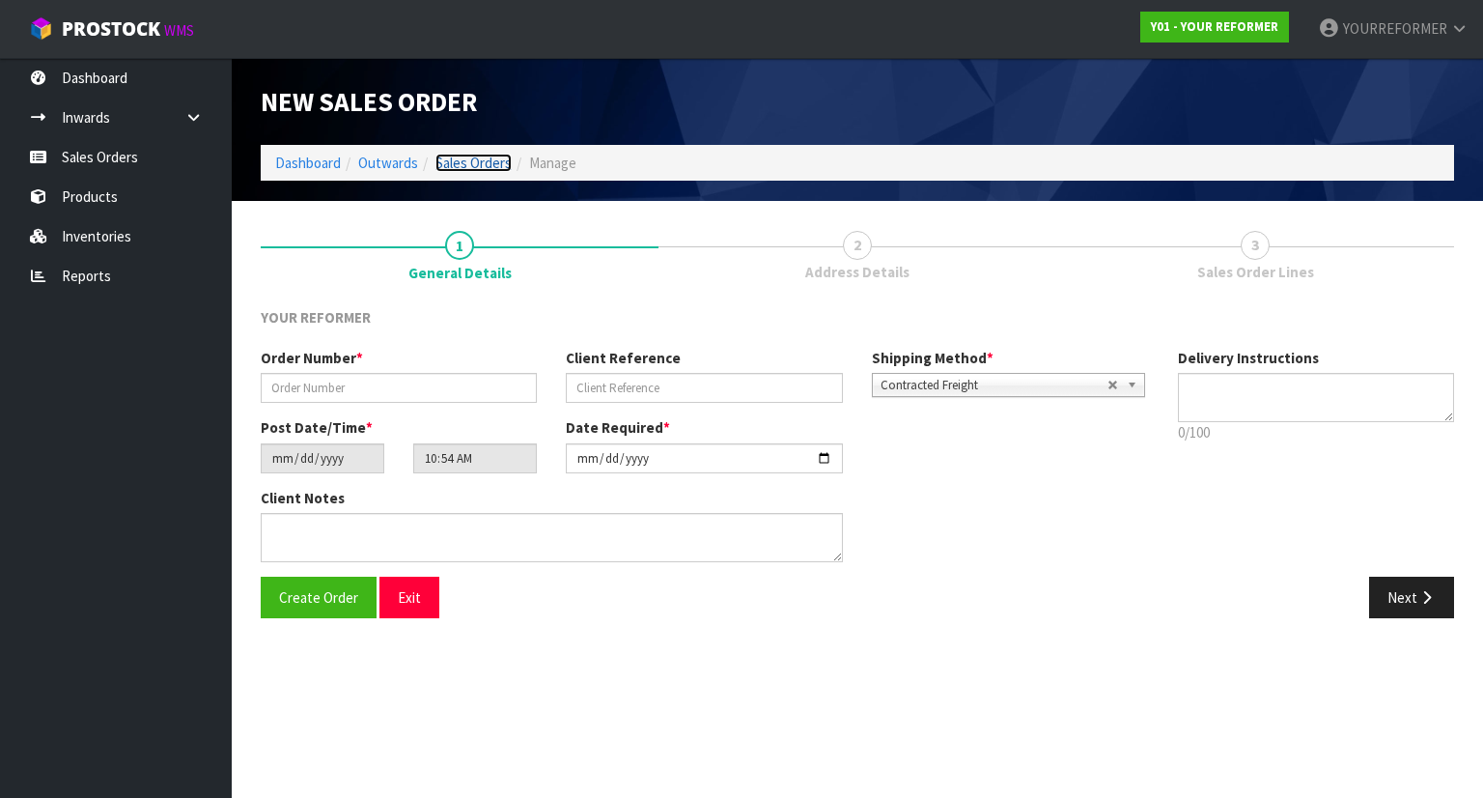
click at [472, 166] on link "Sales Orders" at bounding box center [473, 163] width 76 height 18
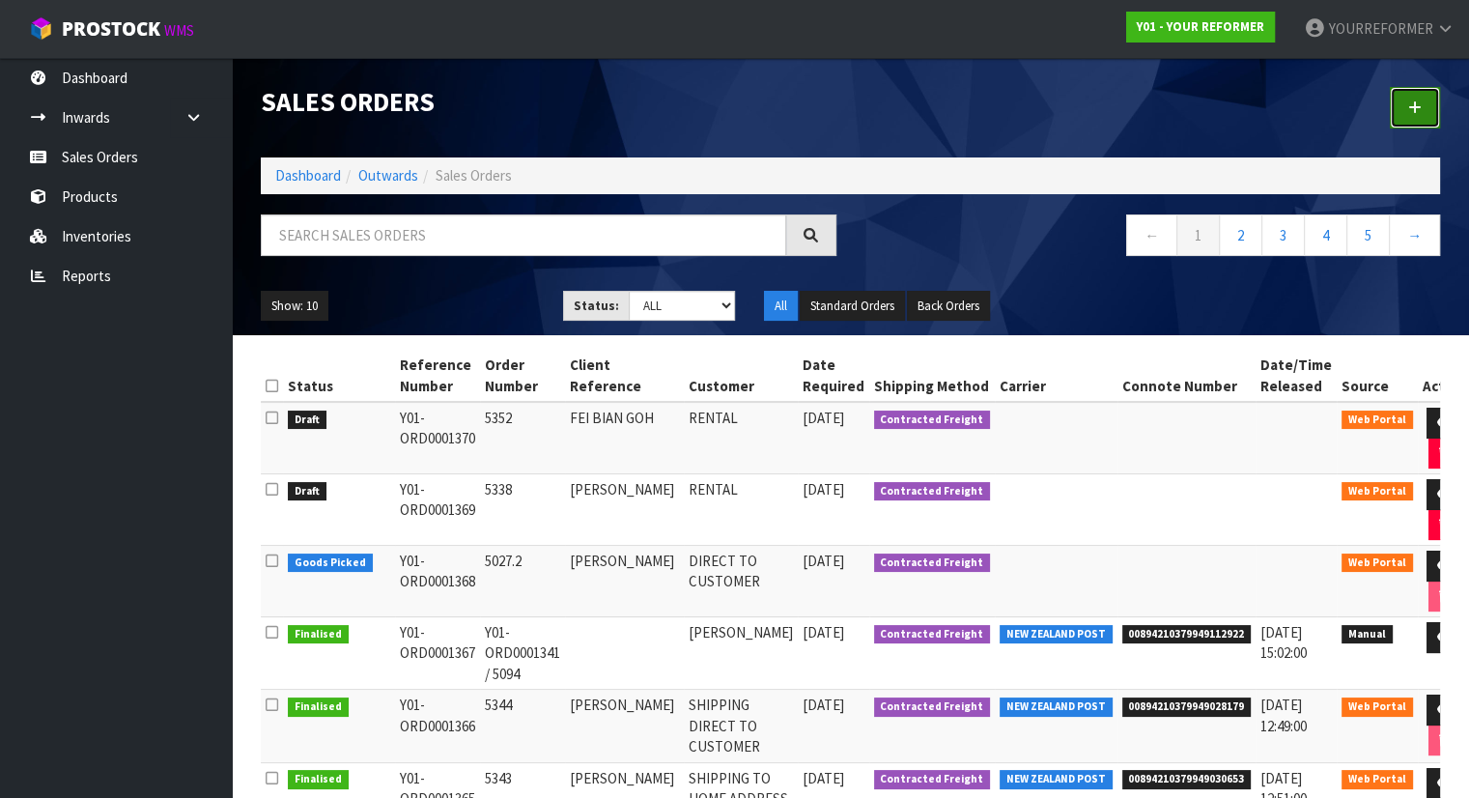
click at [1419, 113] on icon at bounding box center [1415, 107] width 14 height 14
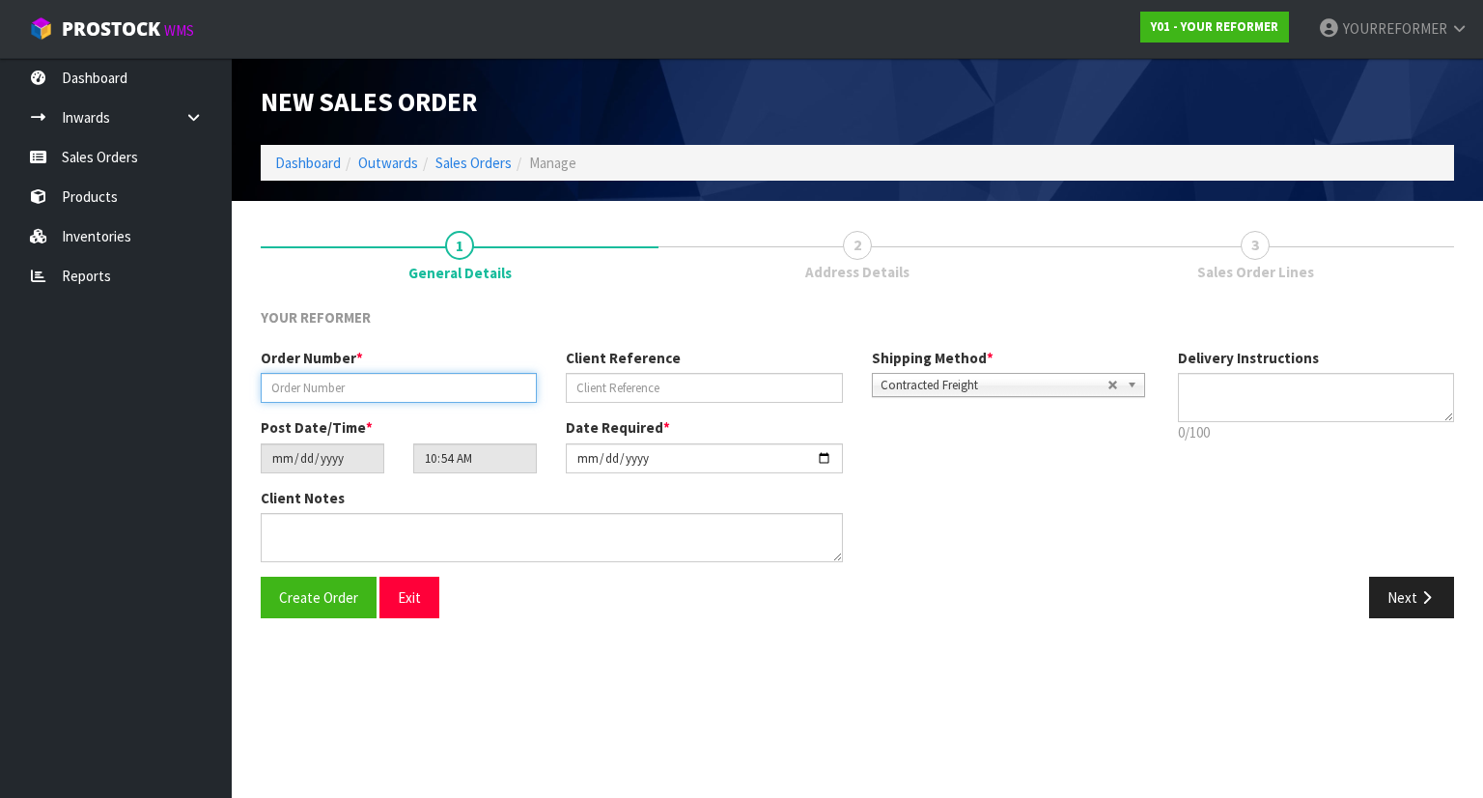
drag, startPoint x: 350, startPoint y: 389, endPoint x: 415, endPoint y: 399, distance: 66.4
click at [350, 389] on input "text" at bounding box center [399, 388] width 276 height 30
paste input "5388"
type input "5388"
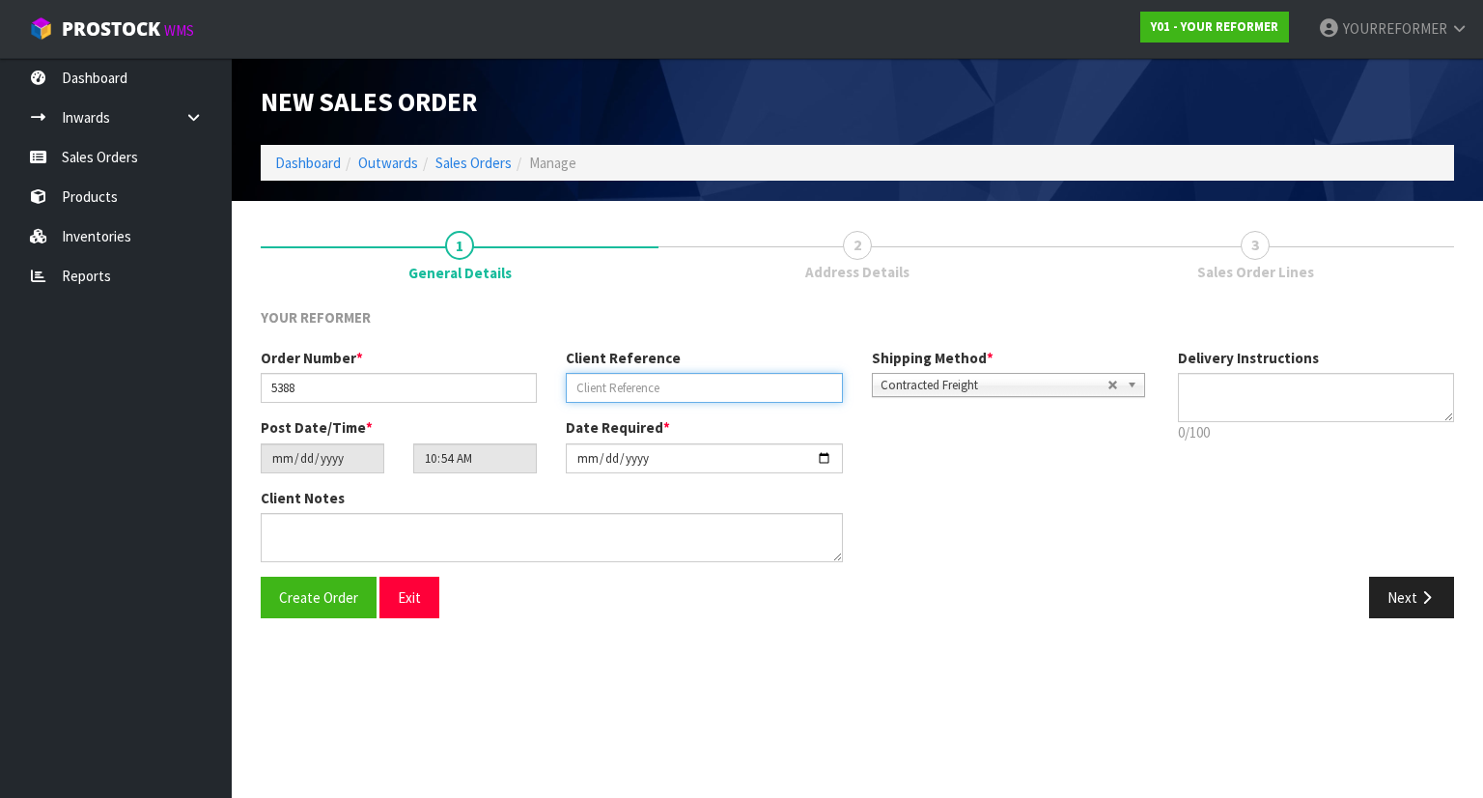
click at [664, 393] on input "text" at bounding box center [704, 388] width 276 height 30
paste input "[PERSON_NAME]"
type input "[PERSON_NAME]"
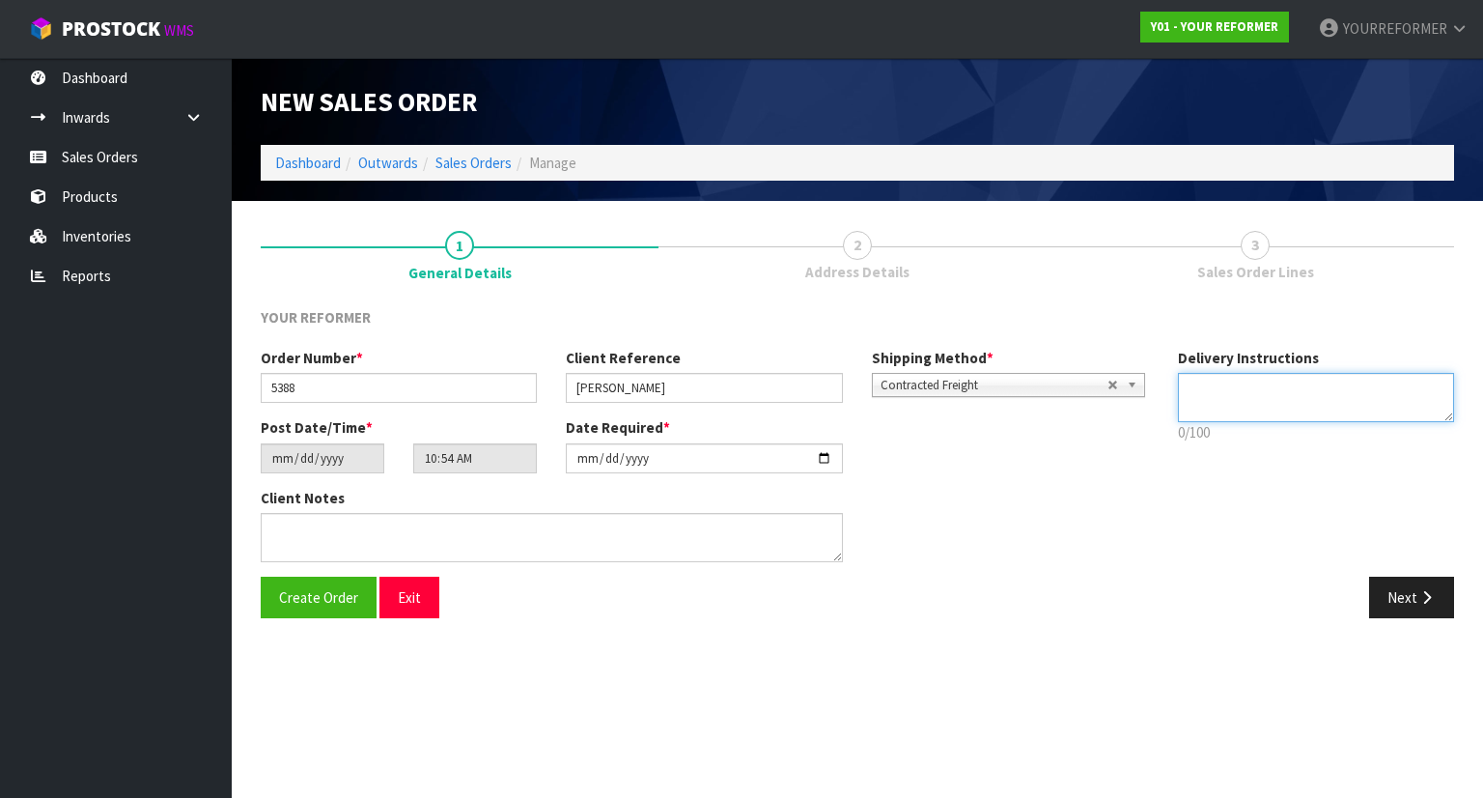
click at [1333, 404] on textarea at bounding box center [1316, 397] width 277 height 49
paste textarea "[PHONE_NUMBER]"
type textarea "RENTAL [PHONE_NUMBER]"
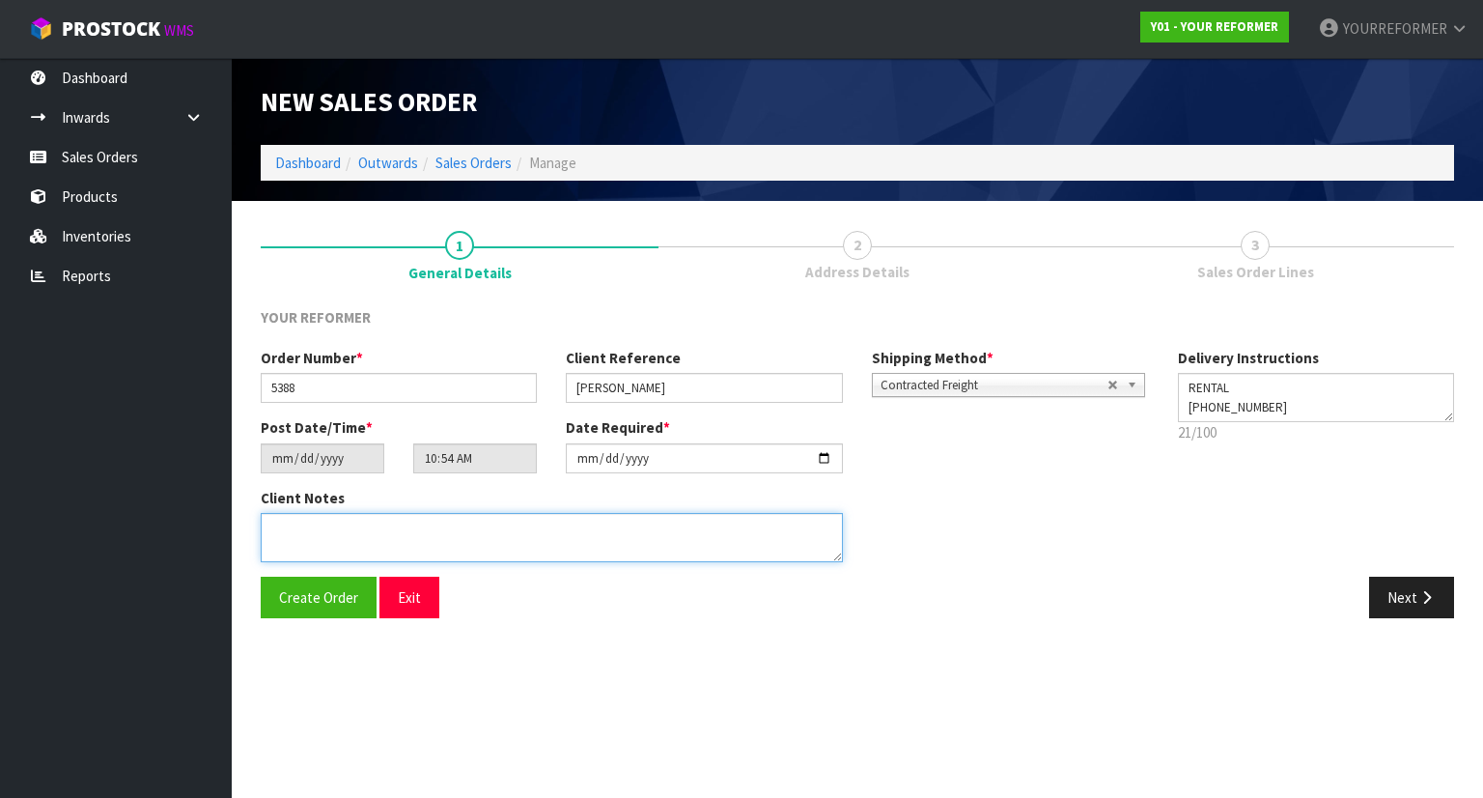
click at [481, 528] on textarea at bounding box center [552, 537] width 582 height 49
paste textarea "[PERSON_NAME] [STREET_ADDRESS] [PHONE_NUMBER]"
type textarea "[PERSON_NAME] [STREET_ADDRESS] [PHONE_NUMBER]"
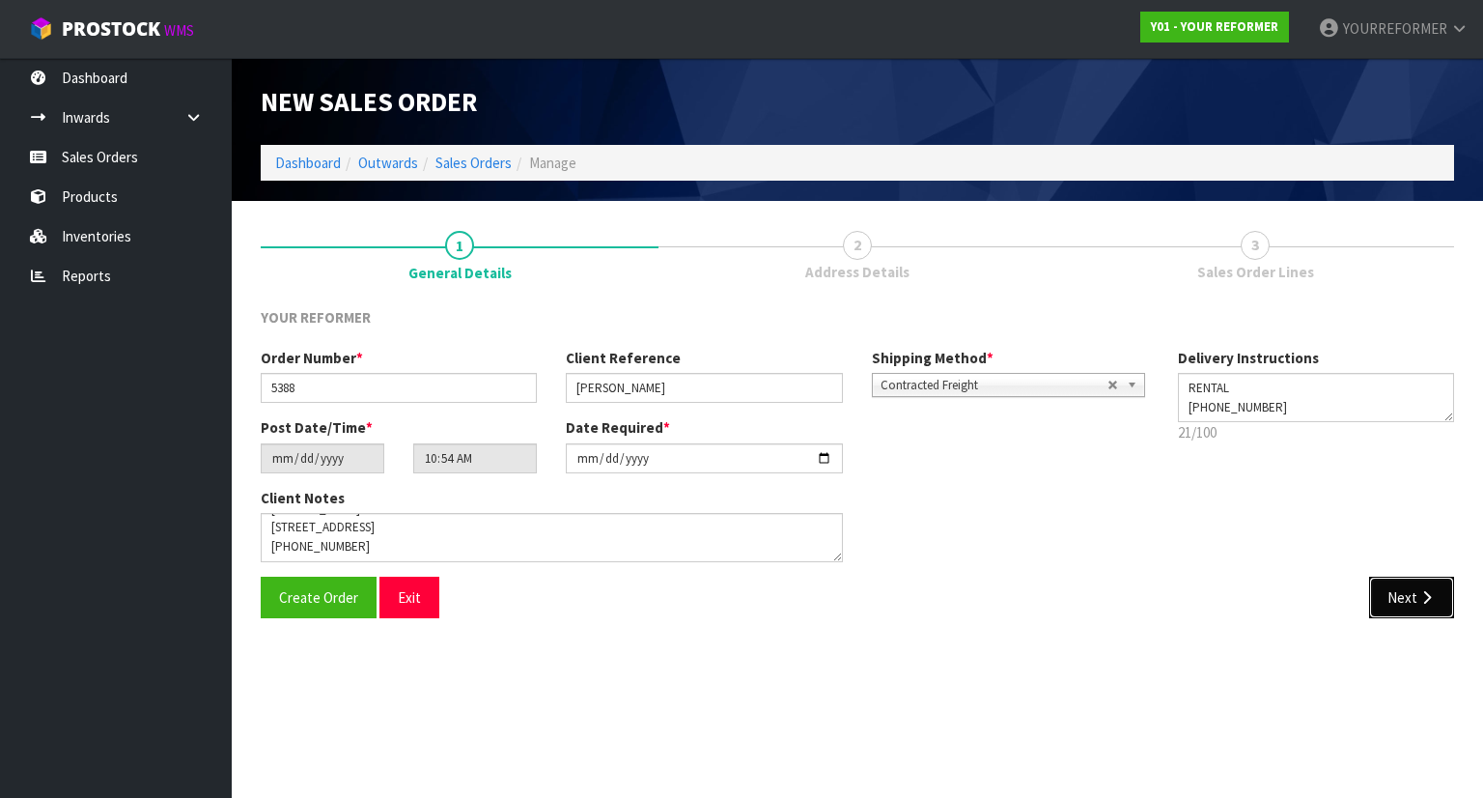
click at [1435, 602] on icon "button" at bounding box center [1426, 597] width 18 height 14
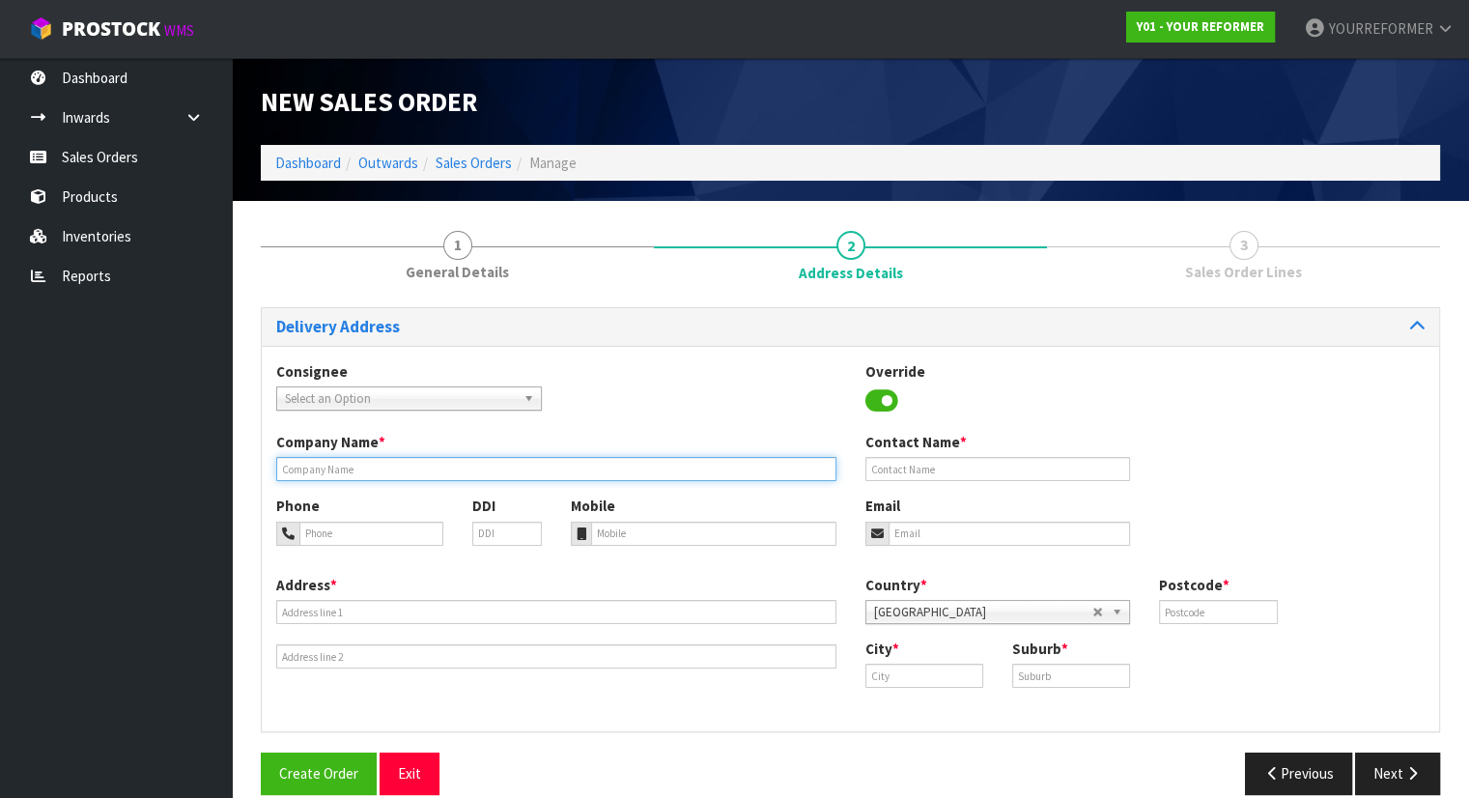
click at [350, 476] on input "text" at bounding box center [556, 469] width 560 height 24
type input "RENTAL"
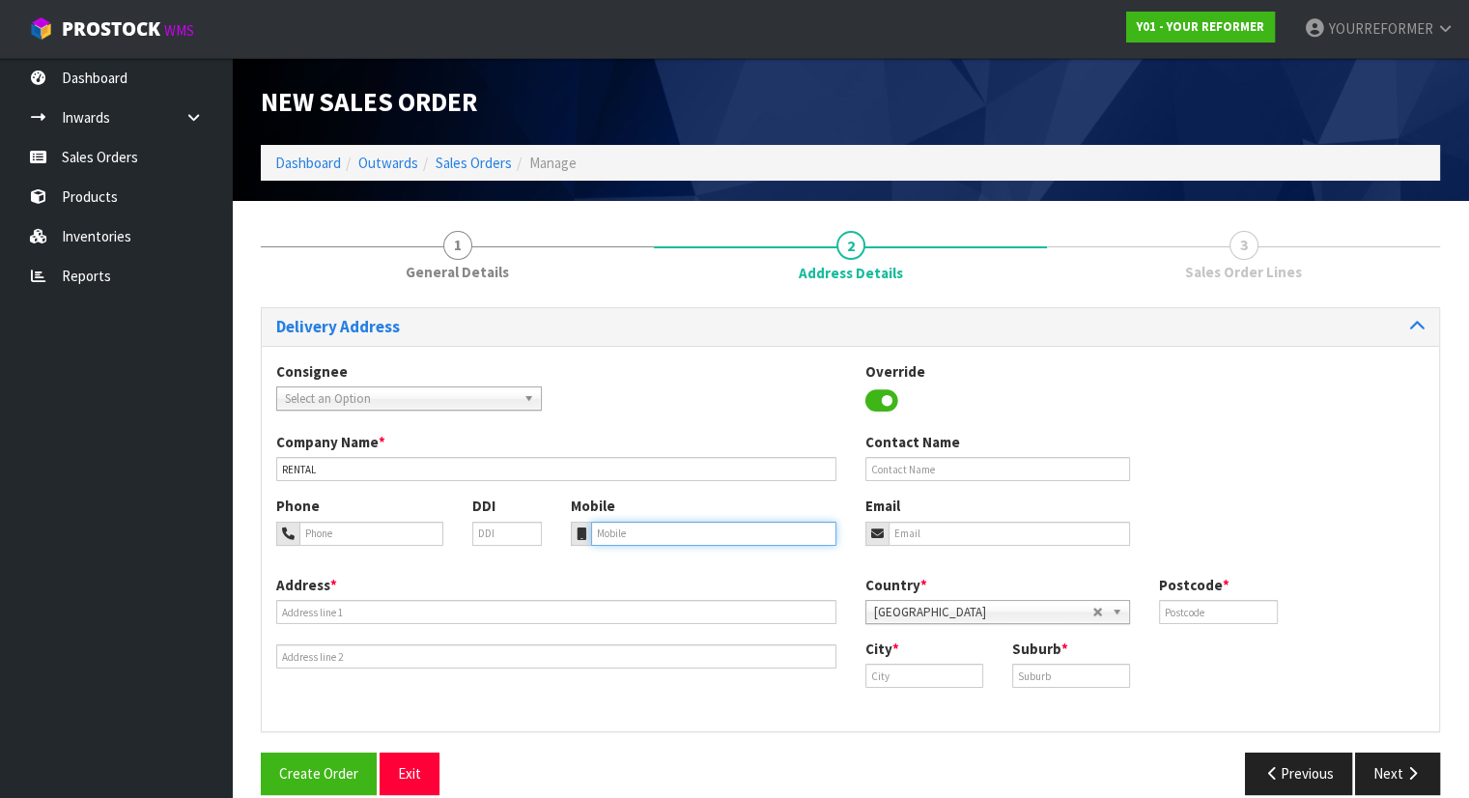
click at [660, 536] on input "tel" at bounding box center [713, 533] width 245 height 24
paste input "[PHONE_NUMBER]"
type input "[PHONE_NUMBER]"
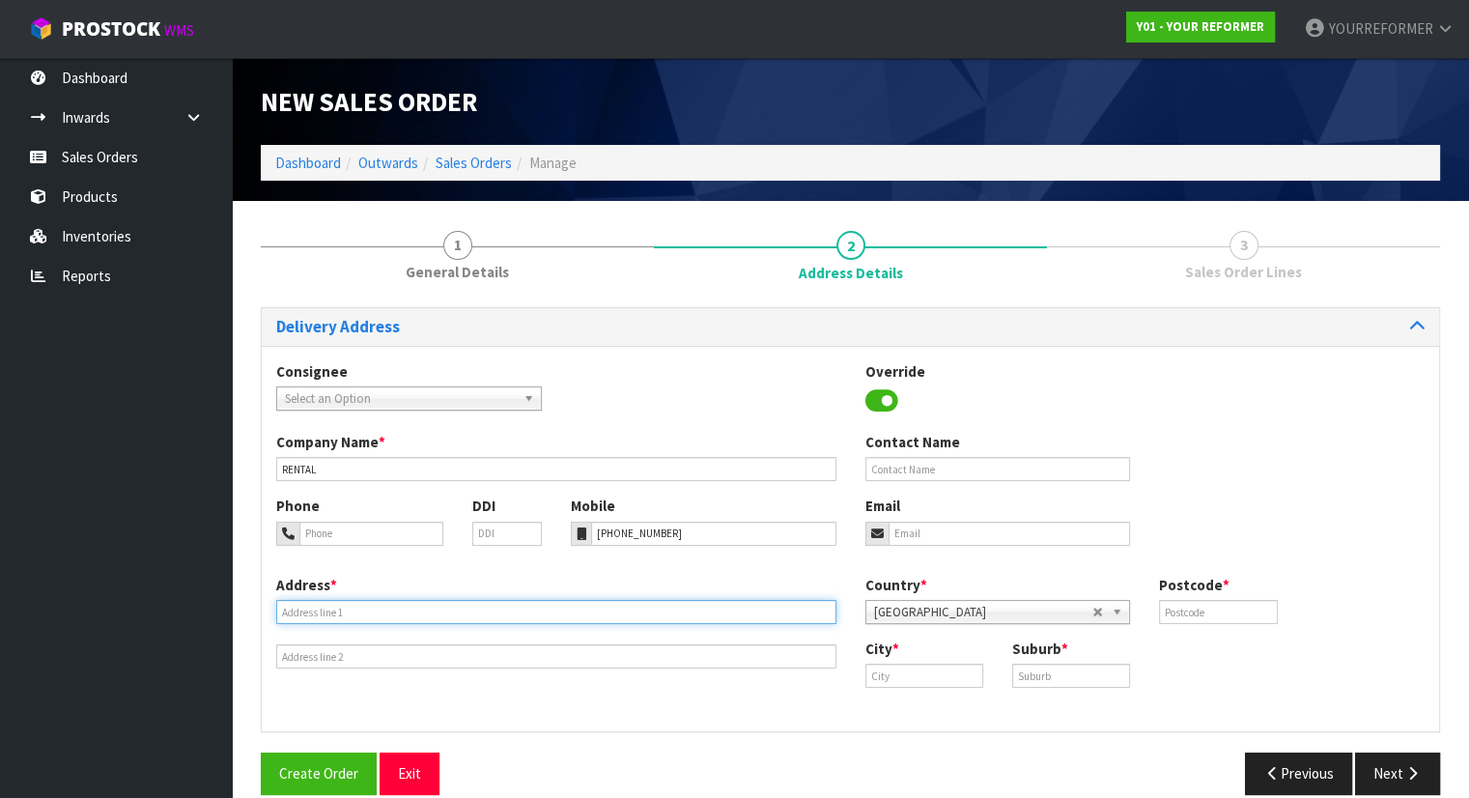
click at [317, 616] on input "text" at bounding box center [556, 612] width 560 height 24
drag, startPoint x: 323, startPoint y: 612, endPoint x: 382, endPoint y: 602, distance: 59.7
click at [323, 612] on input "text" at bounding box center [556, 612] width 560 height 24
paste input "[STREET_ADDRESS]"
type input "[STREET_ADDRESS]"
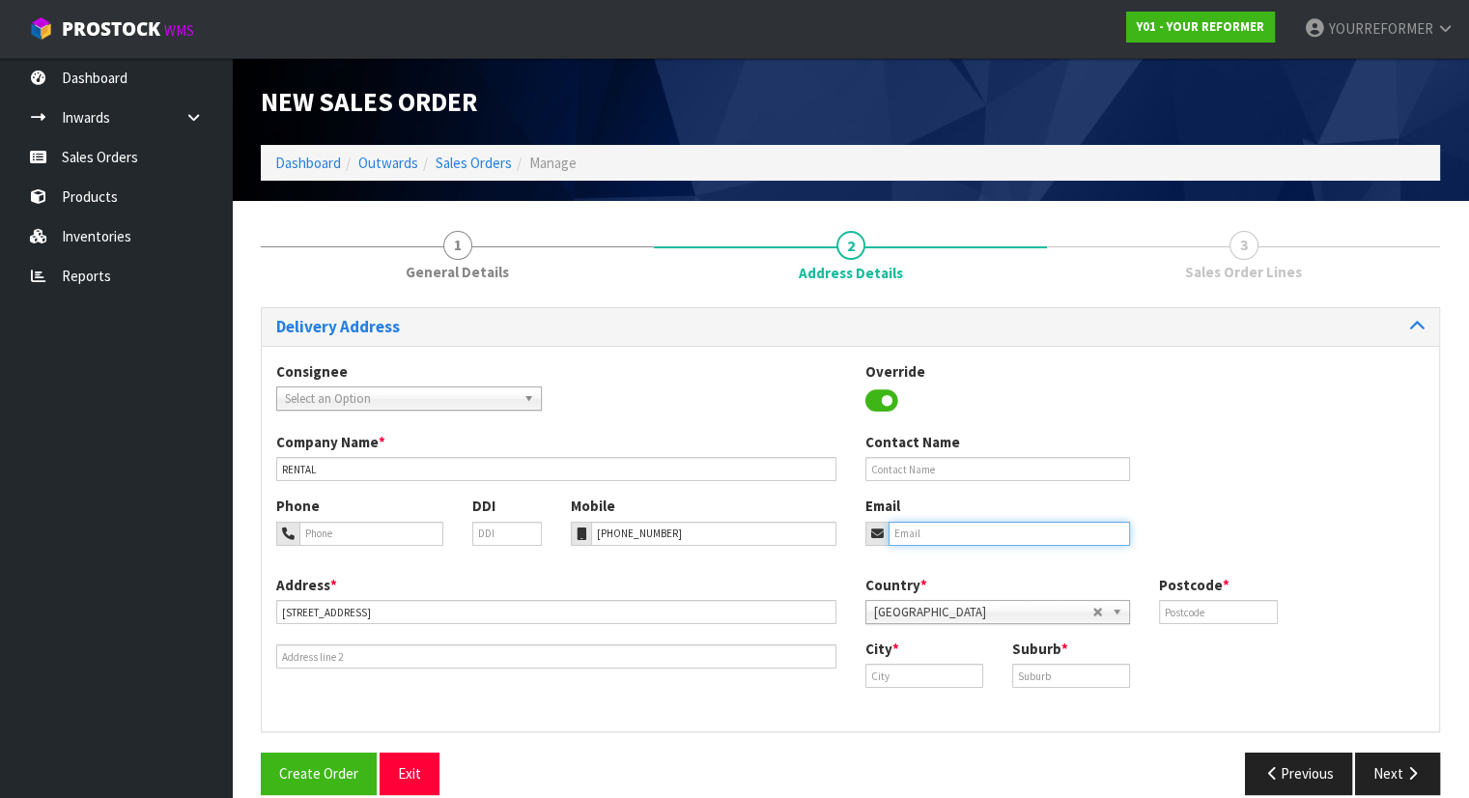
click at [932, 532] on input "email" at bounding box center [1009, 533] width 242 height 24
paste input "[EMAIL_ADDRESS][DOMAIN_NAME]"
type input "[EMAIL_ADDRESS][DOMAIN_NAME]"
click at [903, 455] on div "Contact Name" at bounding box center [998, 456] width 294 height 49
drag, startPoint x: 915, startPoint y: 464, endPoint x: 927, endPoint y: 464, distance: 11.6
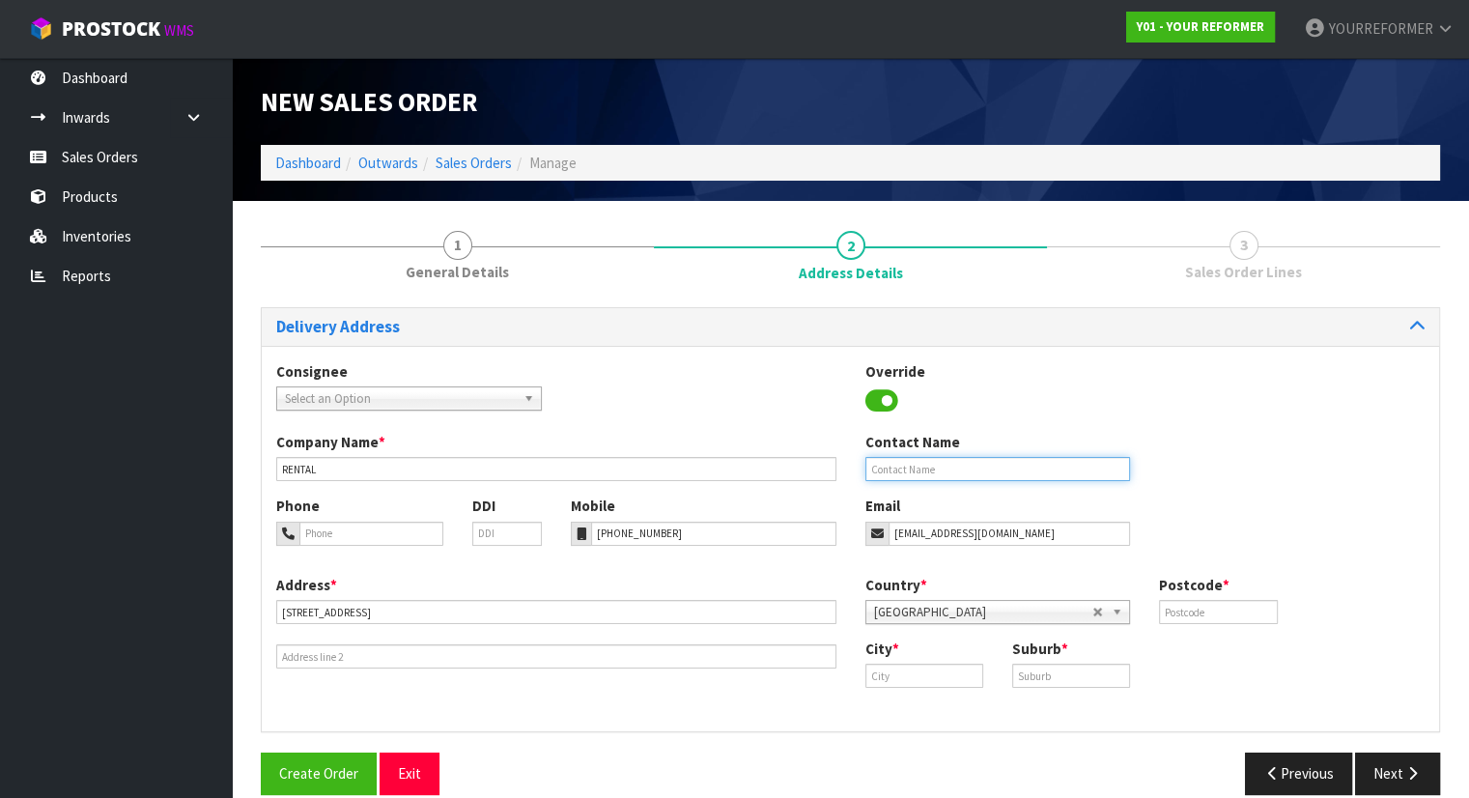
click at [916, 464] on input "text" at bounding box center [998, 469] width 266 height 24
paste input "[PERSON_NAME]"
type input "[PERSON_NAME]"
click at [1194, 613] on input "text" at bounding box center [1218, 612] width 118 height 24
type input "0792"
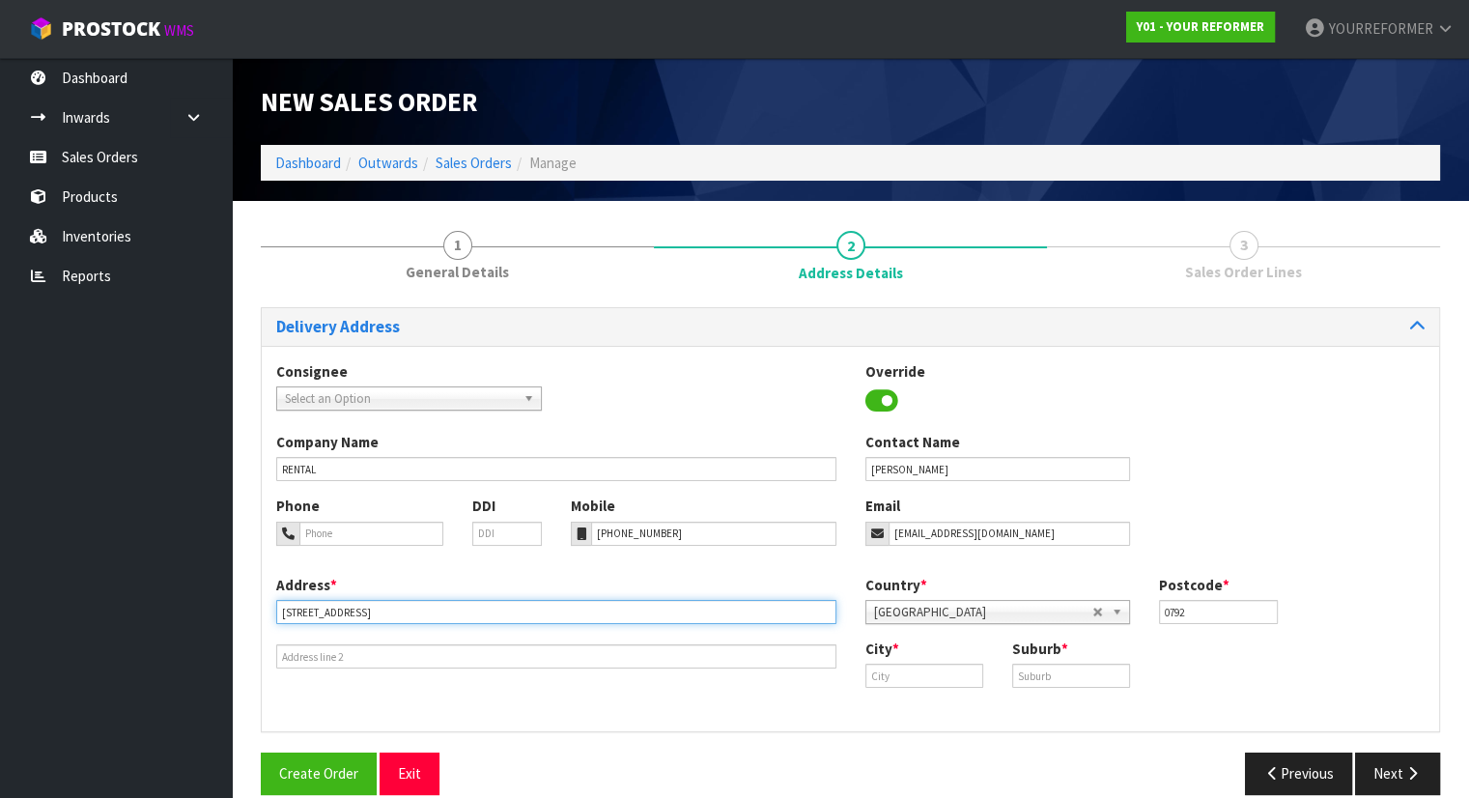
drag, startPoint x: 382, startPoint y: 609, endPoint x: 429, endPoint y: 611, distance: 46.4
click at [429, 611] on input "[STREET_ADDRESS]" at bounding box center [556, 612] width 560 height 24
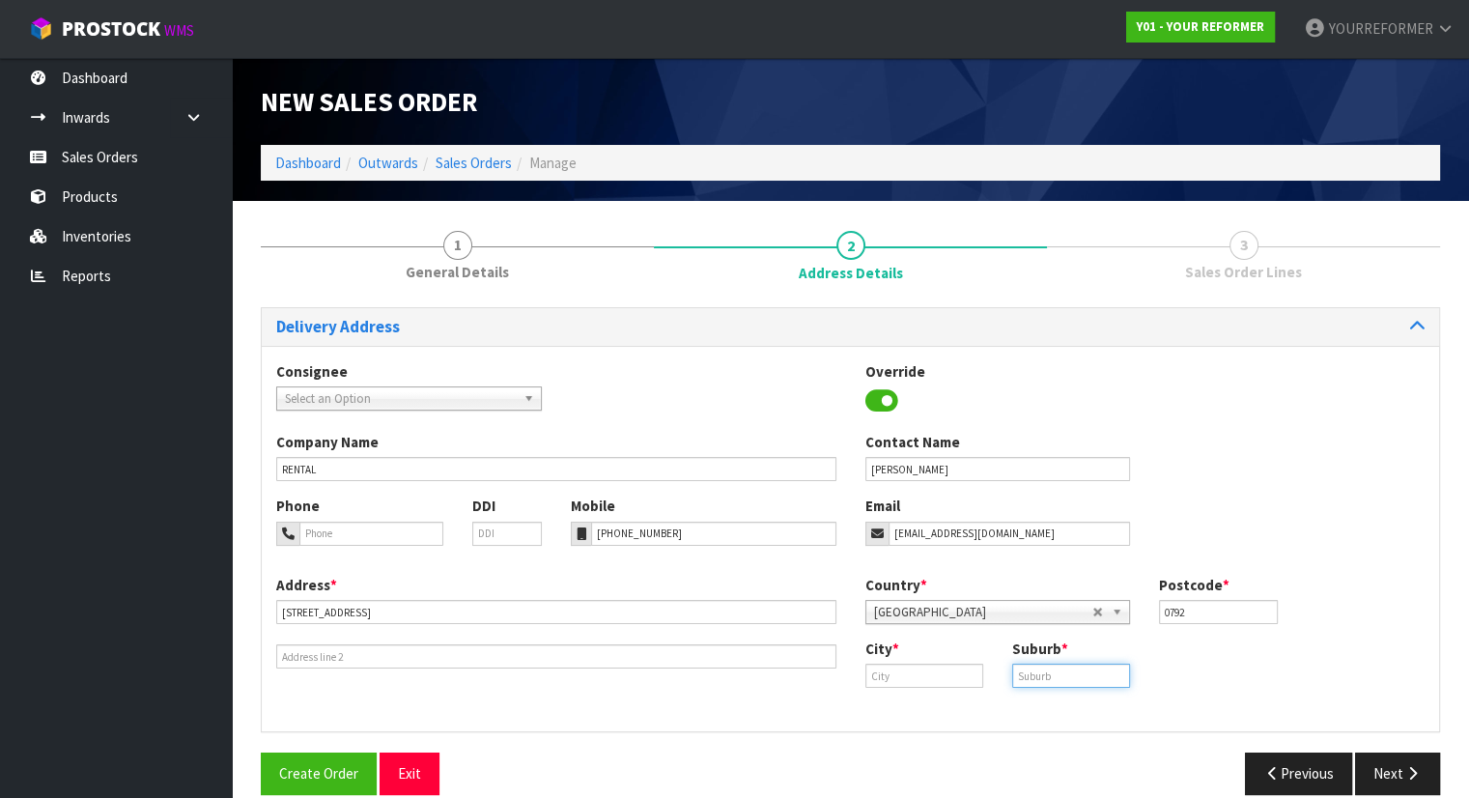
drag, startPoint x: 1063, startPoint y: 680, endPoint x: 936, endPoint y: 671, distance: 127.7
click at [1061, 680] on input "text" at bounding box center [1071, 675] width 118 height 24
paste input "DAIRY FLAT"
type input "DAIRY FLAT"
click at [928, 677] on input "text" at bounding box center [924, 675] width 118 height 24
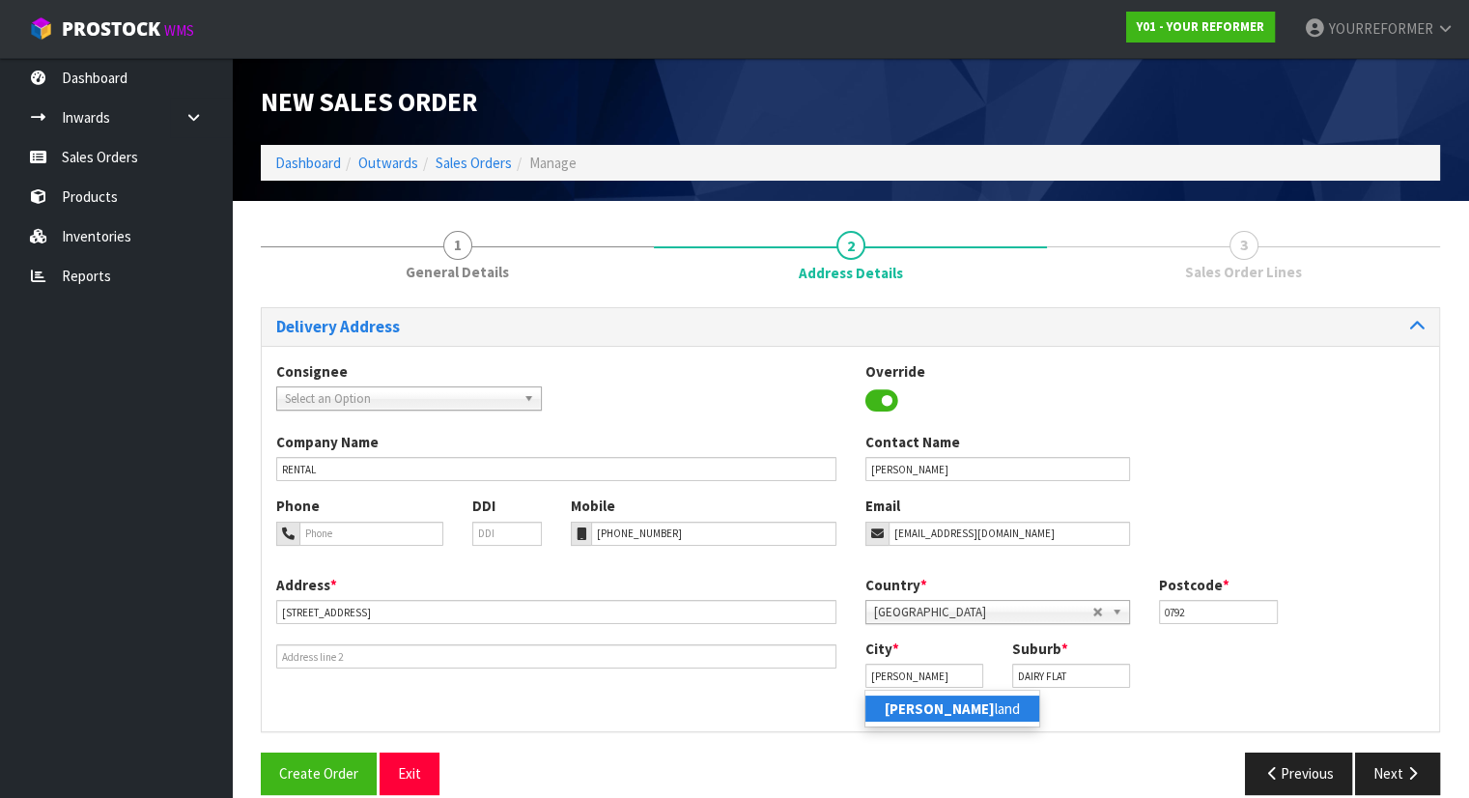
click at [947, 707] on link "[PERSON_NAME] land" at bounding box center [952, 708] width 174 height 26
type input "[GEOGRAPHIC_DATA]"
click at [1407, 771] on icon "button" at bounding box center [1412, 773] width 18 height 14
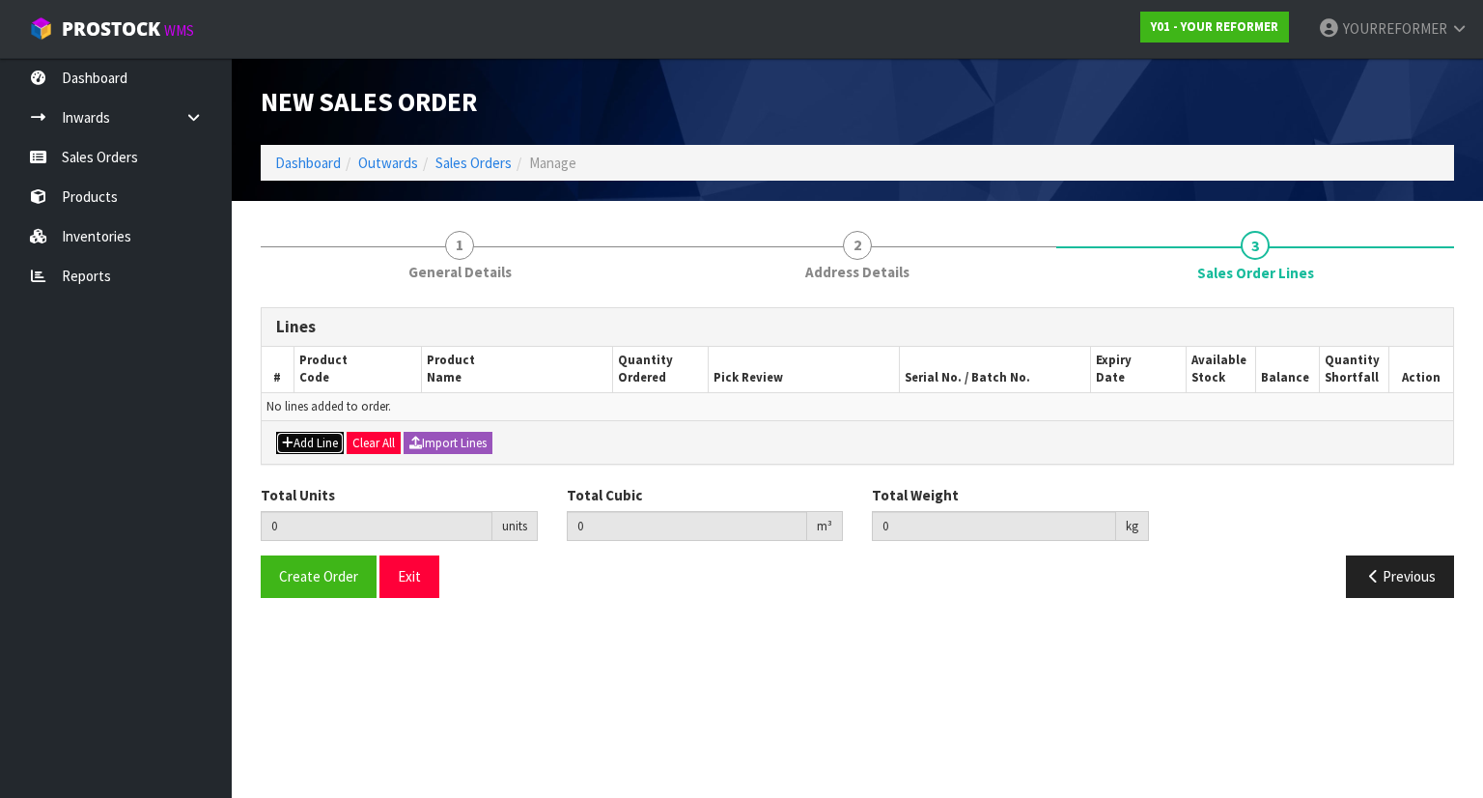
click at [322, 436] on button "Add Line" at bounding box center [310, 443] width 68 height 23
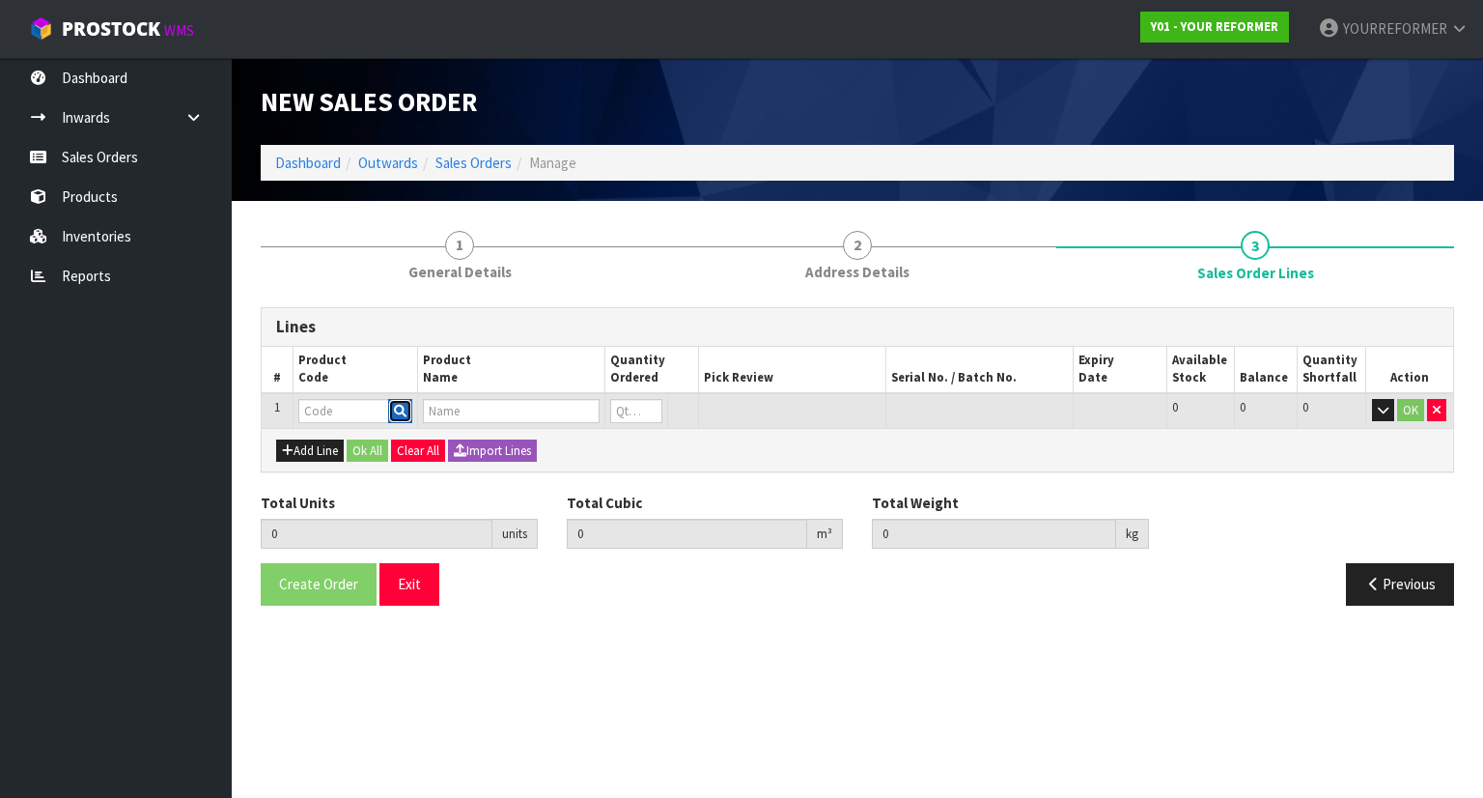
click at [401, 405] on icon "button" at bounding box center [400, 411] width 13 height 13
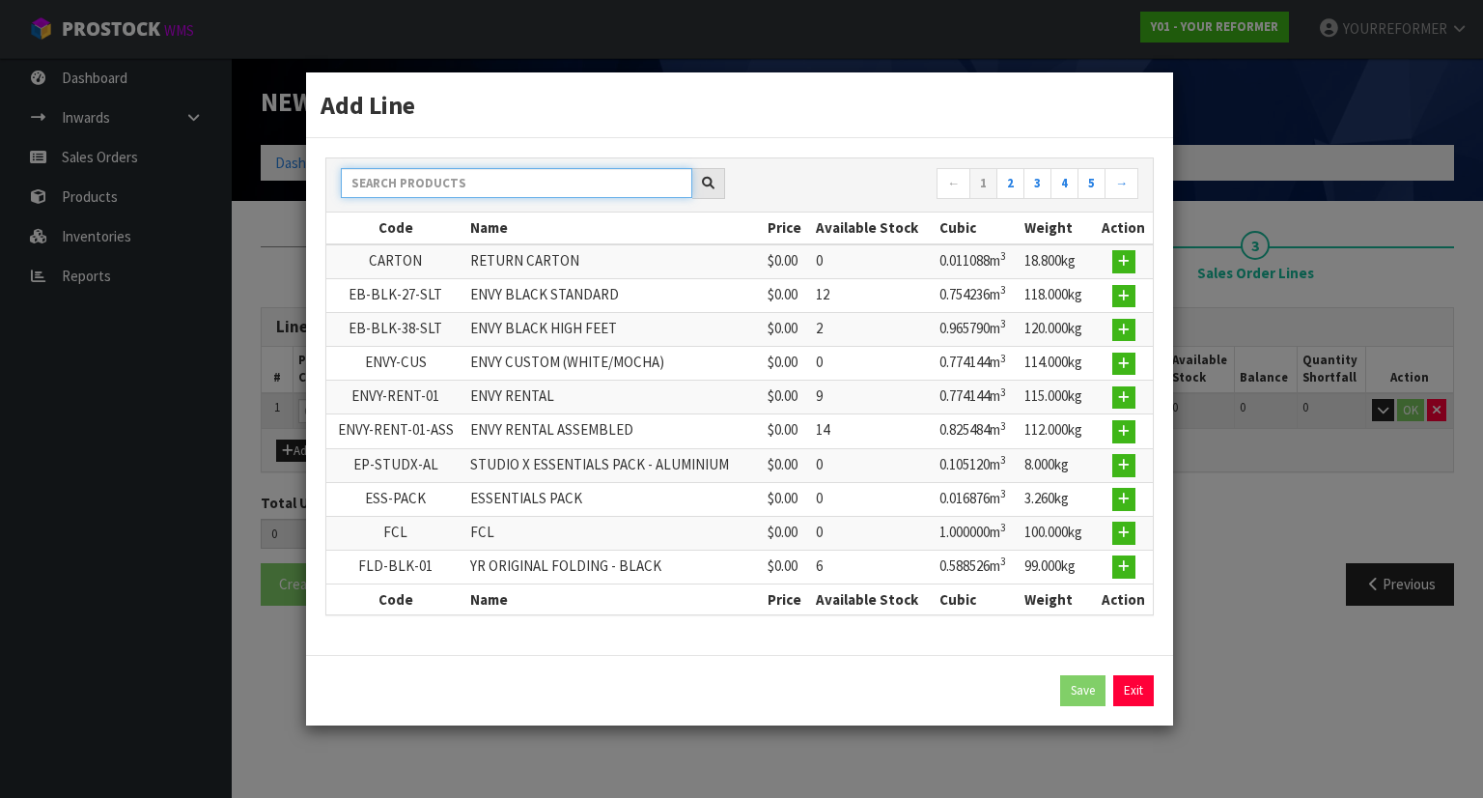
click at [403, 185] on input "text" at bounding box center [516, 183] width 351 height 30
type input "A"
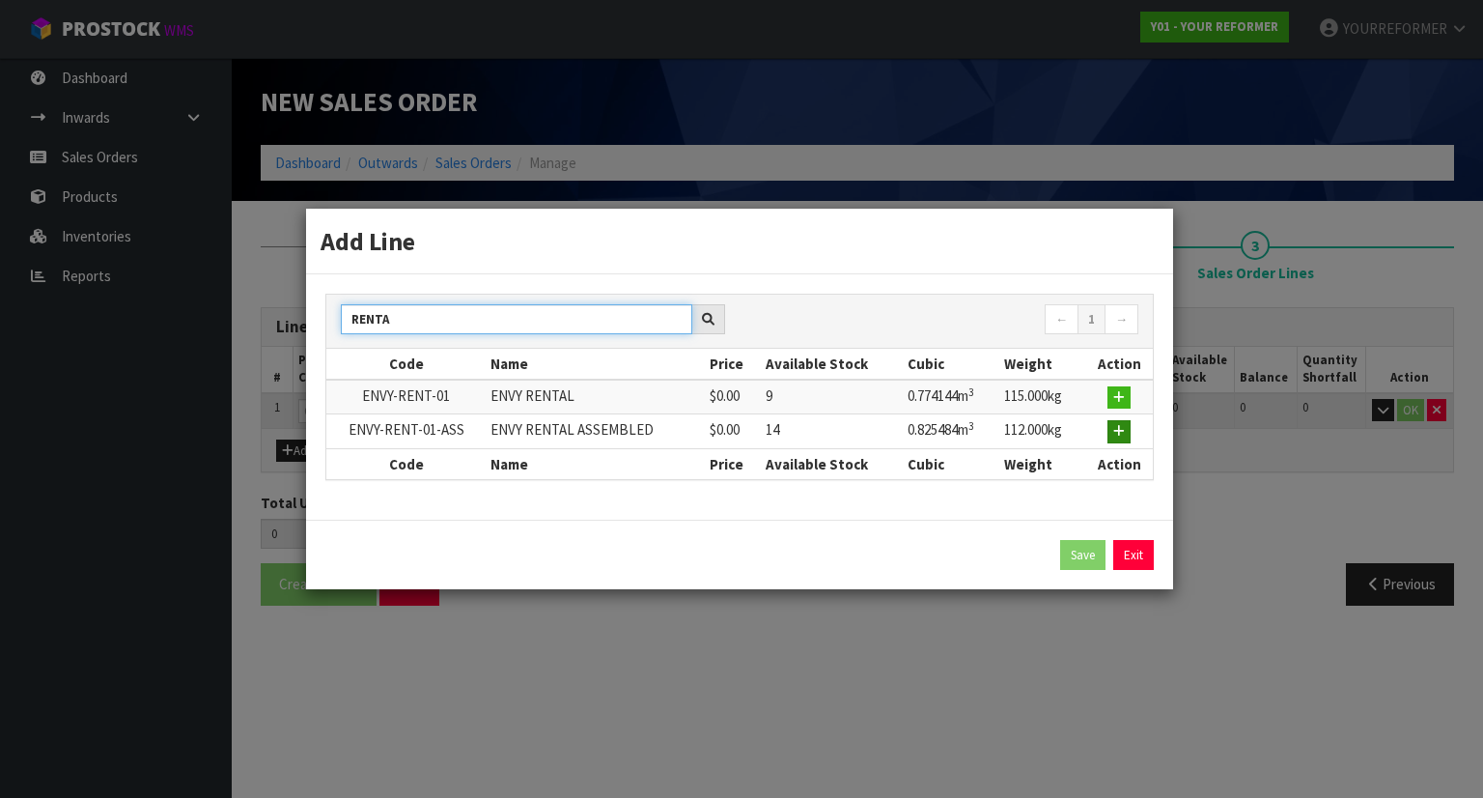
type input "RENTA"
click at [1120, 432] on icon "button" at bounding box center [1119, 431] width 12 height 13
type input "0.000000"
type input "0.000"
type input "ENVY-RENT-01-ASS"
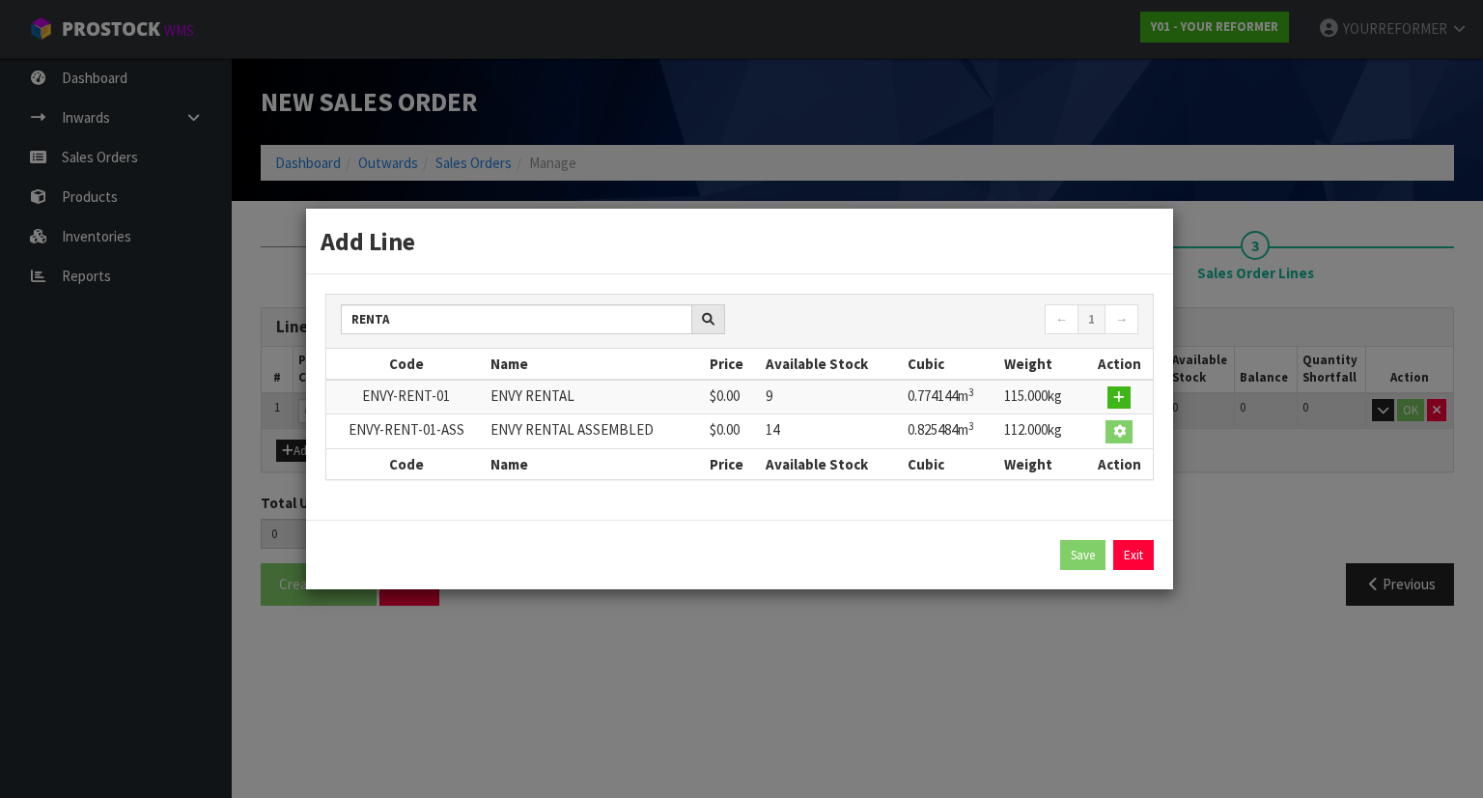
type input "ENVY RENTAL ASSEMBLED"
type input "0"
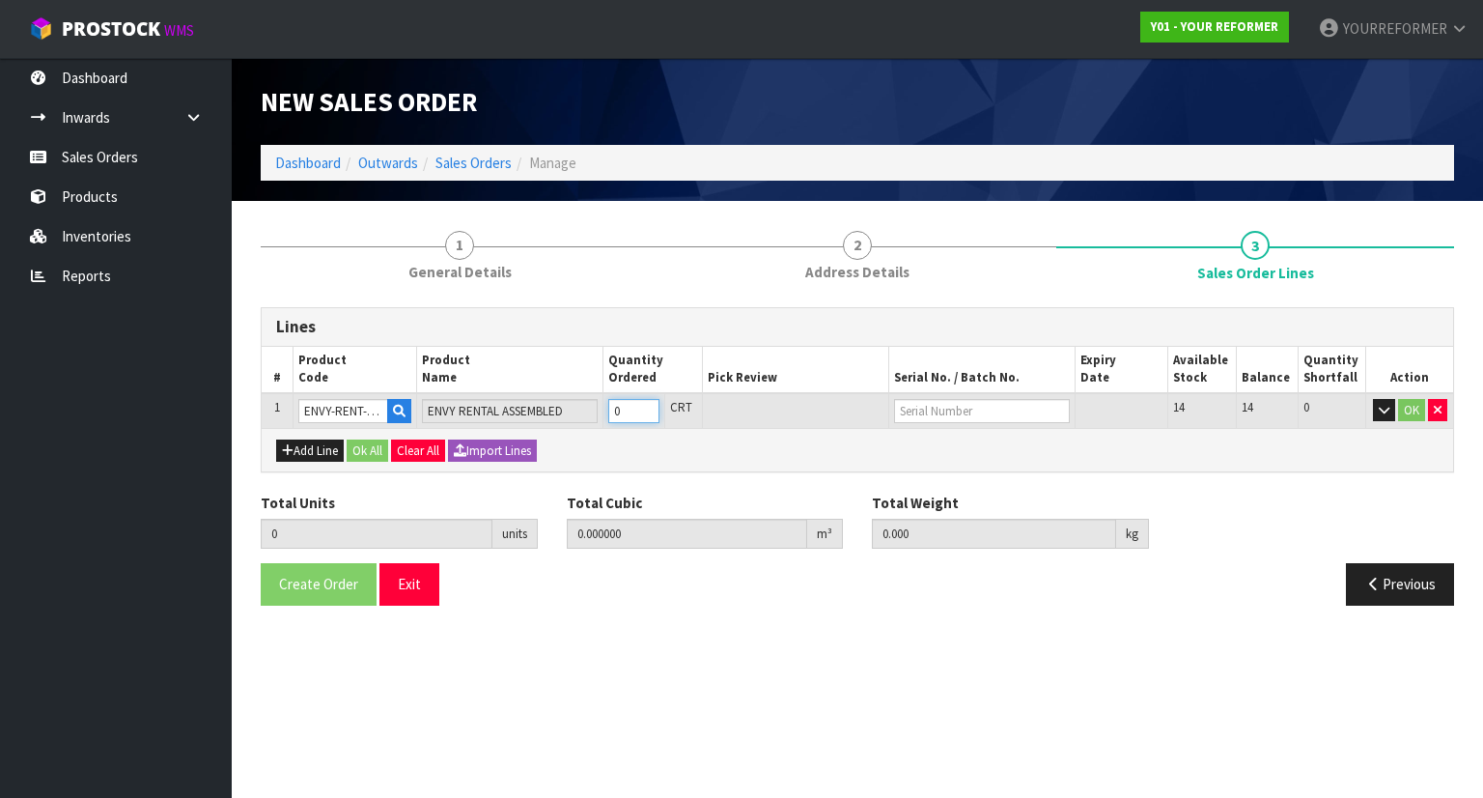
type input "1"
type input "0.825484"
type input "112"
type input "1"
click at [649, 404] on input "1" at bounding box center [633, 411] width 51 height 24
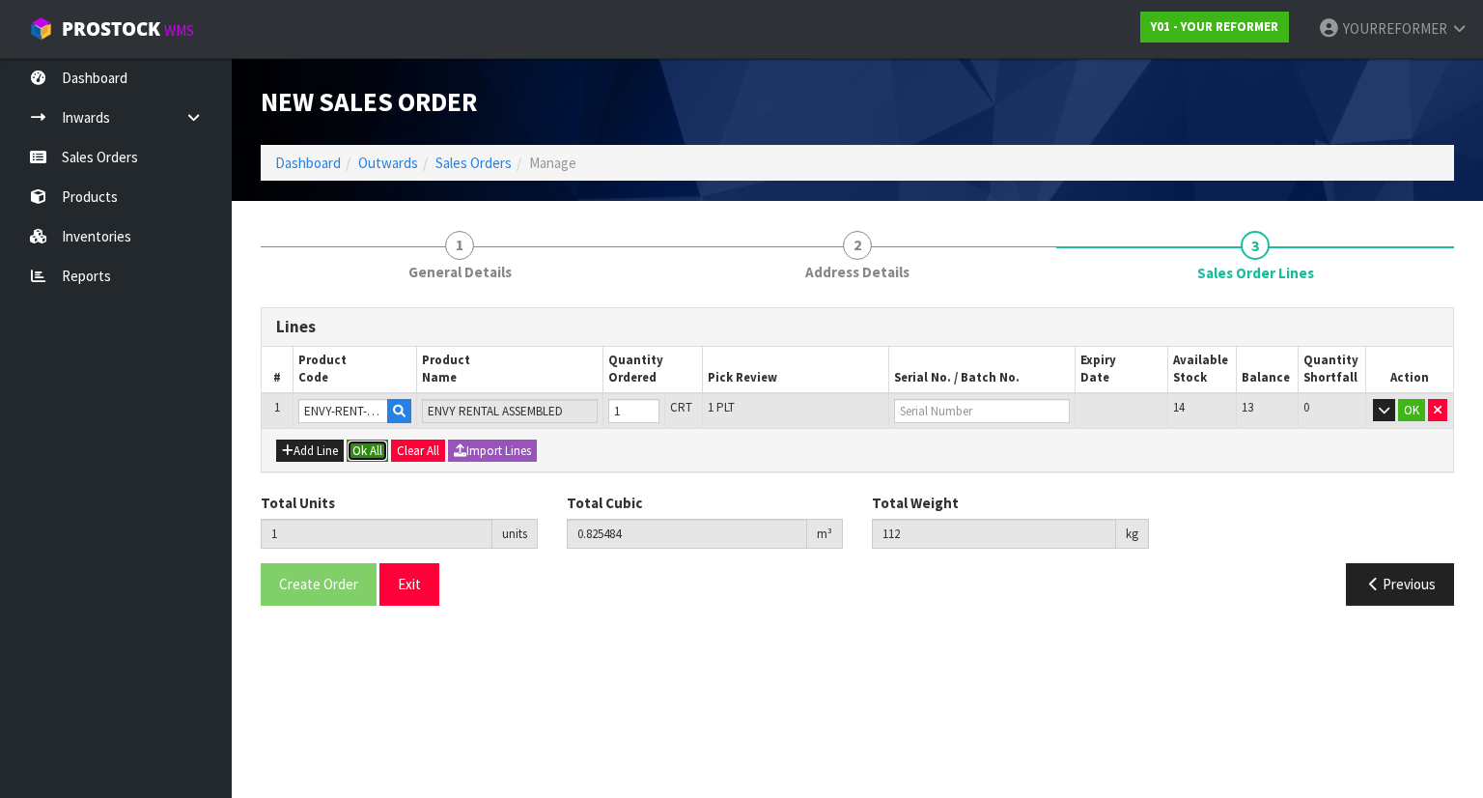
click at [383, 440] on button "Ok All" at bounding box center [368, 450] width 42 height 23
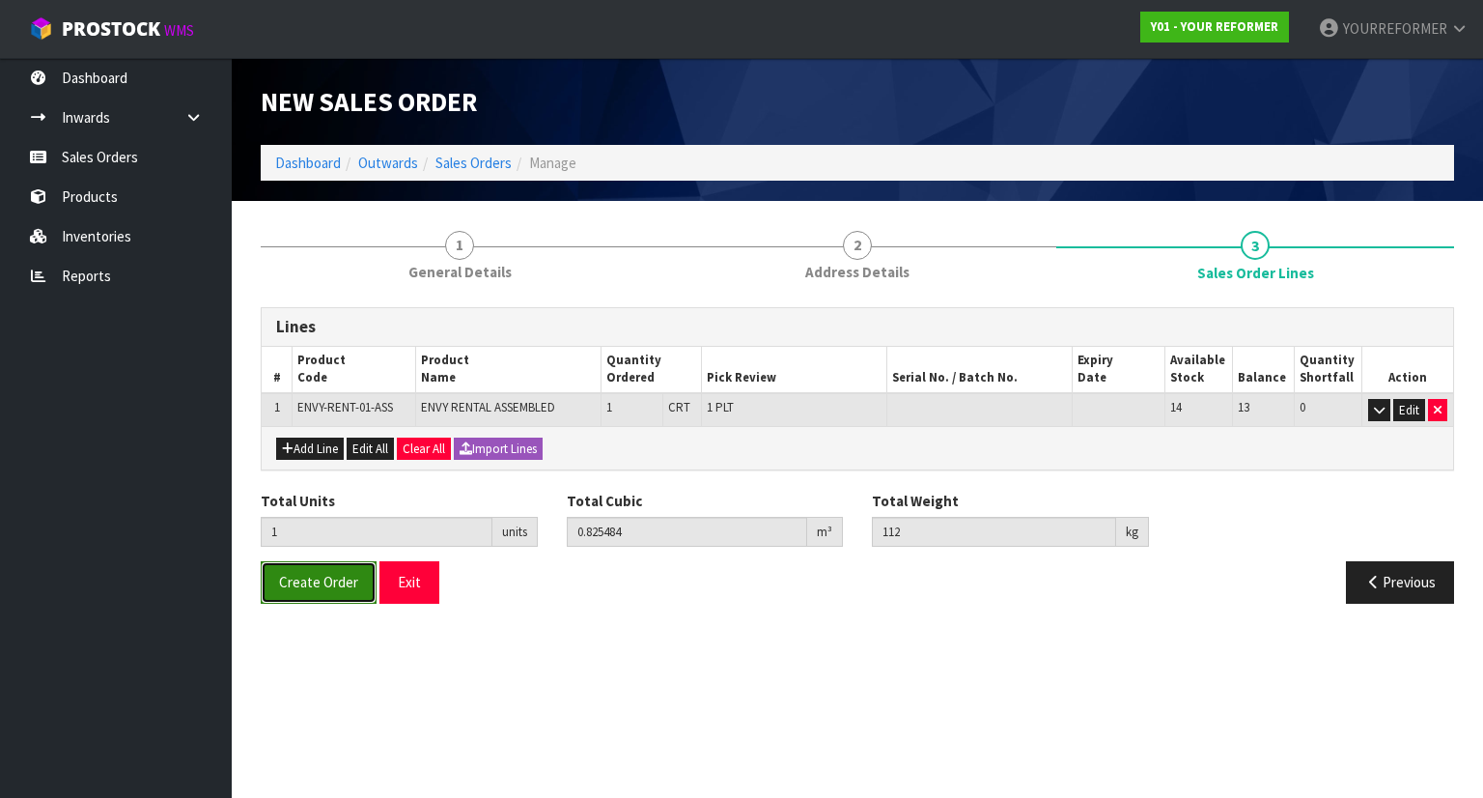
click at [348, 581] on span "Create Order" at bounding box center [318, 582] width 79 height 18
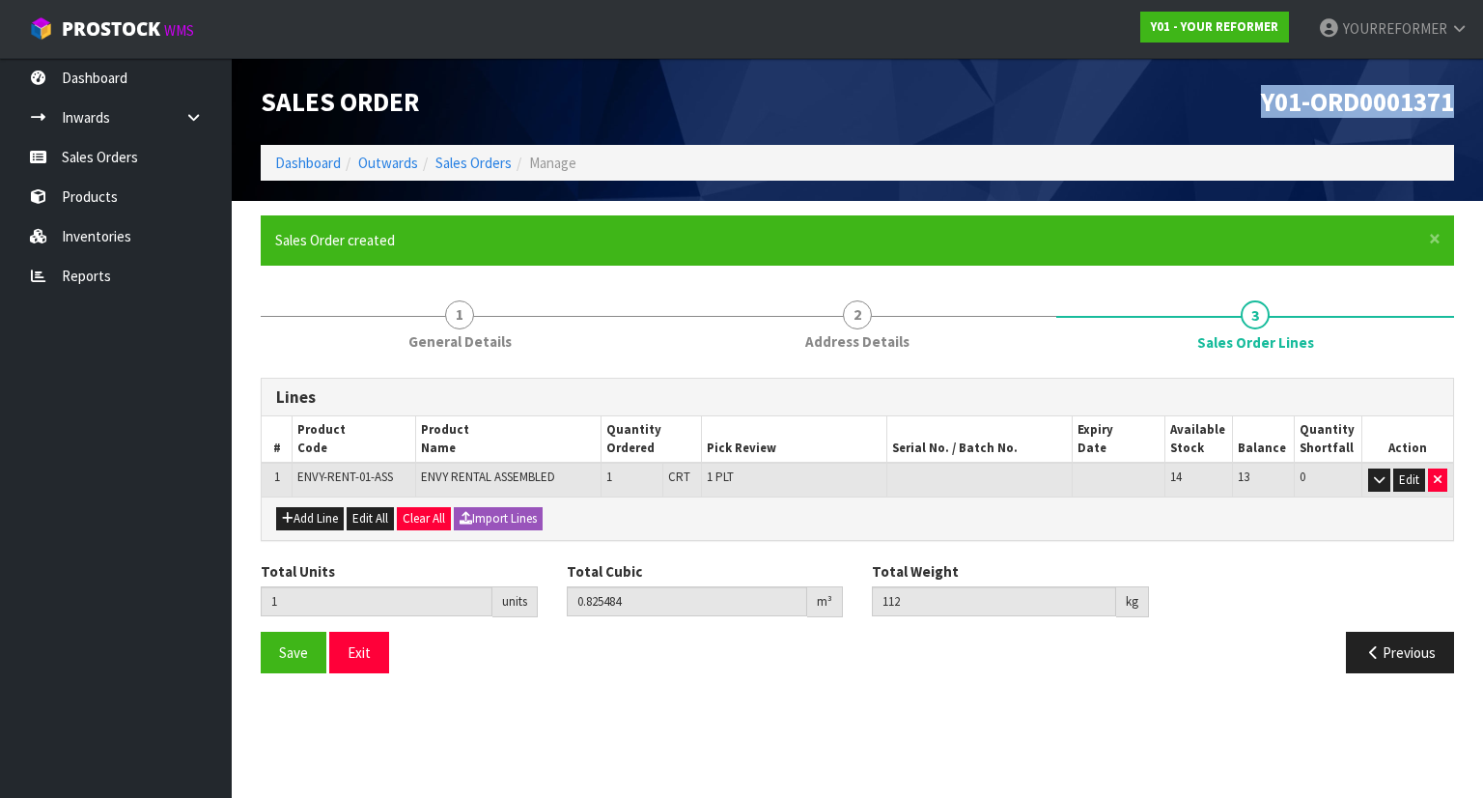
drag, startPoint x: 1458, startPoint y: 100, endPoint x: 541, endPoint y: 3, distance: 922.4
click at [1114, 121] on div "Y01-ORD0001371" at bounding box center [1162, 101] width 611 height 87
copy span "Y01-ORD0001371"
